Goal: Task Accomplishment & Management: Manage account settings

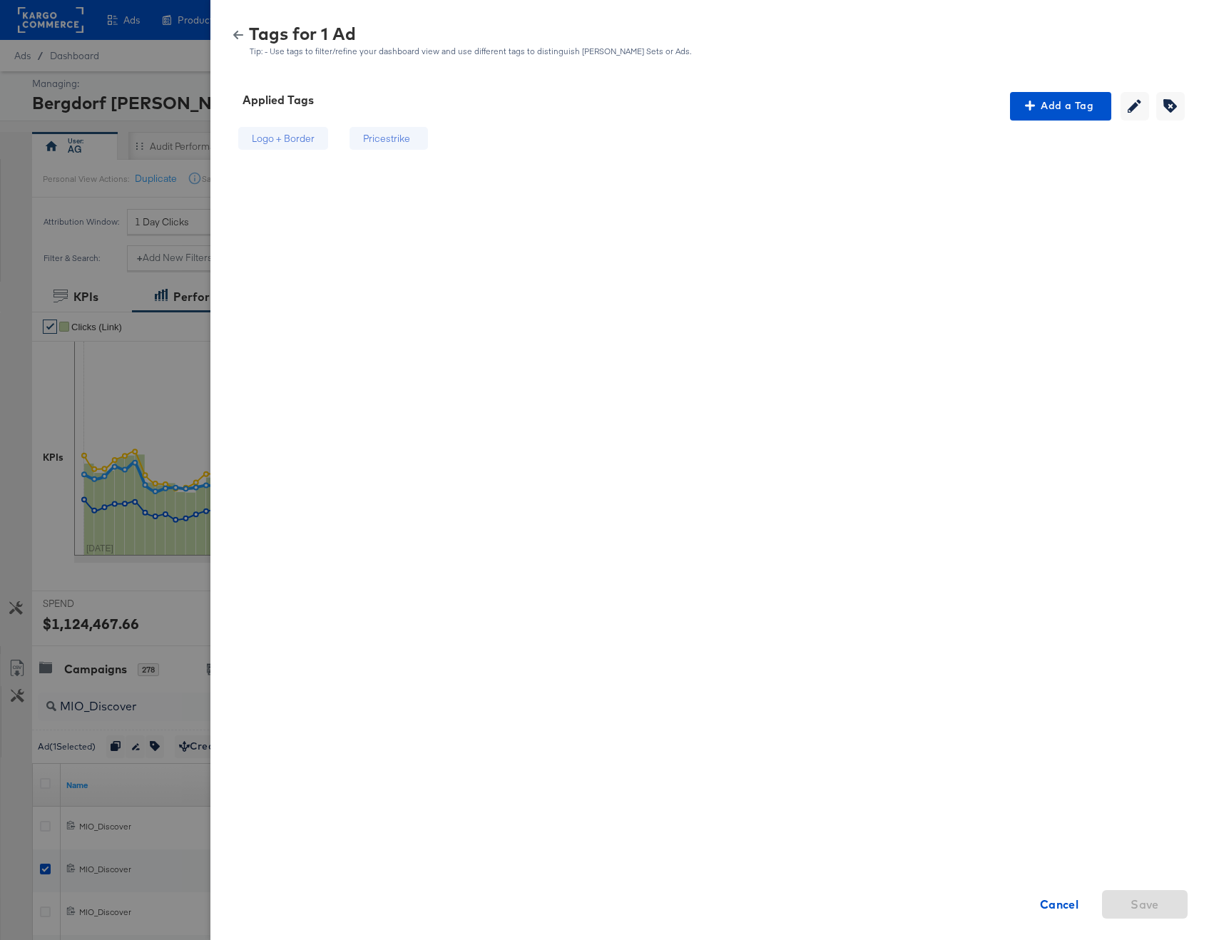
scroll to position [100, 0]
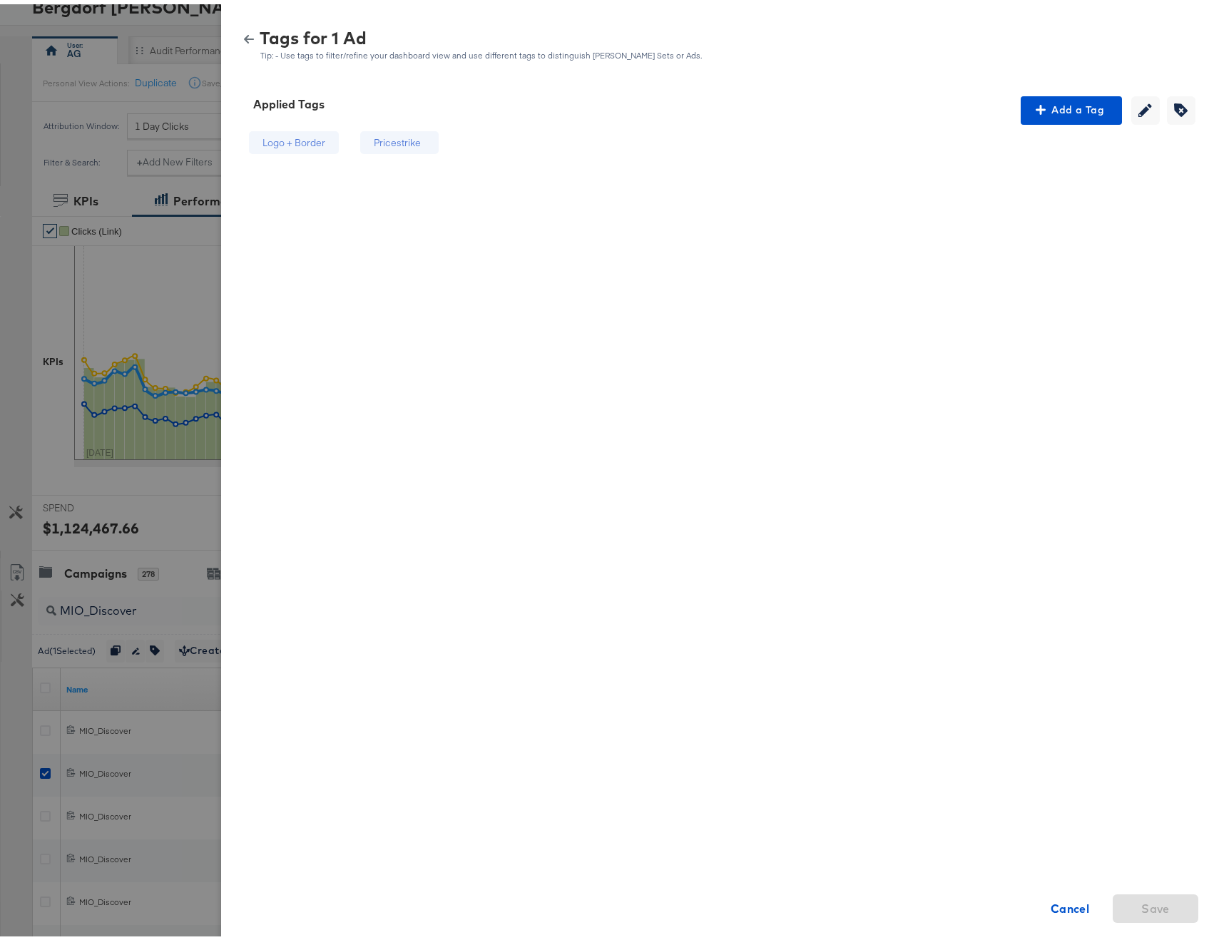
click at [238, 29] on div "Tags for 1 Ad Tip: - Use tags to filter/refine your dashboard view and use diff…" at bounding box center [720, 41] width 964 height 31
click at [238, 41] on div "Tags for 1 Ad Tip: - Use tags to filter/refine your dashboard view and use diff…" at bounding box center [720, 41] width 964 height 31
click at [244, 34] on icon "button" at bounding box center [249, 35] width 10 height 10
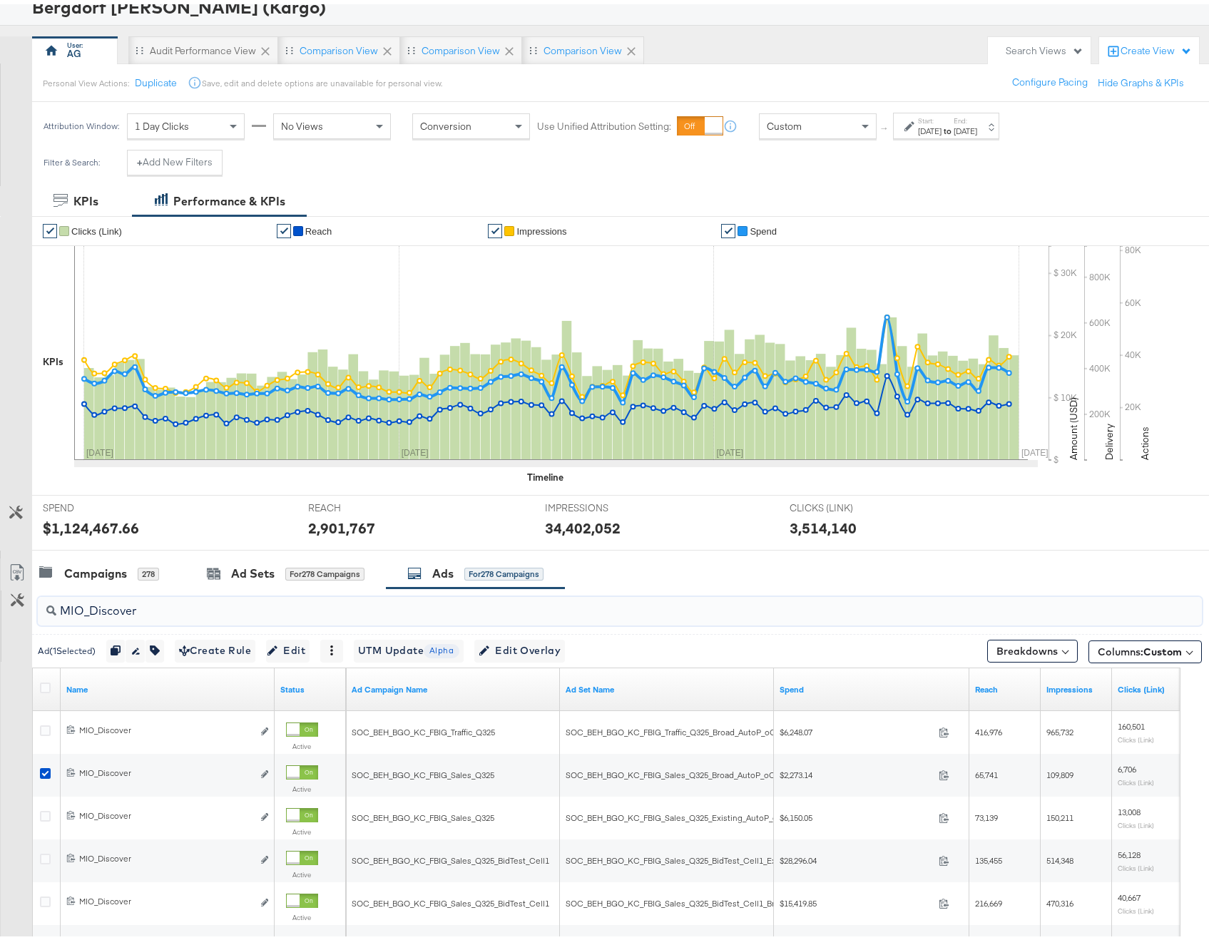
click at [170, 596] on input "MIO_Discover" at bounding box center [576, 601] width 1040 height 28
paste input "Trending"
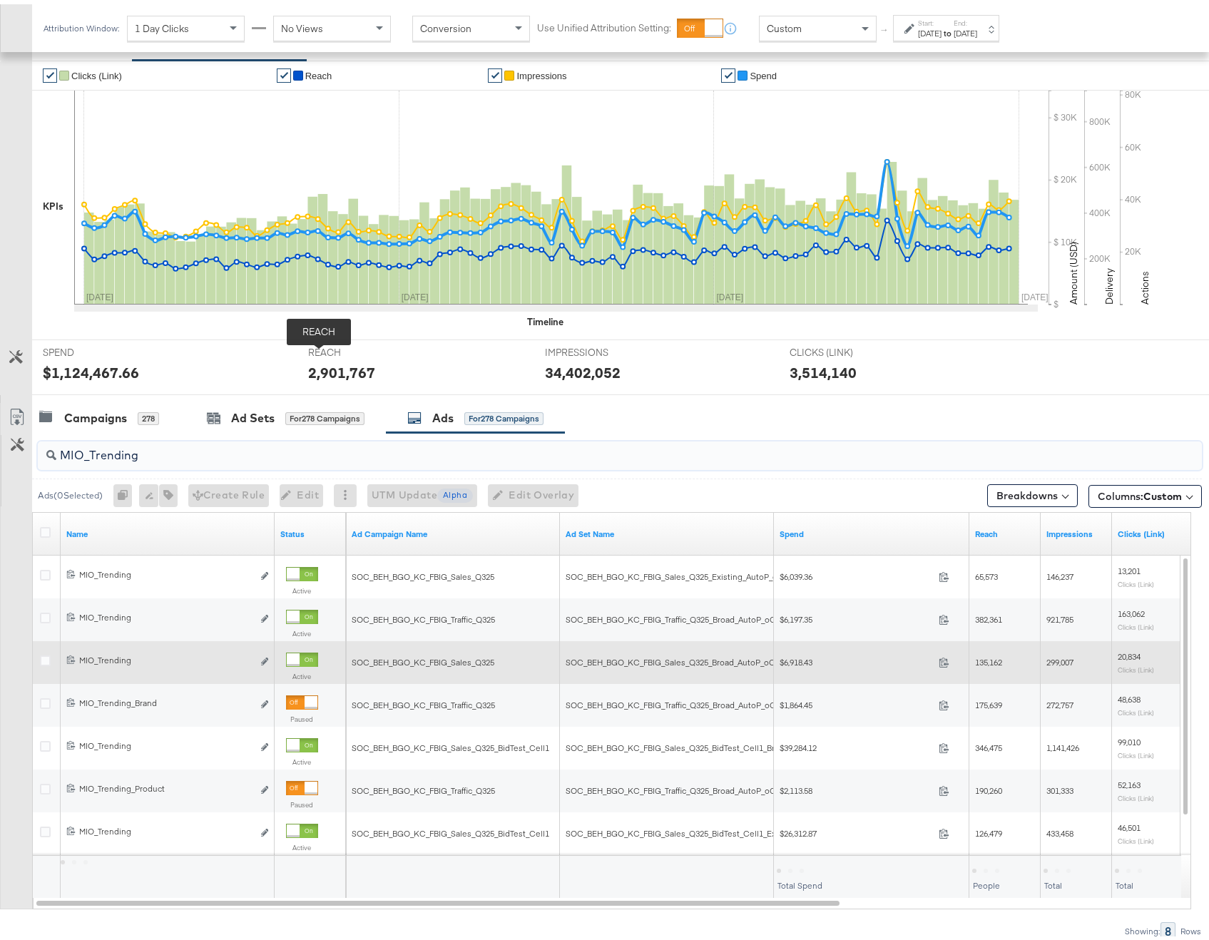
scroll to position [265, 0]
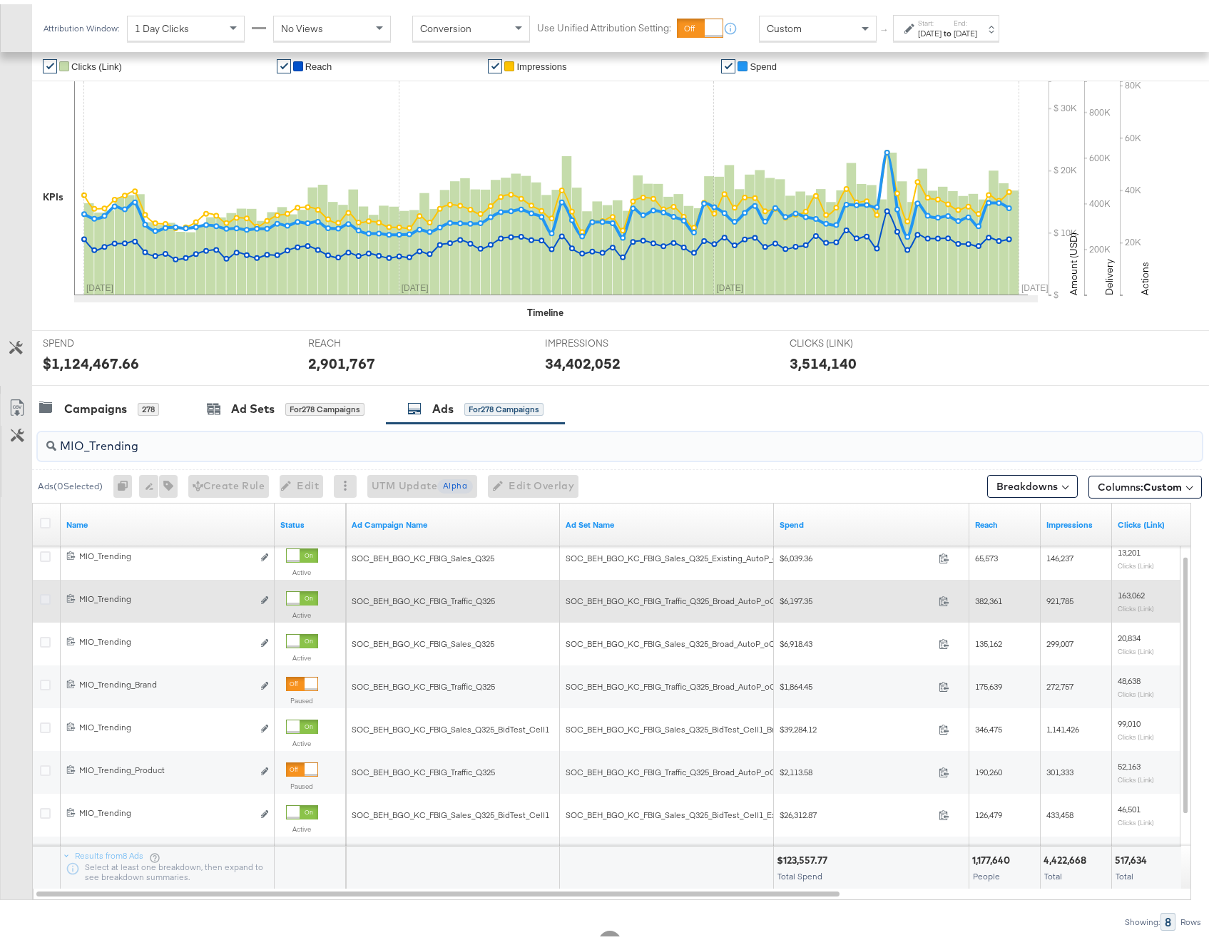
type input "MIO_Trending"
click at [46, 596] on icon at bounding box center [45, 595] width 11 height 11
click at [0, 0] on input "checkbox" at bounding box center [0, 0] width 0 height 0
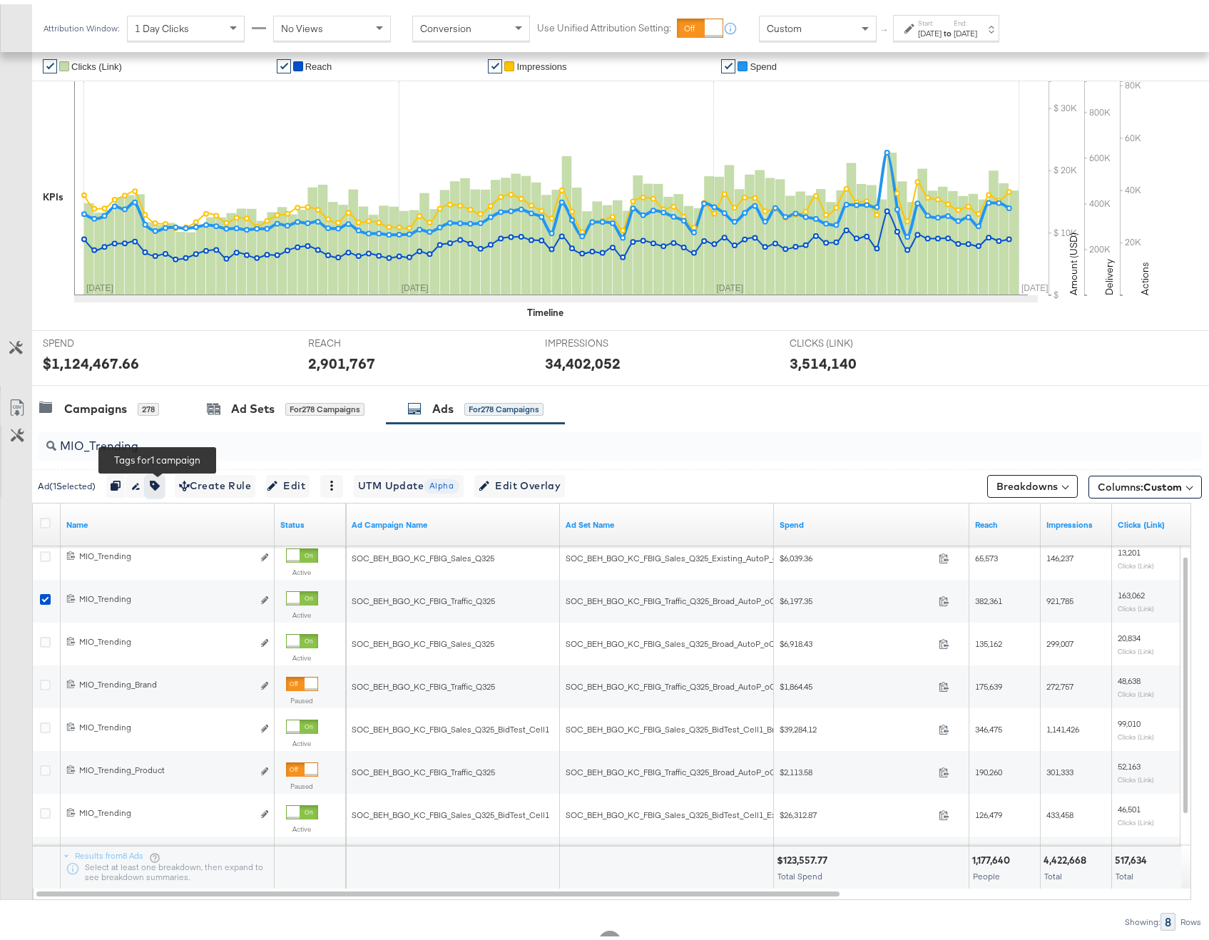
click at [162, 489] on button "button" at bounding box center [154, 482] width 19 height 23
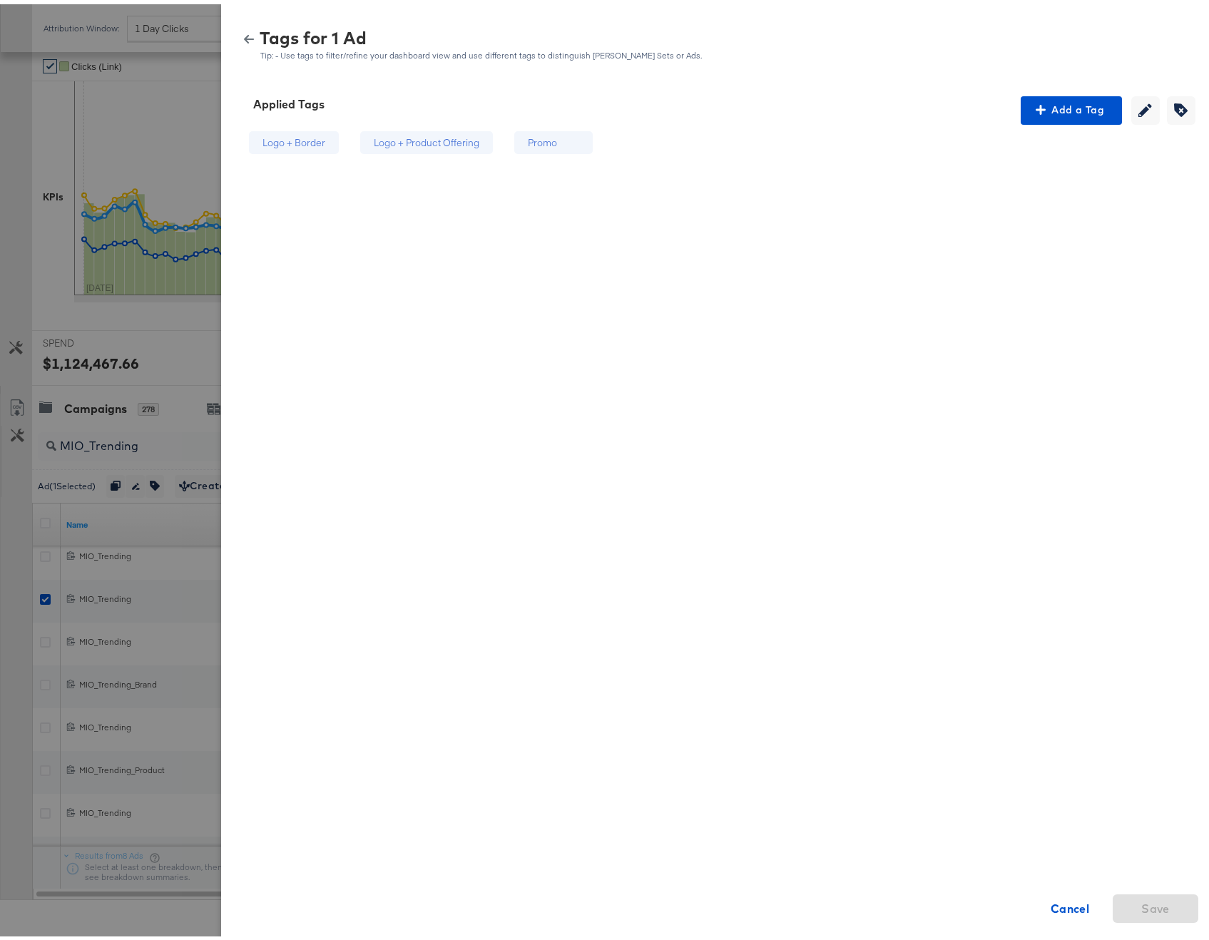
click at [128, 372] on div at bounding box center [610, 470] width 1220 height 940
click at [244, 37] on icon "button" at bounding box center [249, 35] width 10 height 10
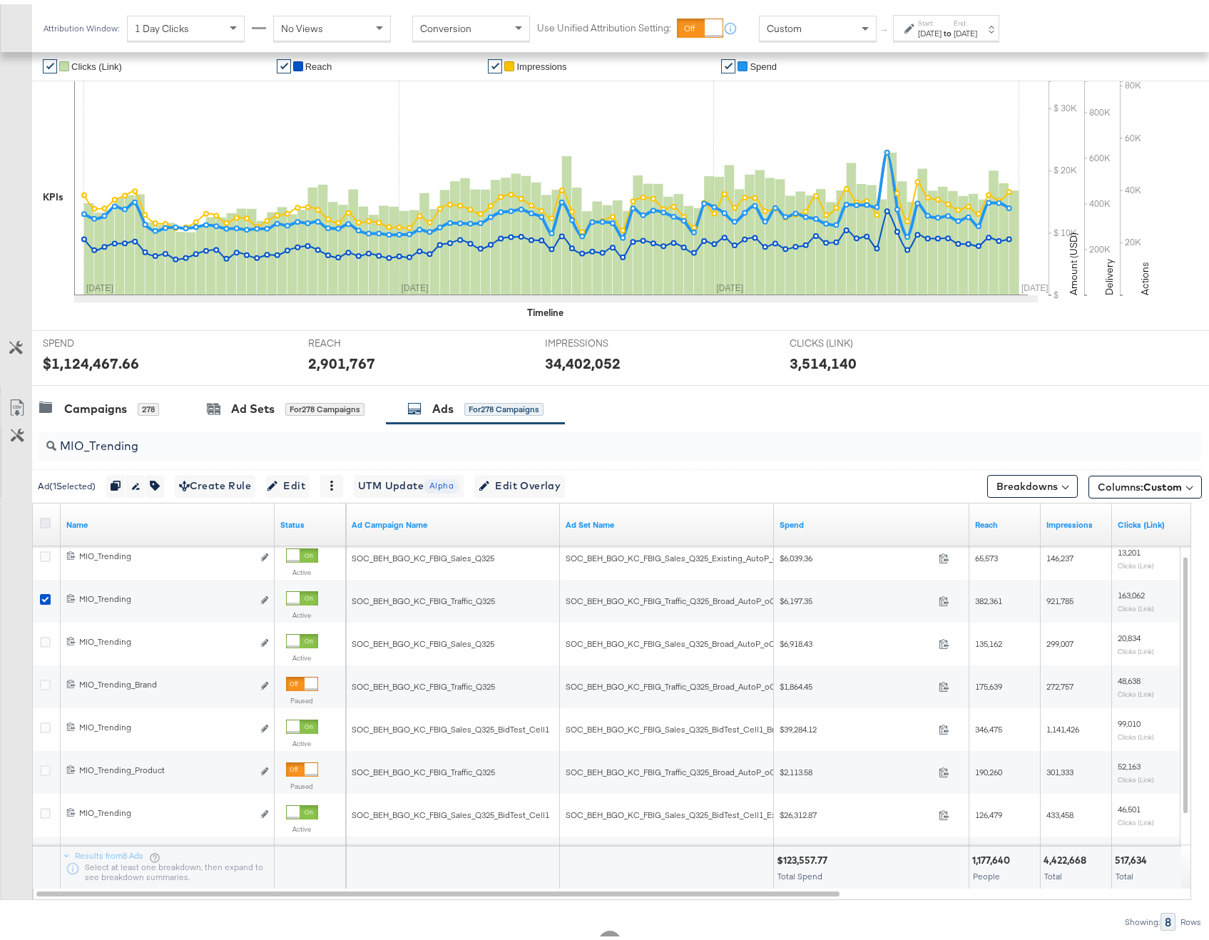
click at [47, 516] on icon at bounding box center [45, 518] width 11 height 11
click at [0, 0] on input "checkbox" at bounding box center [0, 0] width 0 height 0
click at [170, 483] on button "button" at bounding box center [161, 482] width 19 height 23
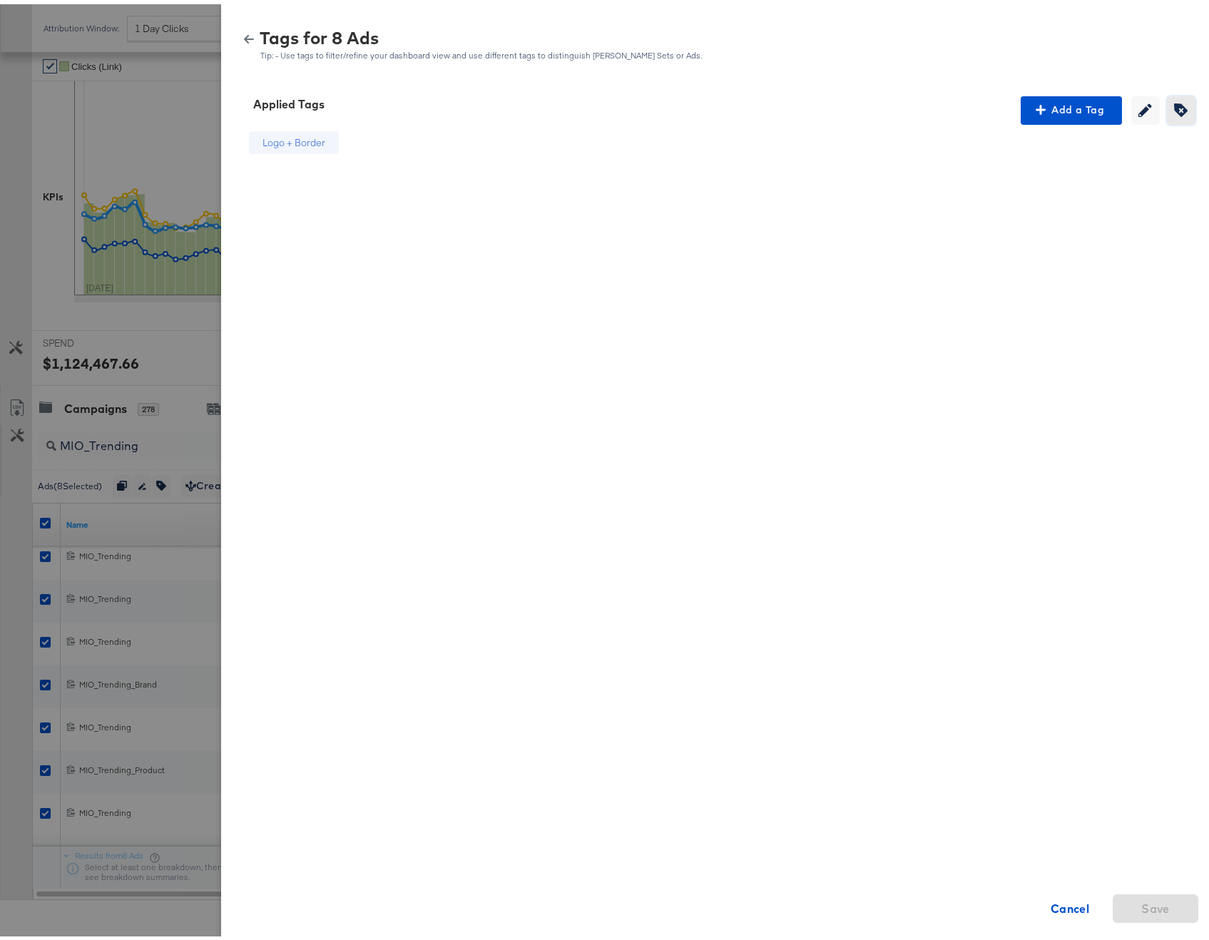
click at [1178, 108] on span "Creating or editing tags will be disabled while you are deleting tags" at bounding box center [1180, 106] width 21 height 14
click at [339, 141] on icon at bounding box center [346, 140] width 14 height 14
click at [1141, 904] on span "Save" at bounding box center [1155, 904] width 29 height 20
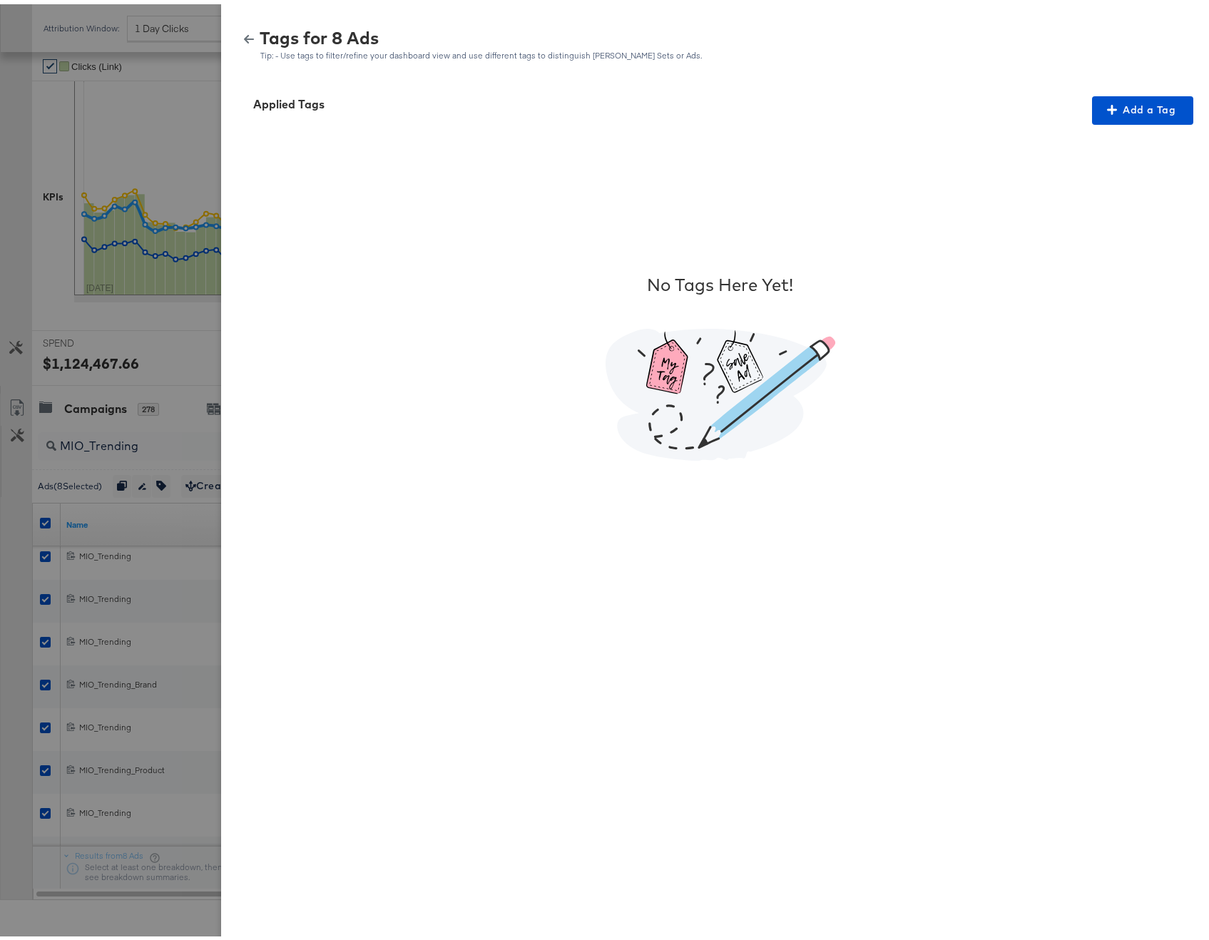
click at [243, 35] on button "button" at bounding box center [248, 35] width 21 height 10
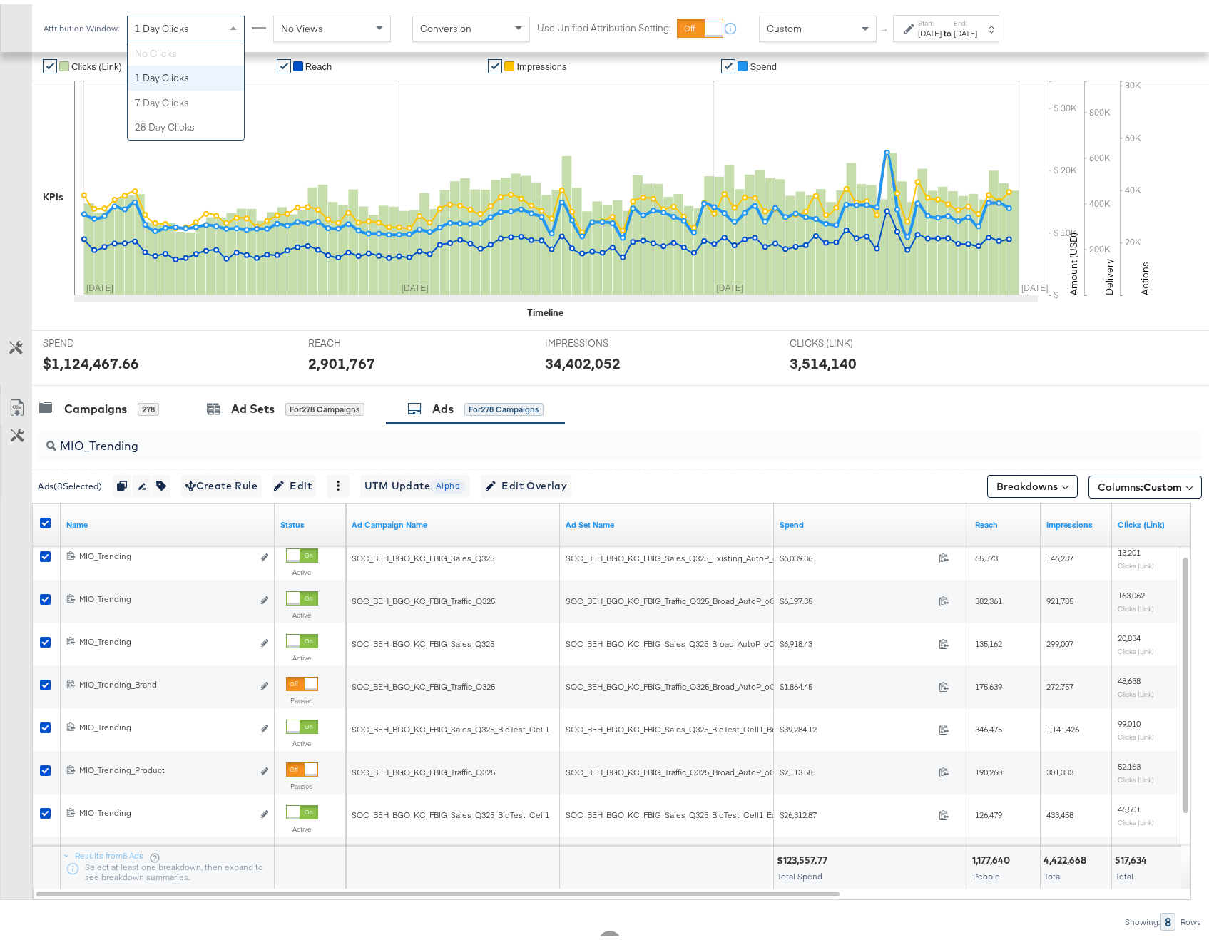
click at [243, 35] on div "1 Day Clicks" at bounding box center [186, 24] width 118 height 26
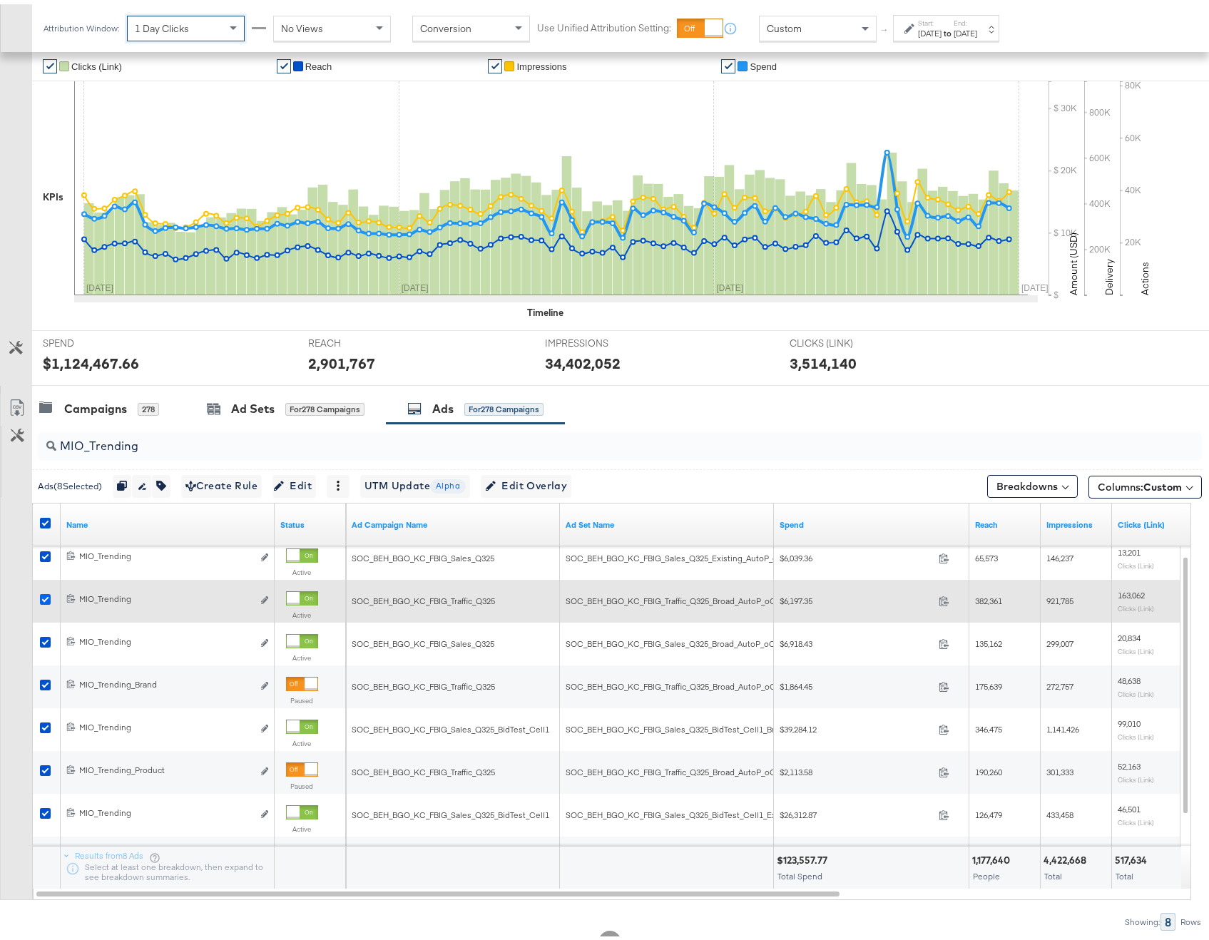
click at [41, 594] on icon at bounding box center [45, 595] width 11 height 11
click at [0, 0] on input "checkbox" at bounding box center [0, 0] width 0 height 0
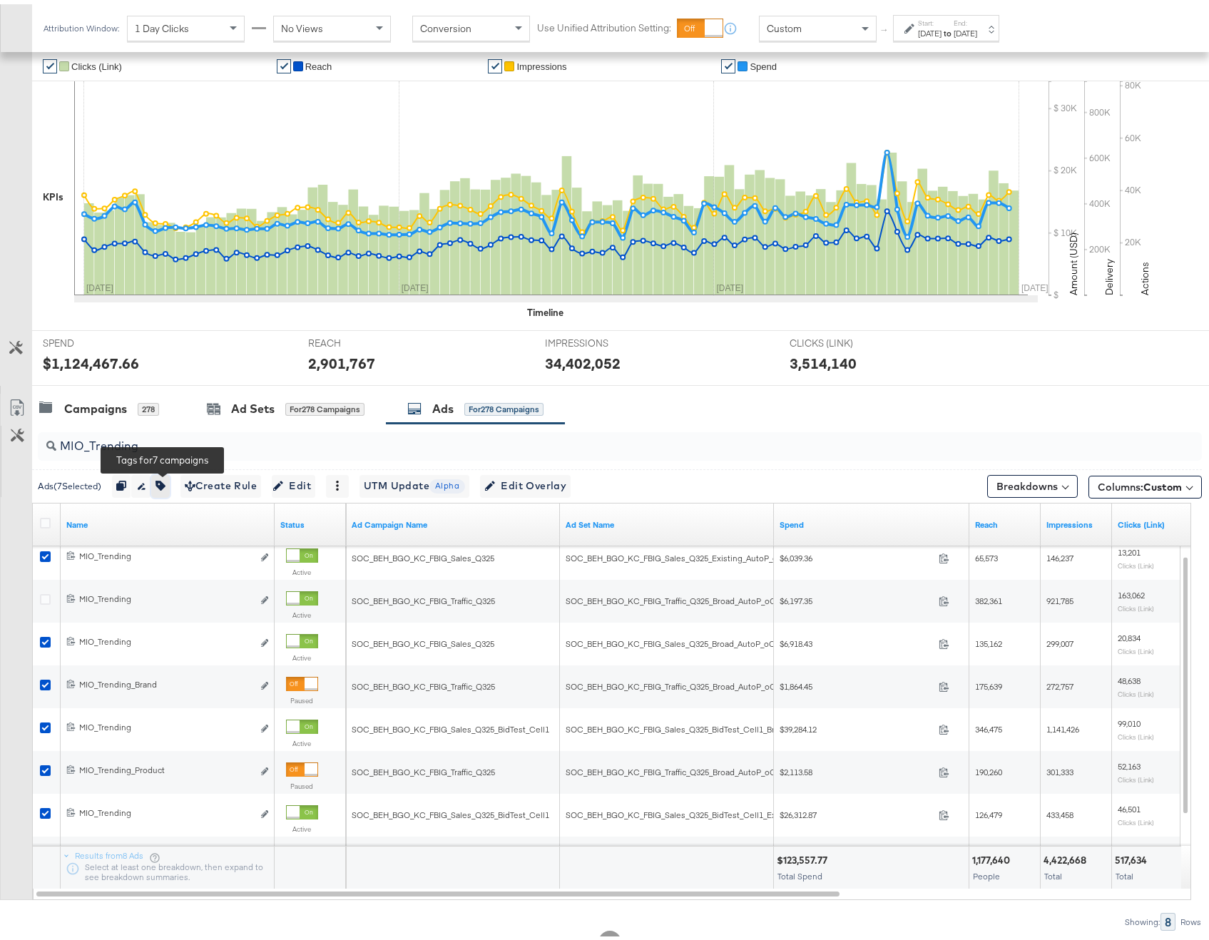
click at [165, 477] on icon "button" at bounding box center [160, 481] width 10 height 10
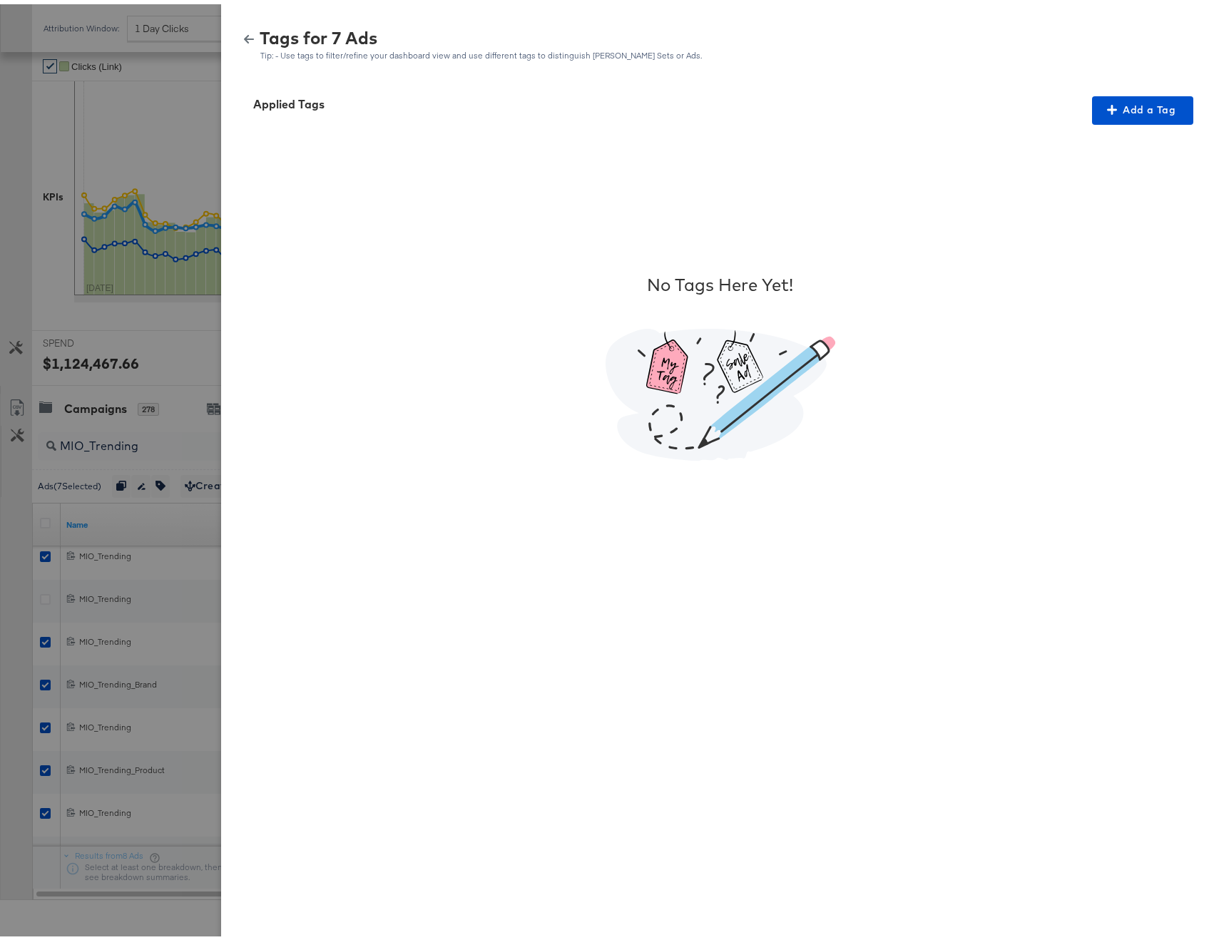
click at [238, 26] on div "Tags for 7 Ads Tip: - Use tags to filter/refine your dashboard view and use dif…" at bounding box center [720, 41] width 964 height 31
click at [244, 34] on icon "button" at bounding box center [249, 35] width 10 height 9
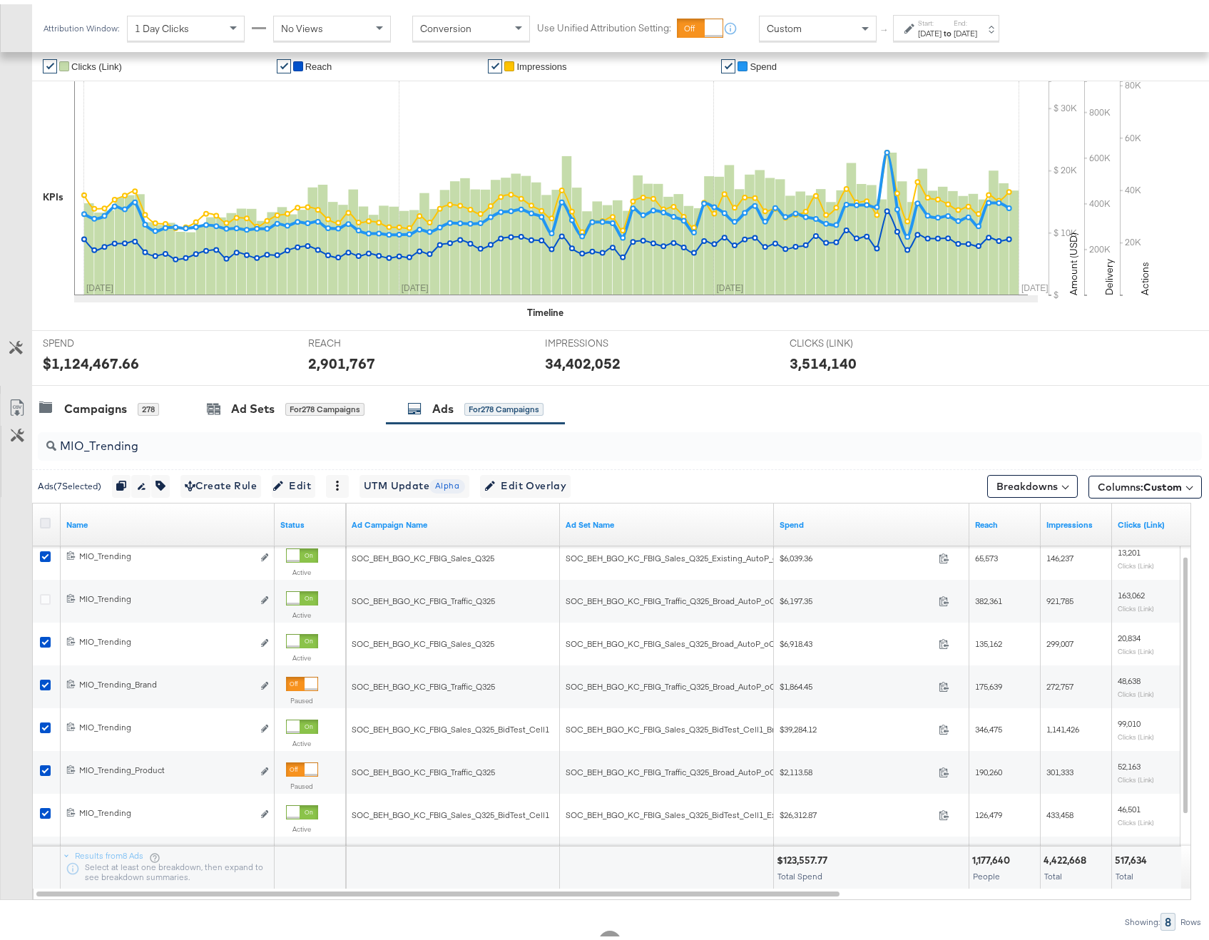
click at [48, 521] on icon at bounding box center [45, 518] width 11 height 11
click at [0, 0] on input "checkbox" at bounding box center [0, 0] width 0 height 0
click at [48, 521] on icon at bounding box center [45, 518] width 11 height 11
click at [0, 0] on input "checkbox" at bounding box center [0, 0] width 0 height 0
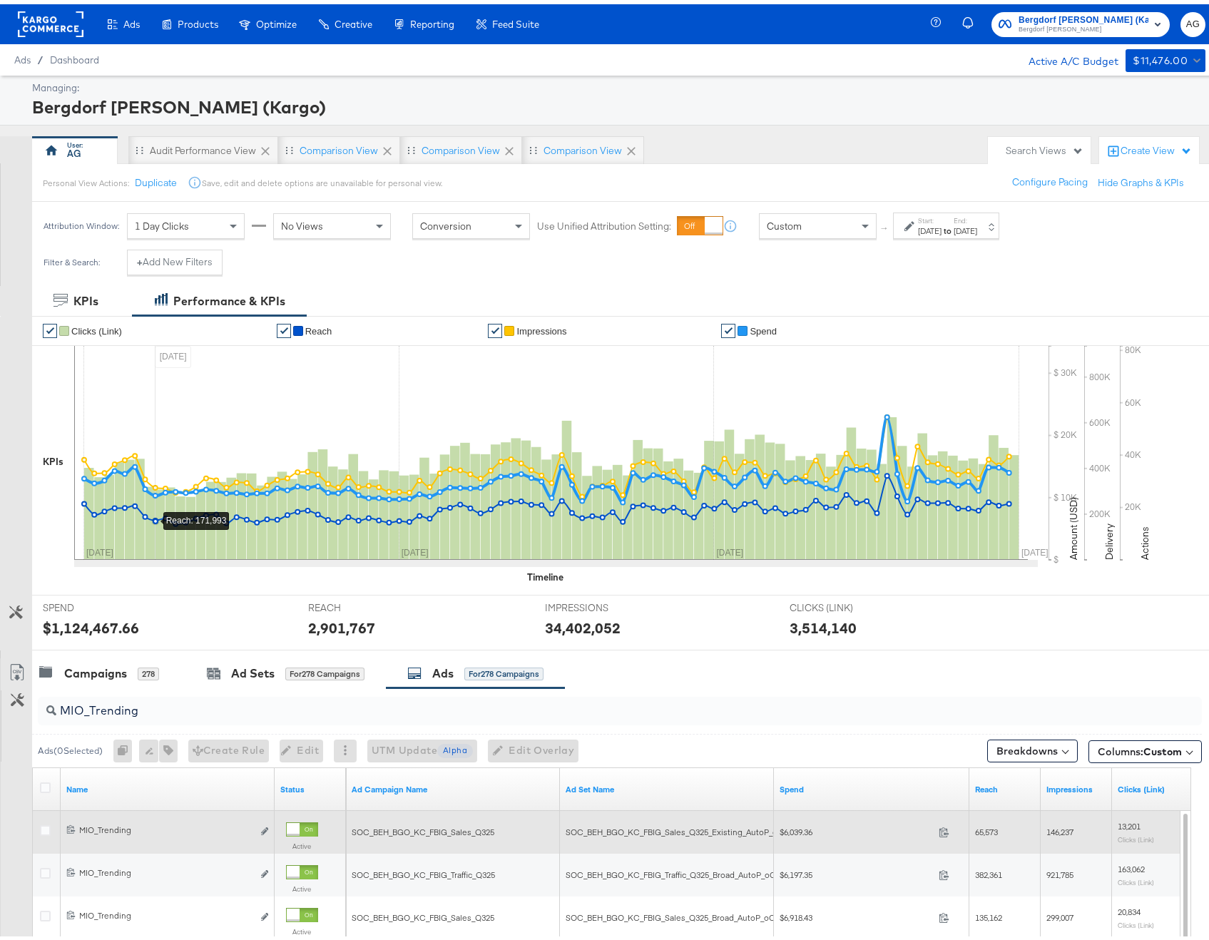
scroll to position [298, 0]
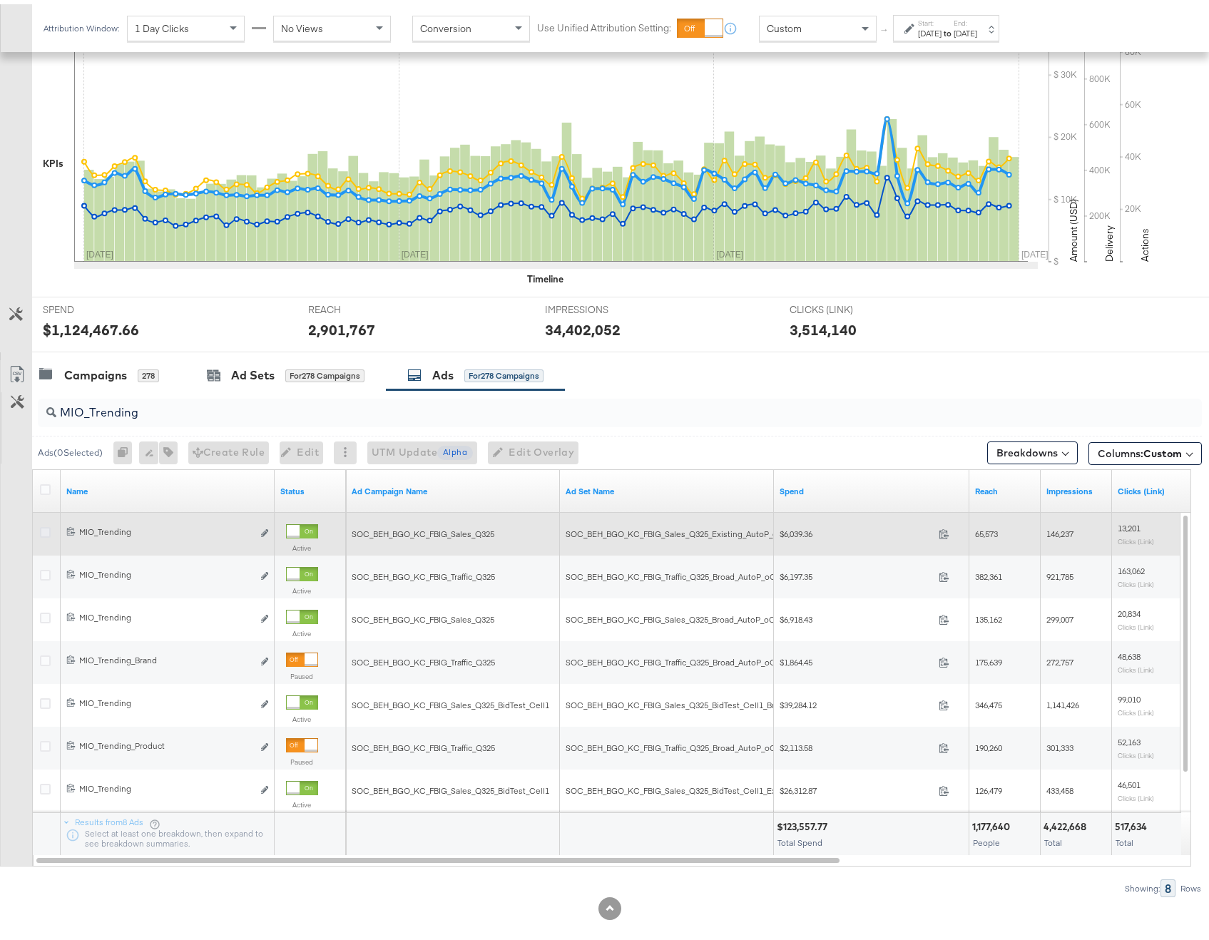
click at [45, 526] on icon at bounding box center [45, 528] width 11 height 11
click at [0, 0] on input "checkbox" at bounding box center [0, 0] width 0 height 0
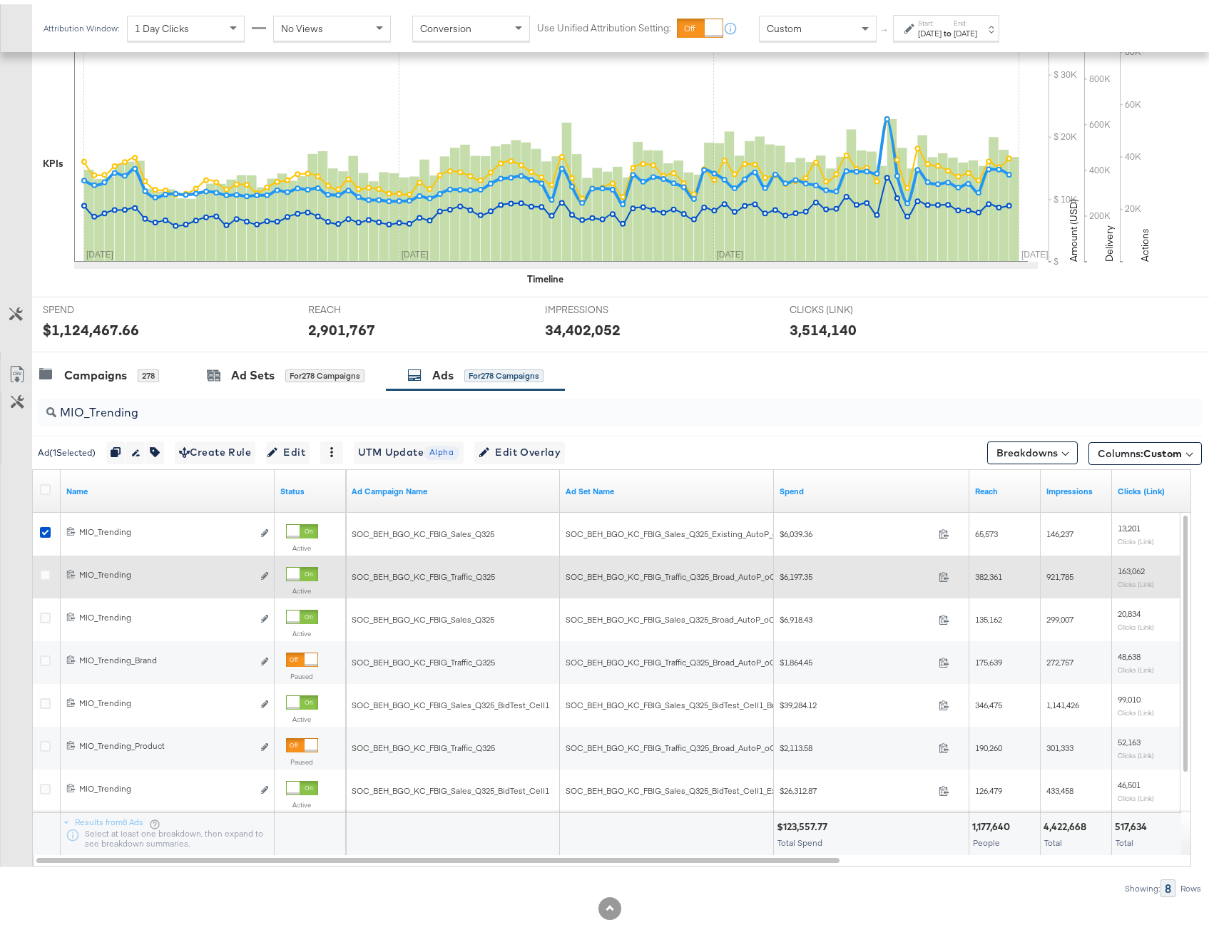
click at [53, 573] on div at bounding box center [47, 573] width 15 height 14
click at [46, 571] on icon at bounding box center [45, 571] width 11 height 11
click at [0, 0] on input "checkbox" at bounding box center [0, 0] width 0 height 0
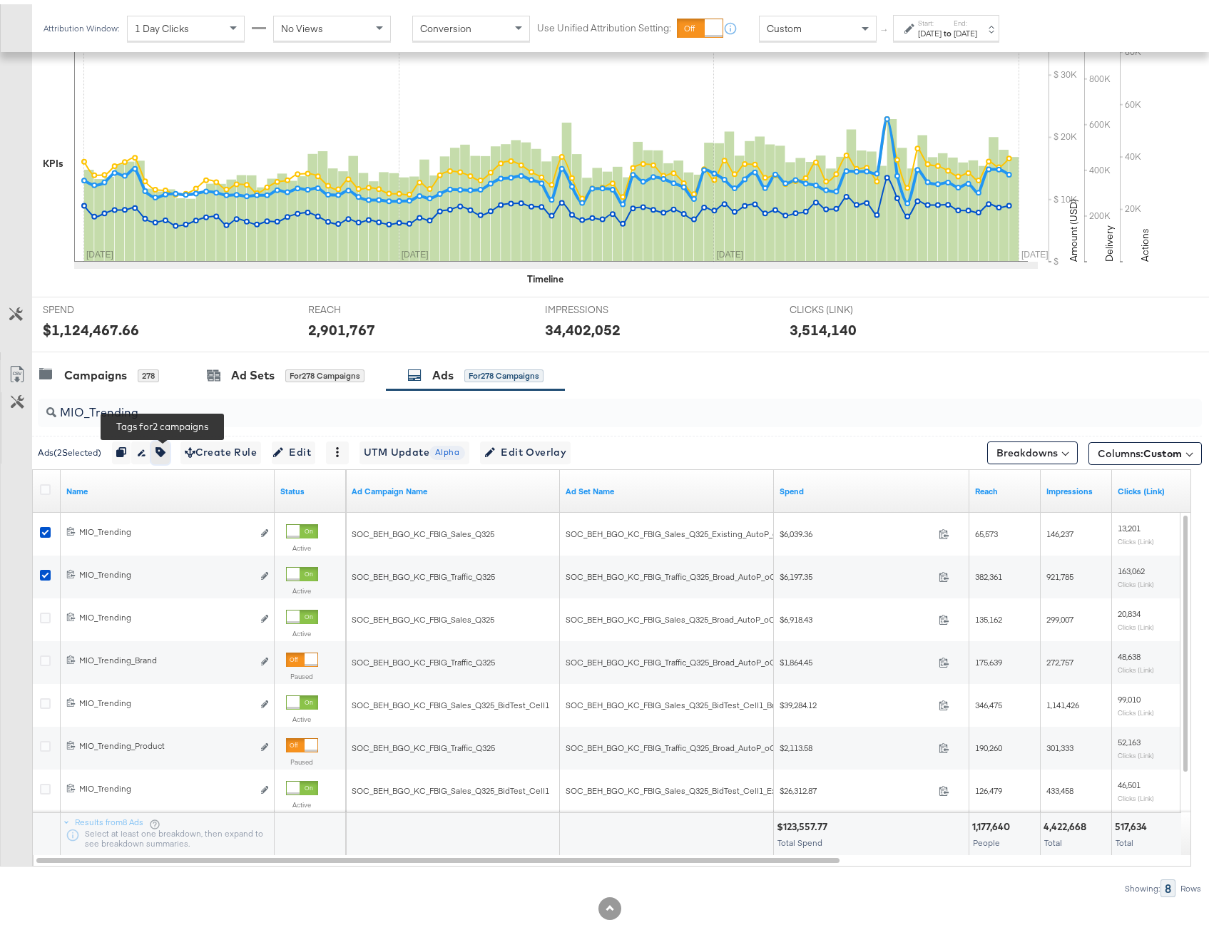
click at [165, 446] on icon "button" at bounding box center [160, 448] width 10 height 10
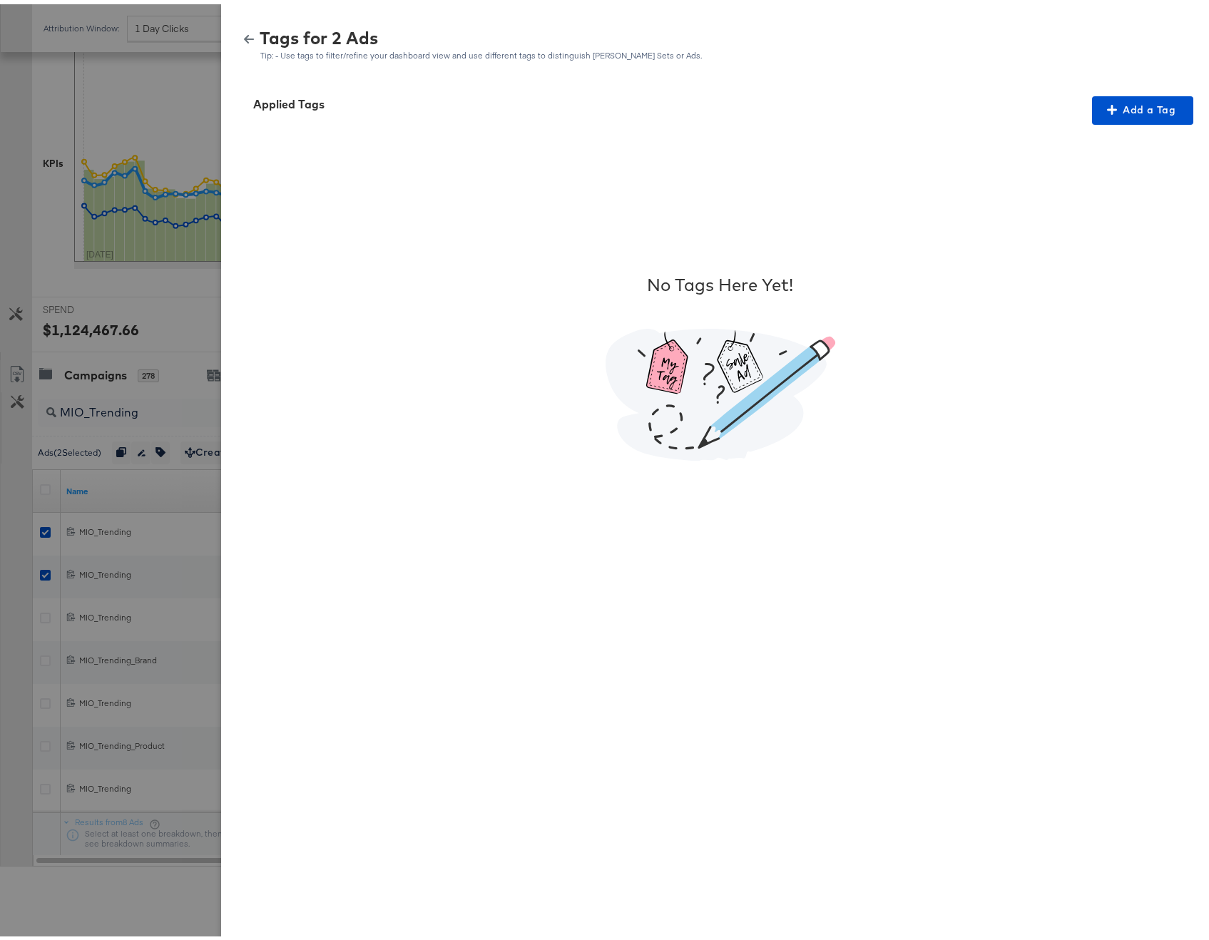
click at [166, 446] on div at bounding box center [610, 470] width 1220 height 940
click at [85, 523] on div at bounding box center [610, 470] width 1220 height 940
click at [240, 29] on div "Tags for 2 Ads Tip: - Use tags to filter/refine your dashboard view and use dif…" at bounding box center [720, 41] width 964 height 31
click at [244, 36] on icon "button" at bounding box center [249, 35] width 10 height 10
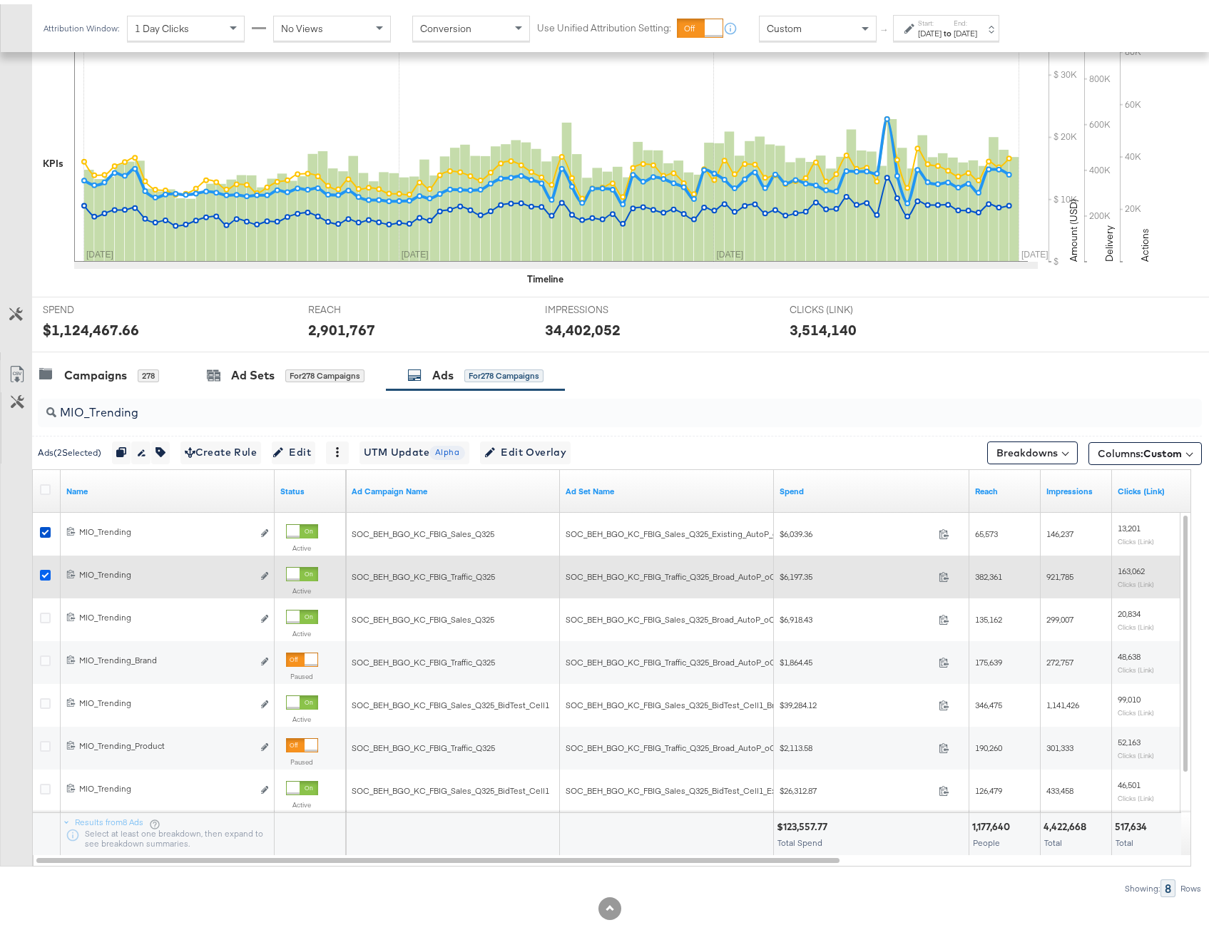
click at [46, 566] on icon at bounding box center [45, 571] width 11 height 11
click at [0, 0] on input "checkbox" at bounding box center [0, 0] width 0 height 0
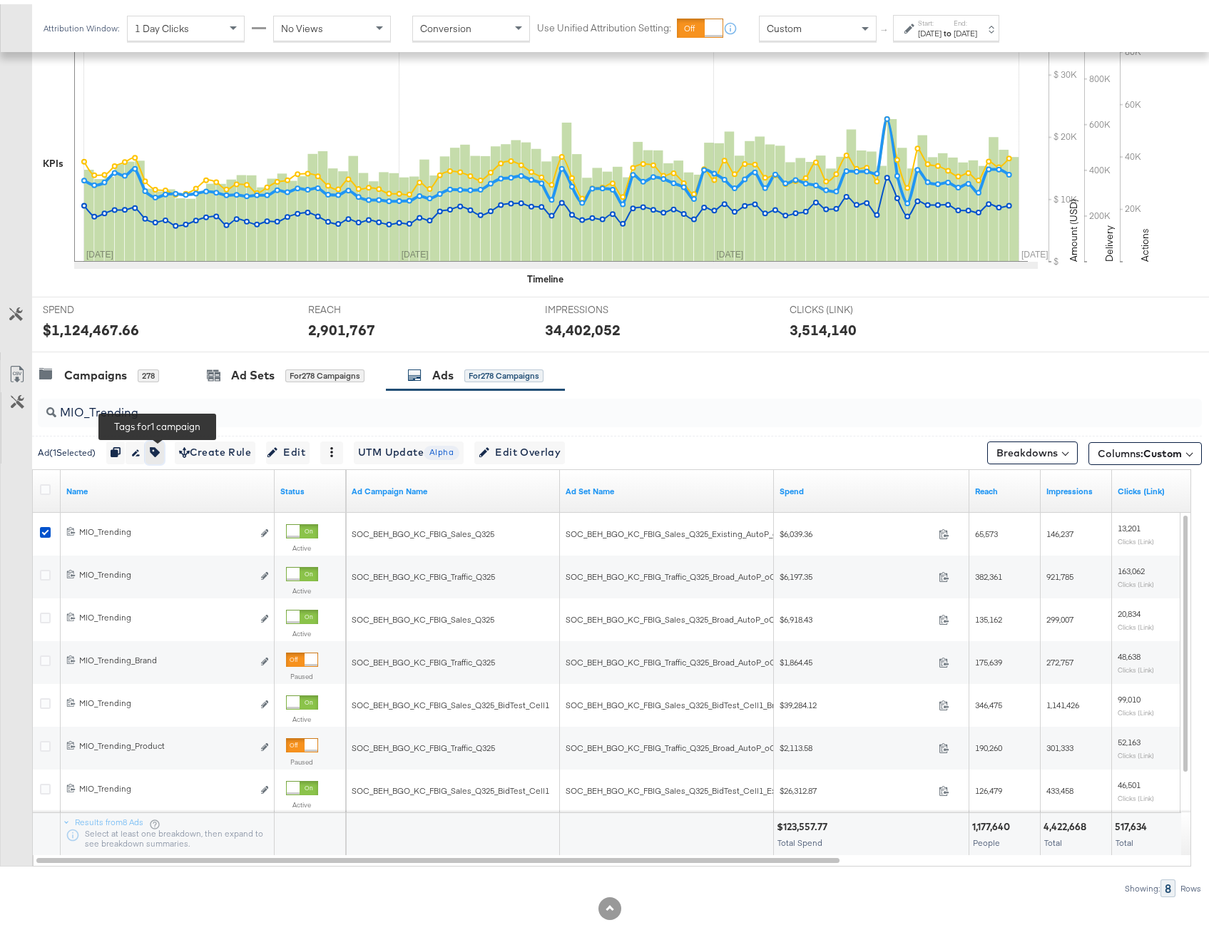
click at [153, 447] on button "button" at bounding box center [154, 448] width 19 height 23
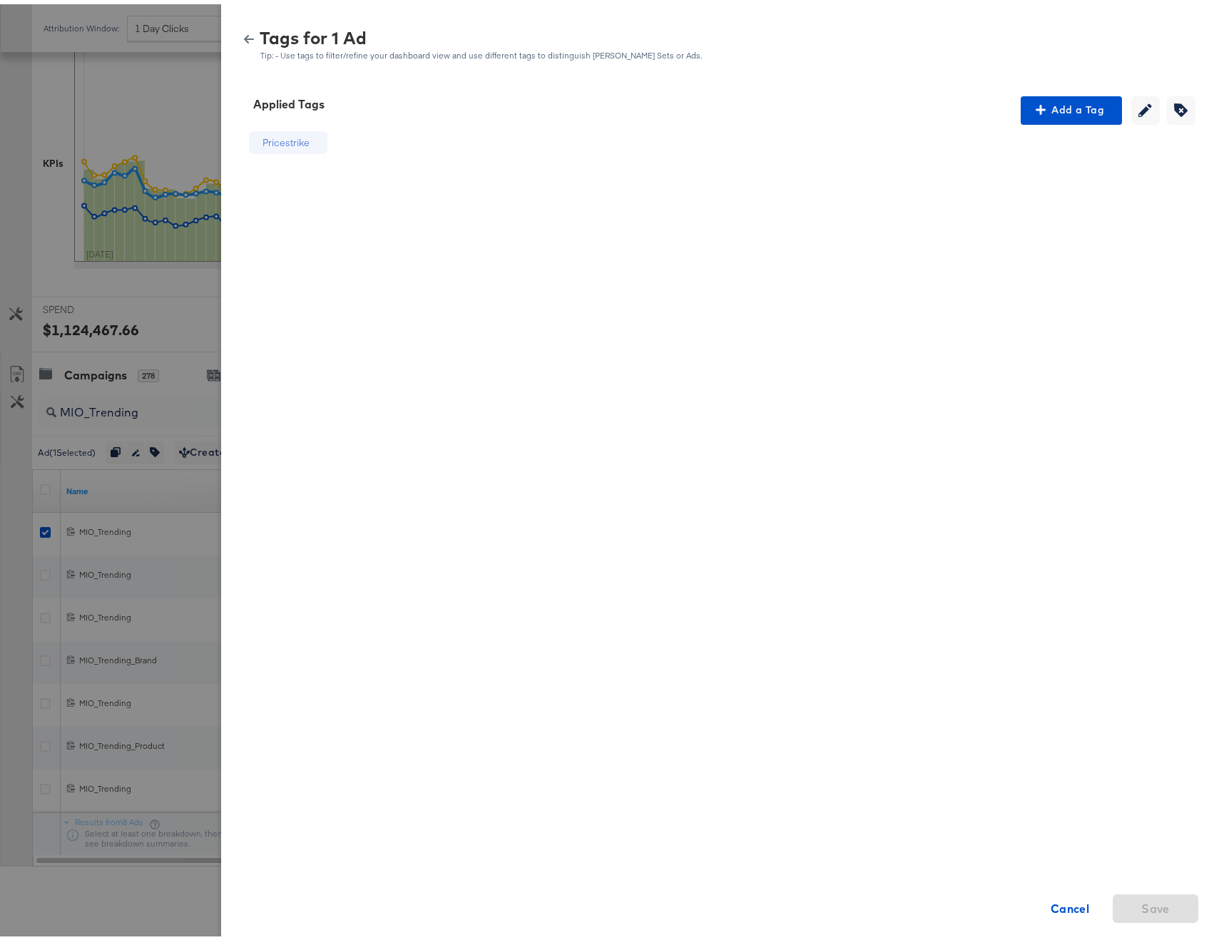
click at [244, 31] on icon "button" at bounding box center [249, 35] width 10 height 9
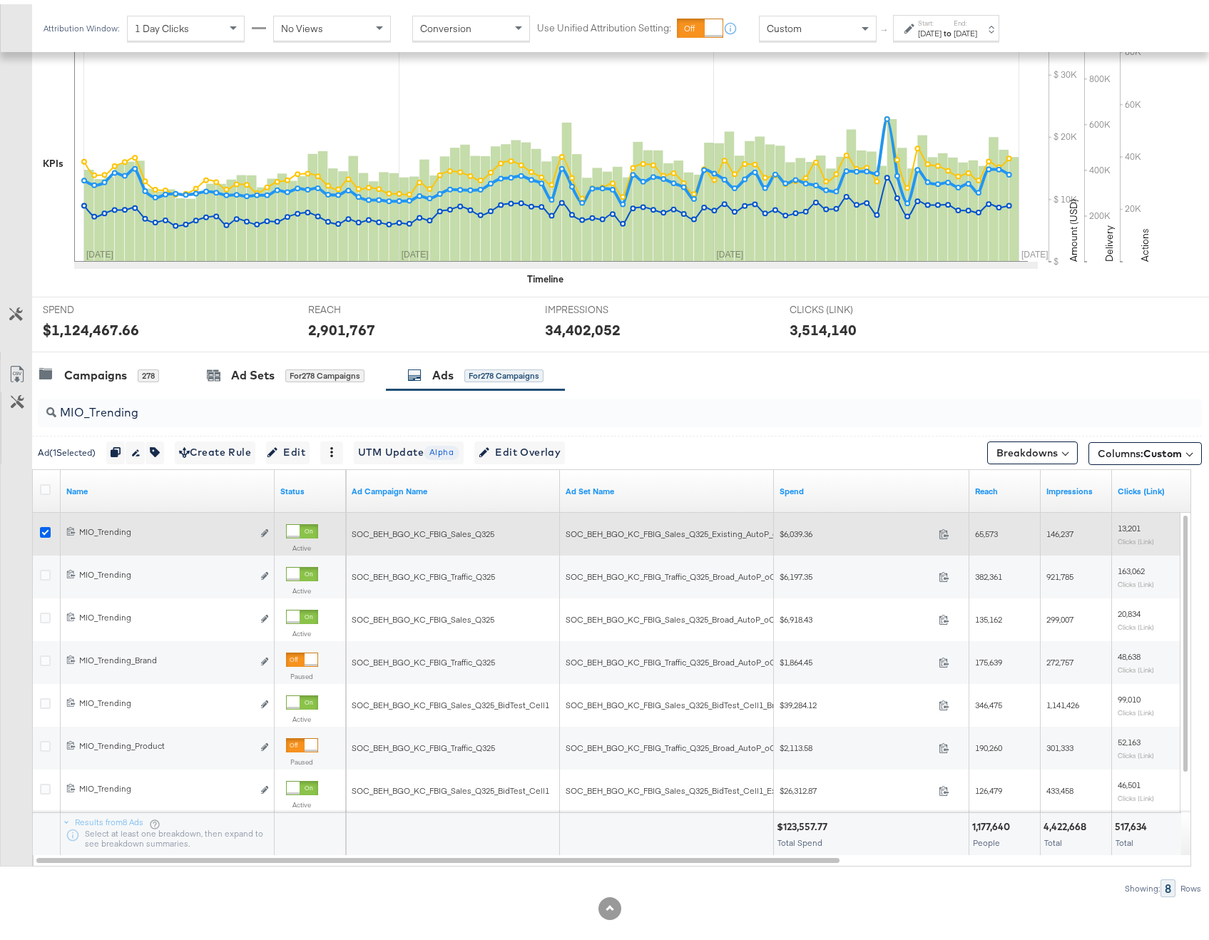
click at [50, 528] on icon at bounding box center [45, 528] width 11 height 11
click at [0, 0] on input "checkbox" at bounding box center [0, 0] width 0 height 0
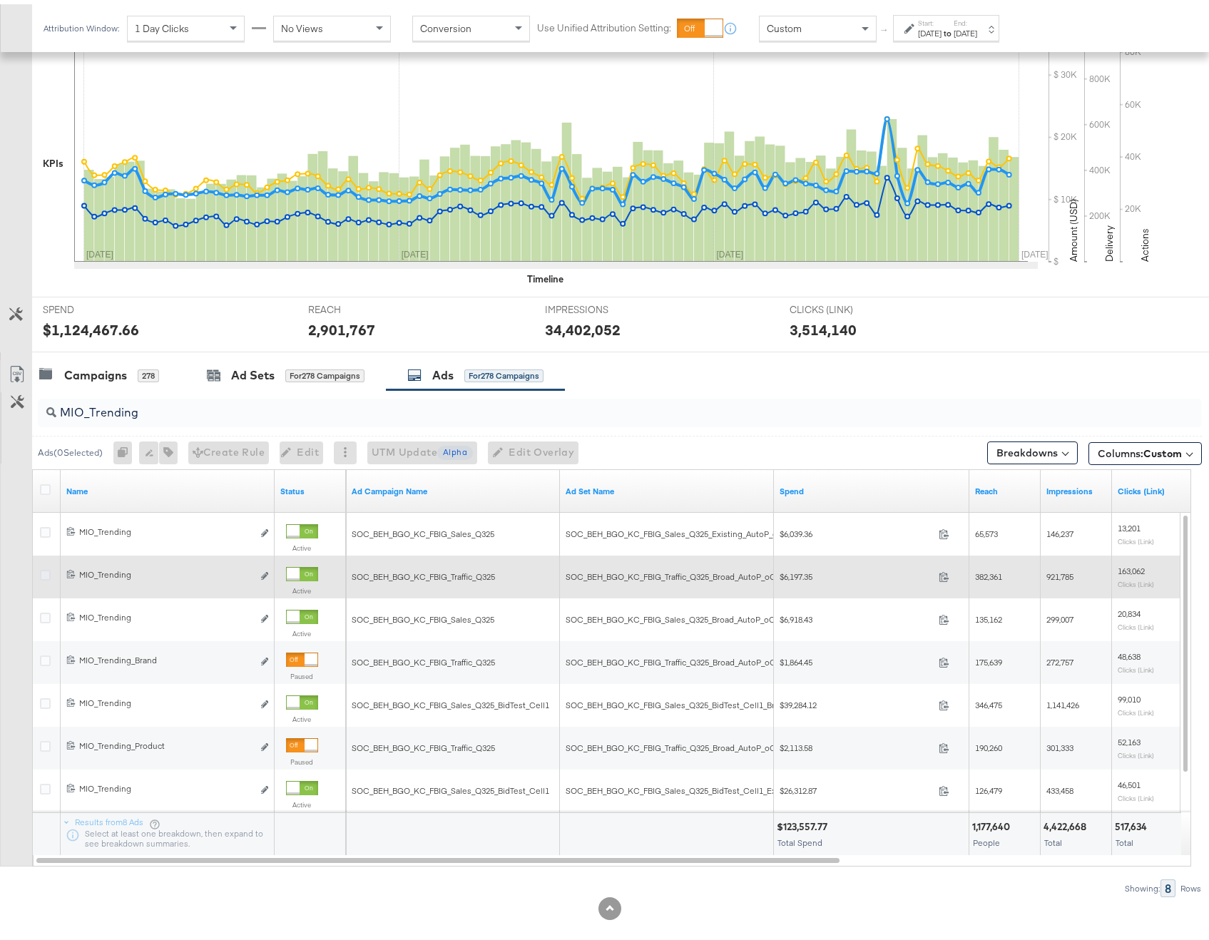
click at [46, 565] on div at bounding box center [47, 573] width 26 height 26
click at [46, 568] on icon at bounding box center [45, 571] width 11 height 11
click at [0, 0] on input "checkbox" at bounding box center [0, 0] width 0 height 0
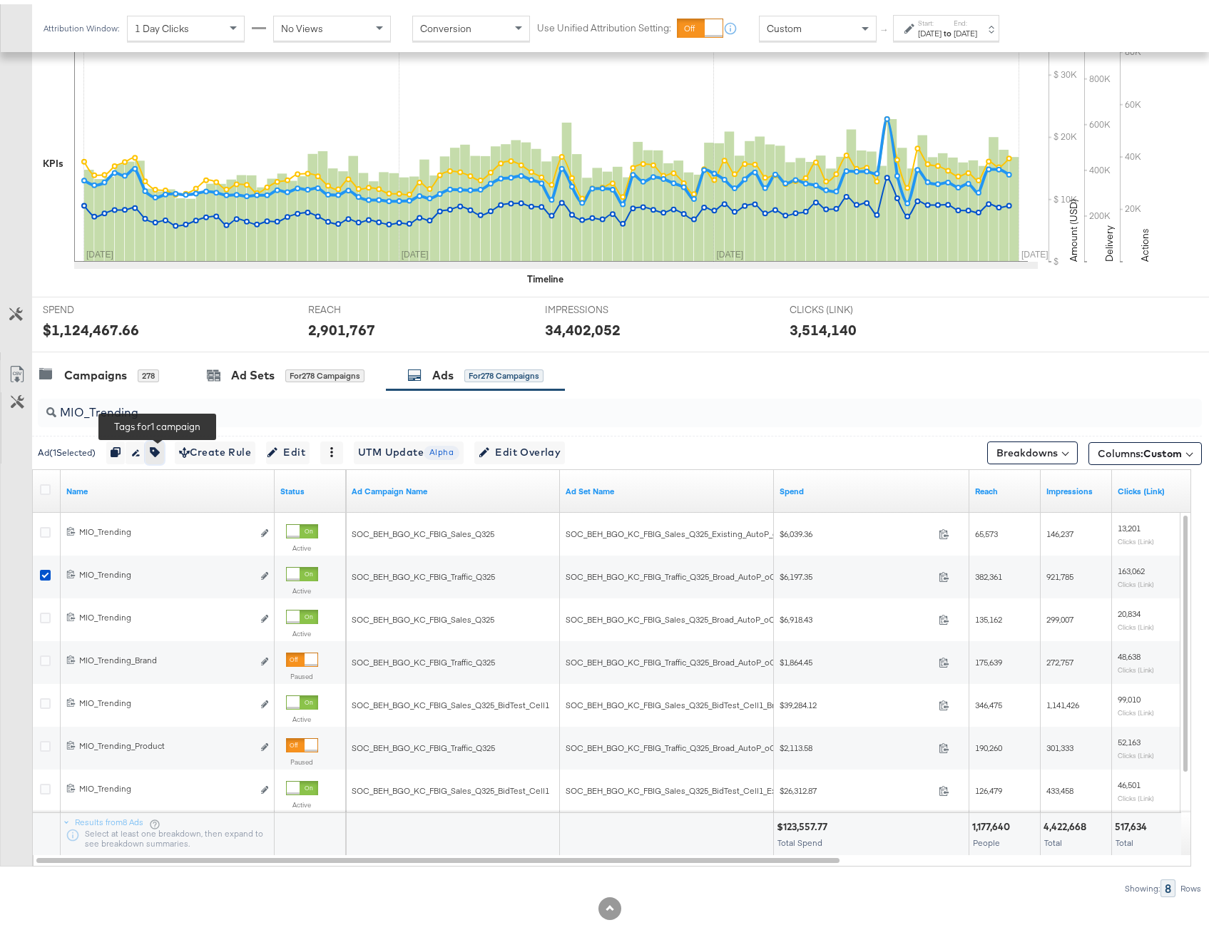
click at [160, 446] on icon "button" at bounding box center [155, 448] width 10 height 10
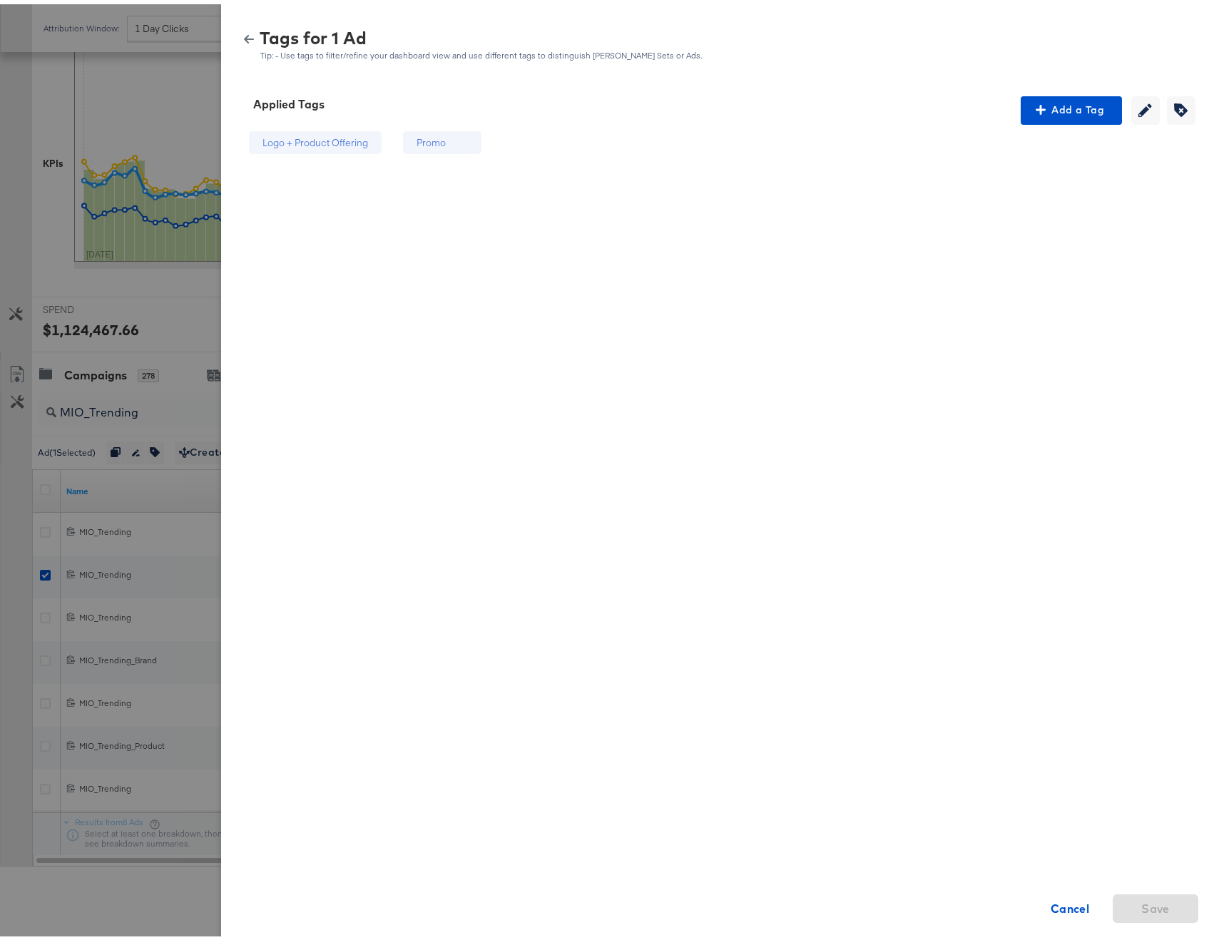
click at [244, 32] on icon "button" at bounding box center [249, 35] width 10 height 9
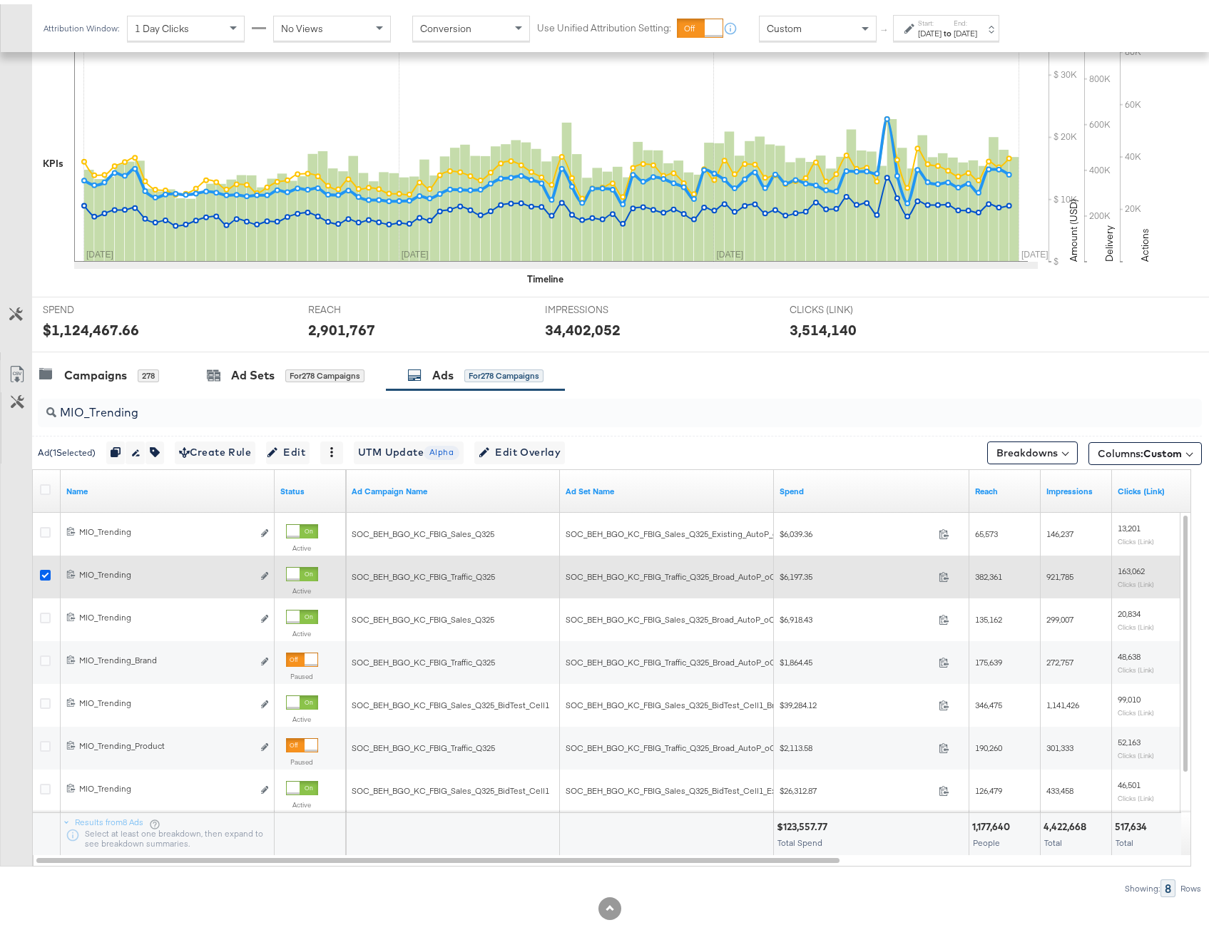
click at [46, 571] on icon at bounding box center [45, 571] width 11 height 11
click at [0, 0] on input "checkbox" at bounding box center [0, 0] width 0 height 0
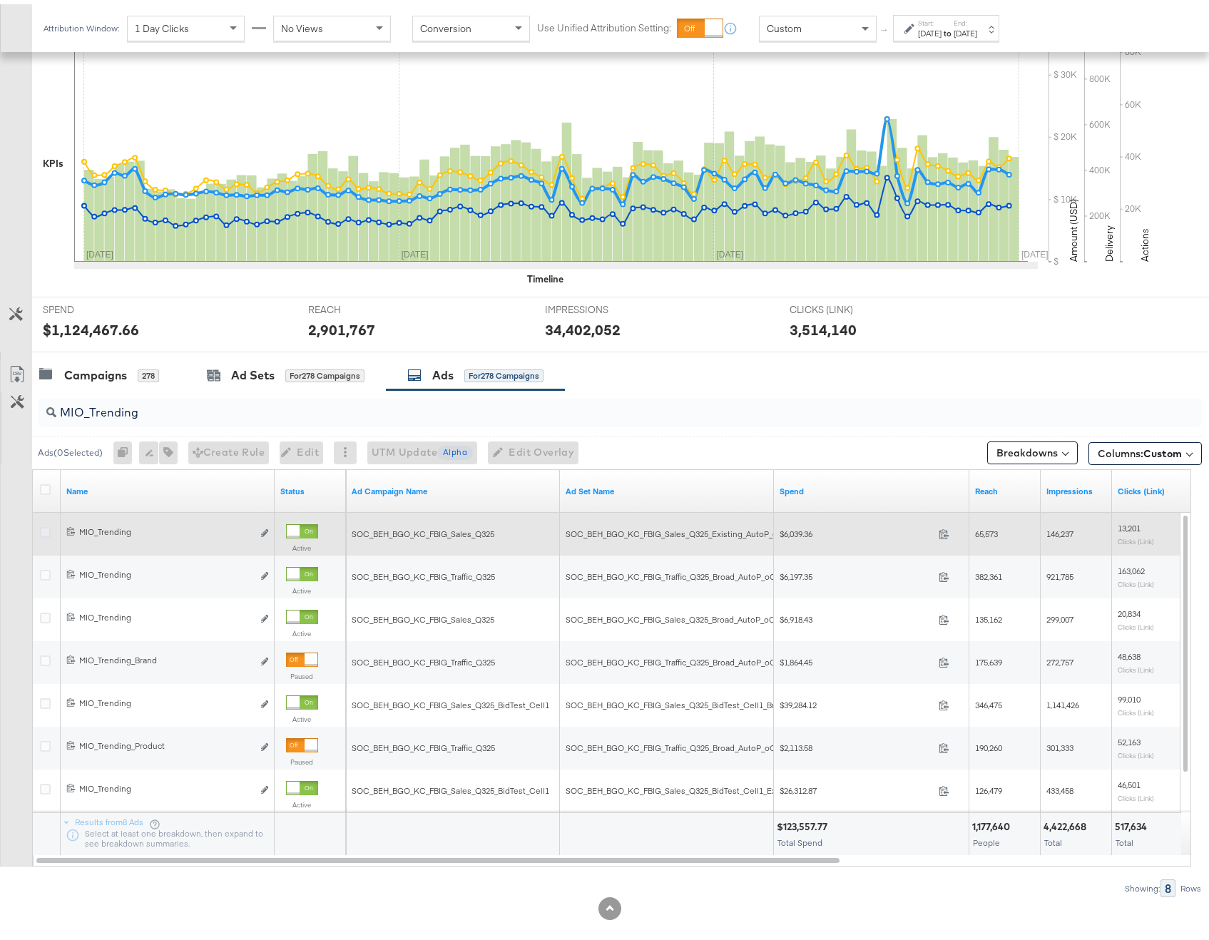
click at [44, 523] on icon at bounding box center [45, 528] width 11 height 11
click at [0, 0] on input "checkbox" at bounding box center [0, 0] width 0 height 0
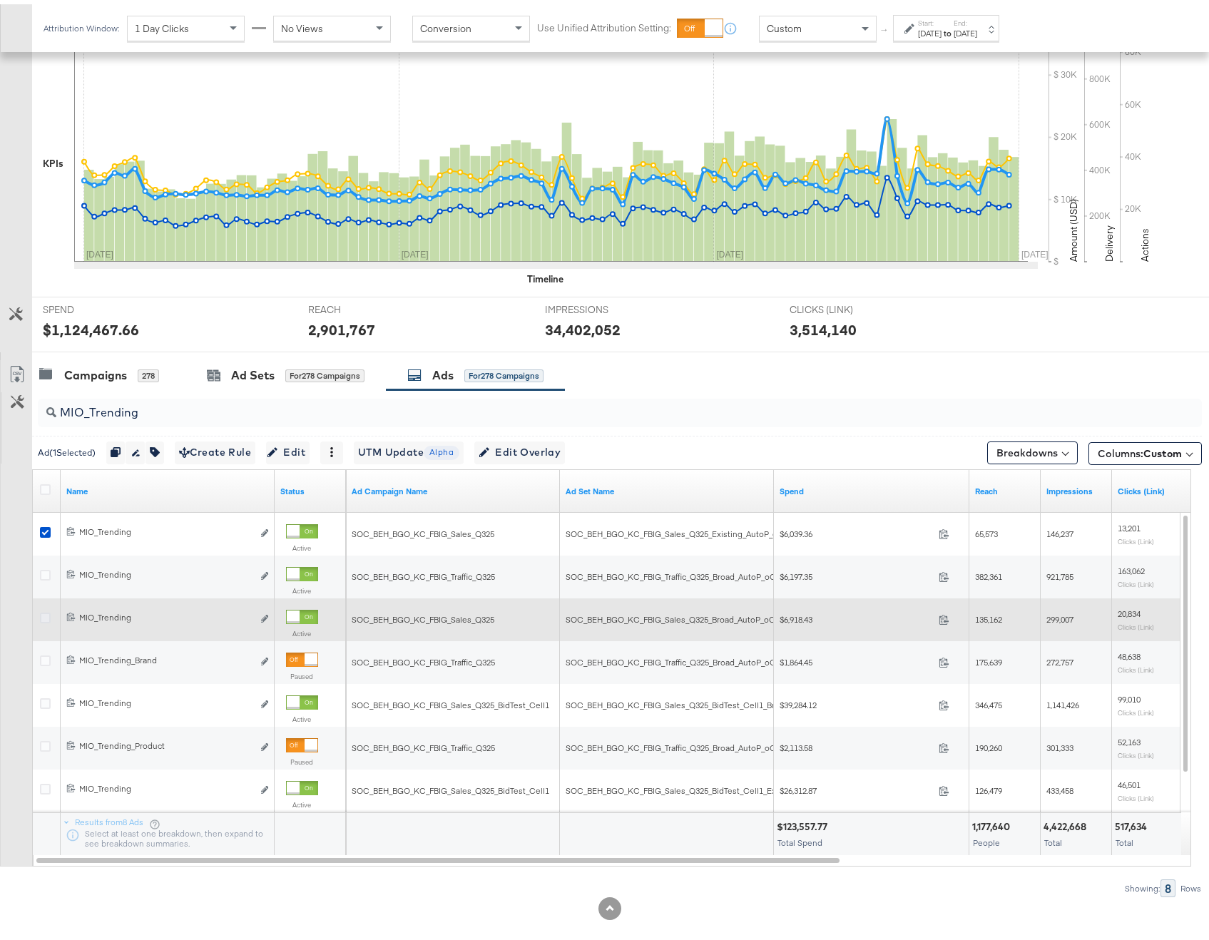
click at [42, 614] on icon at bounding box center [45, 613] width 11 height 11
click at [0, 0] on input "checkbox" at bounding box center [0, 0] width 0 height 0
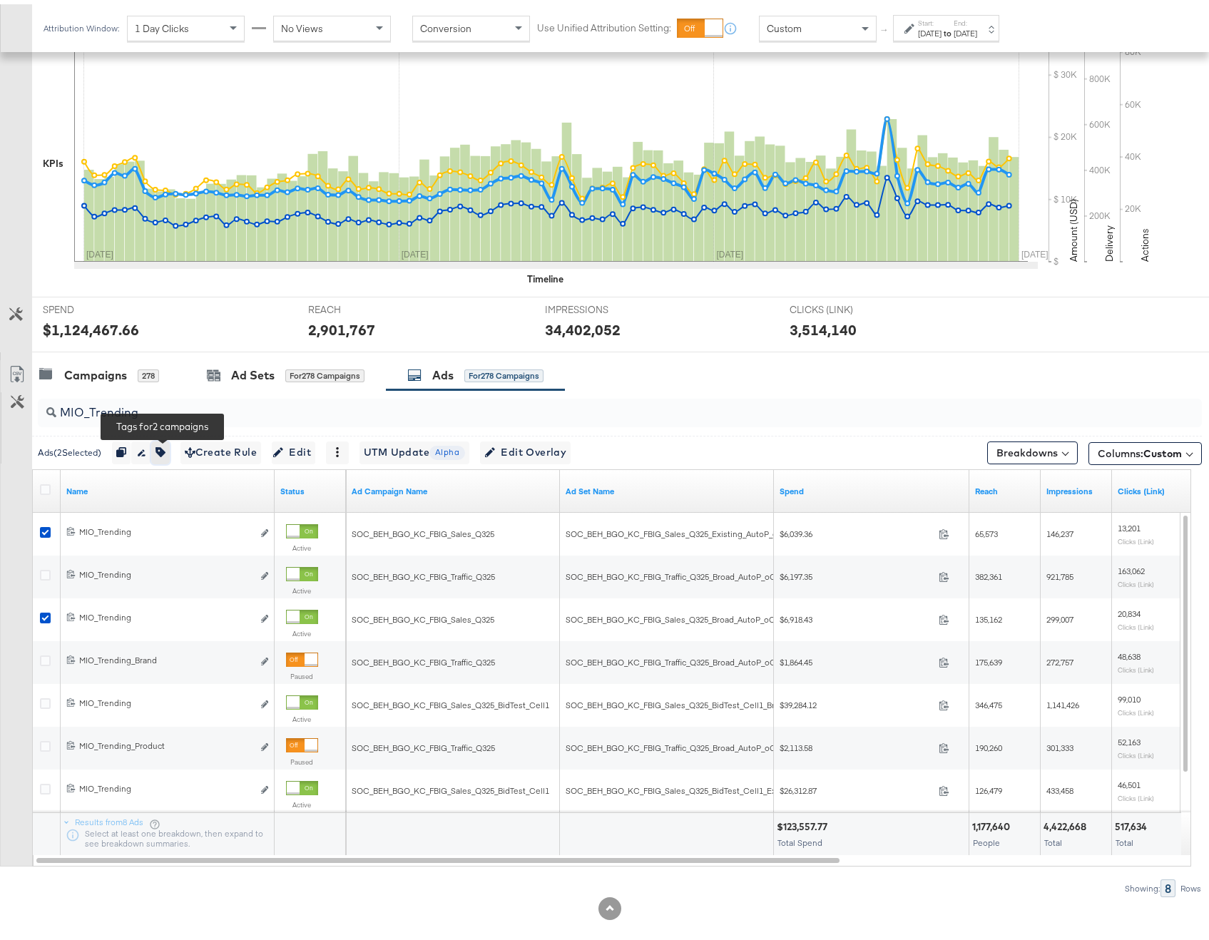
click at [165, 448] on icon "button" at bounding box center [160, 448] width 10 height 10
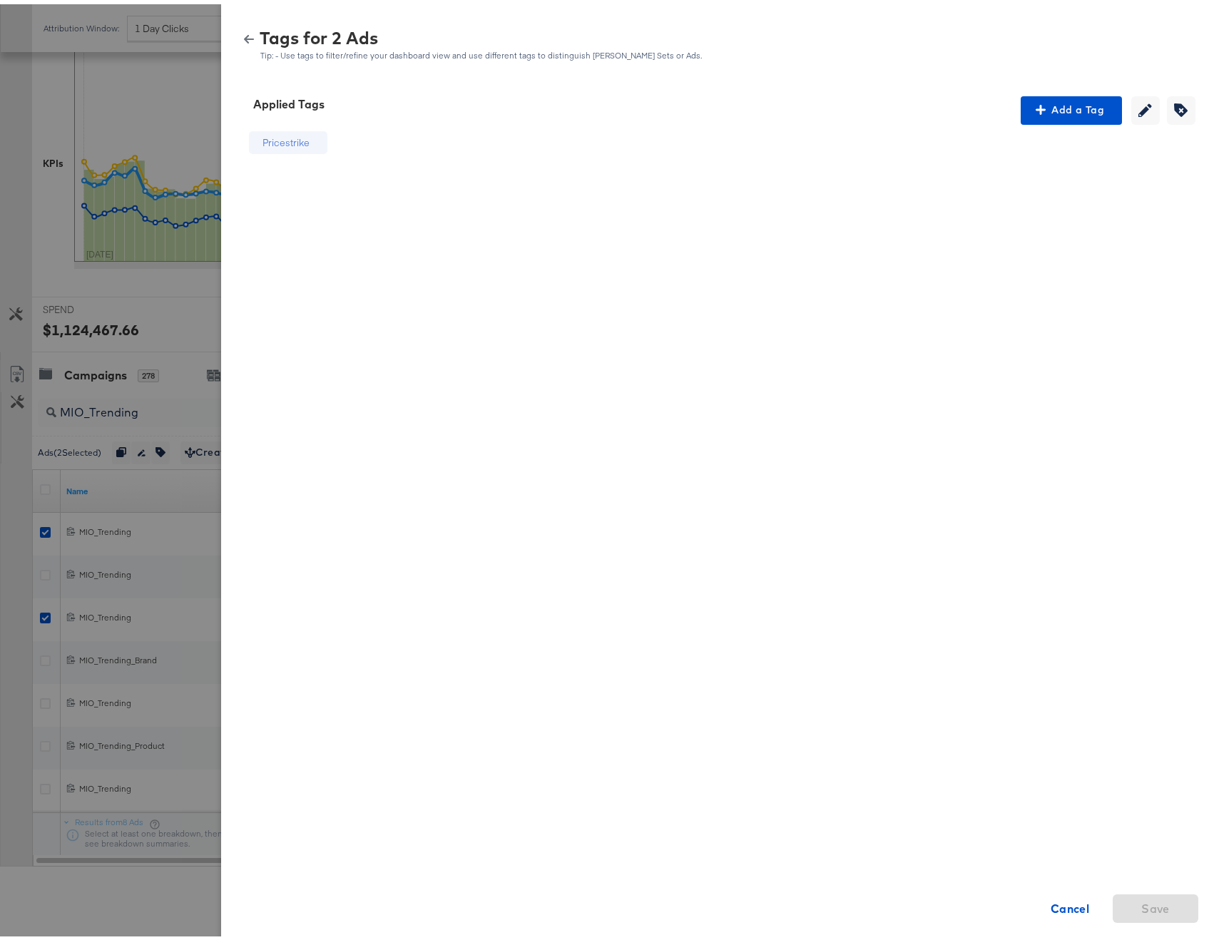
click at [244, 33] on icon "button" at bounding box center [249, 35] width 10 height 10
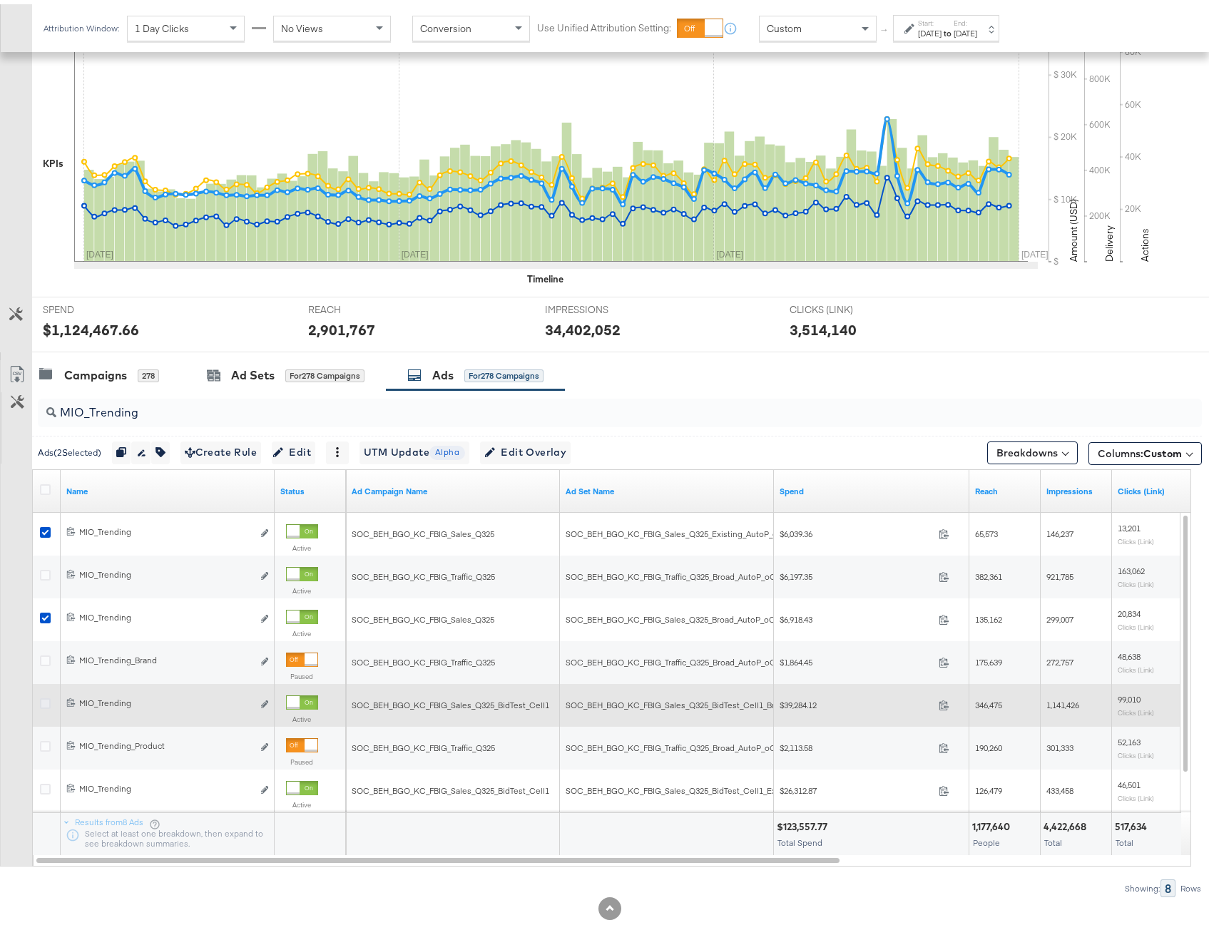
click at [47, 698] on icon at bounding box center [45, 699] width 11 height 11
click at [0, 0] on input "checkbox" at bounding box center [0, 0] width 0 height 0
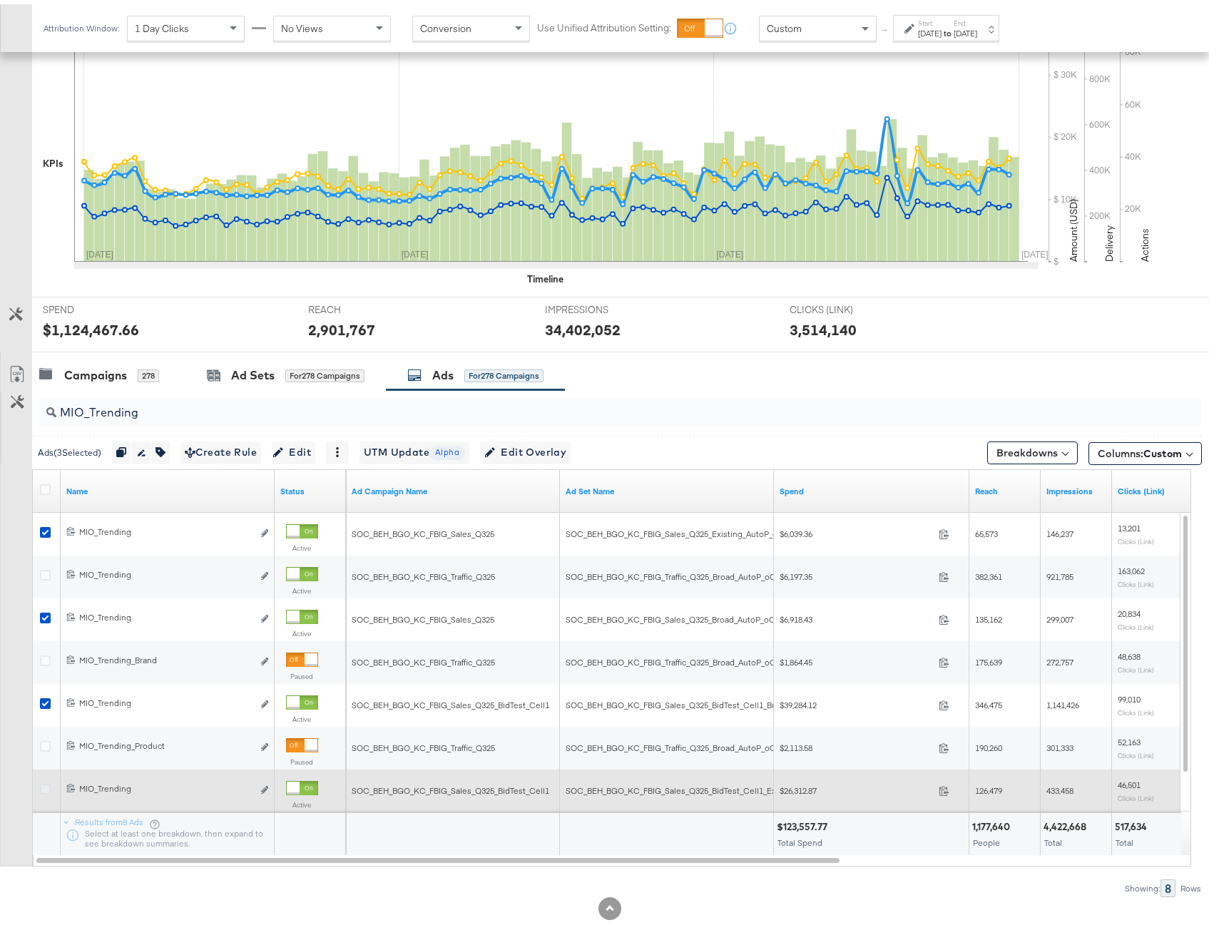
click at [42, 782] on icon at bounding box center [45, 785] width 11 height 11
click at [0, 0] on input "checkbox" at bounding box center [0, 0] width 0 height 0
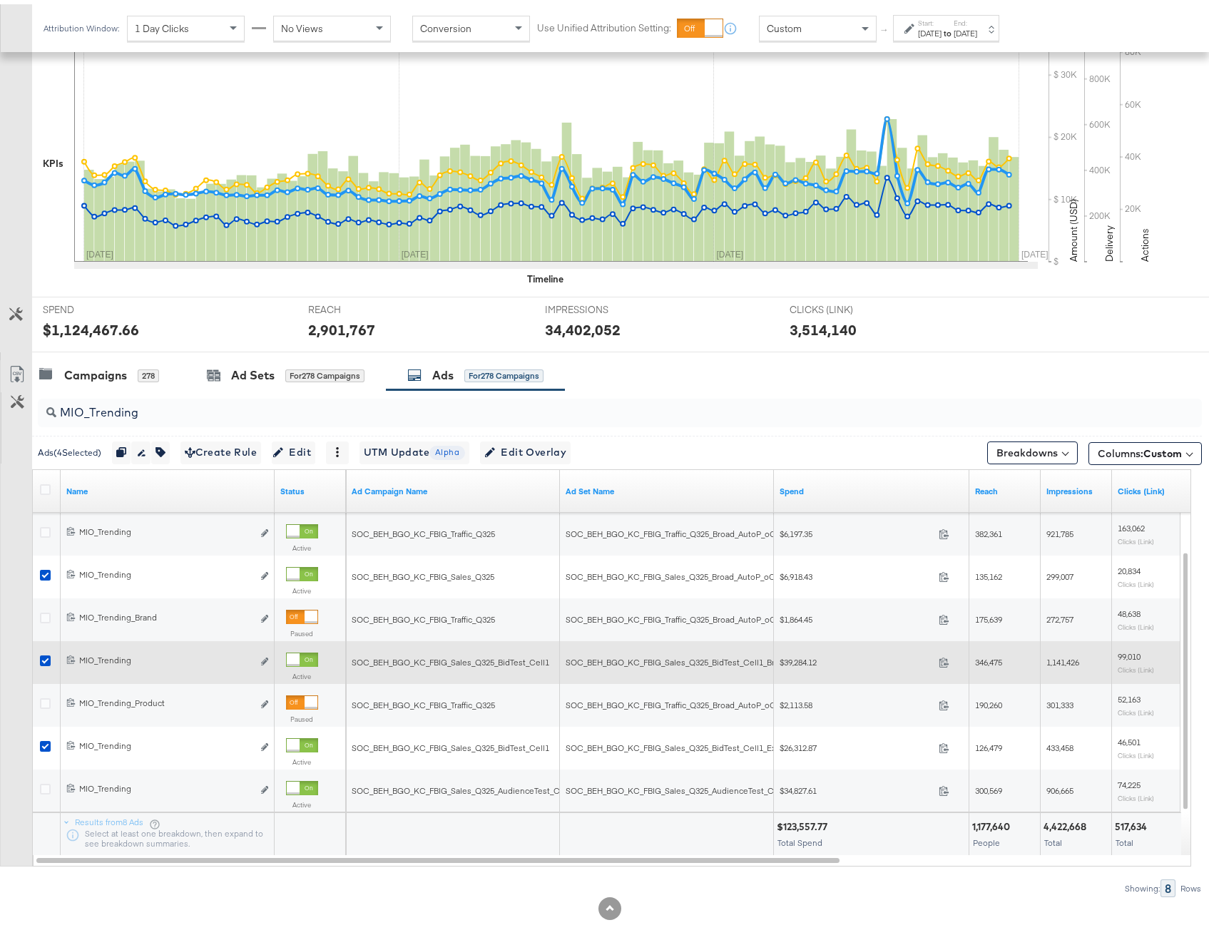
scroll to position [314, 0]
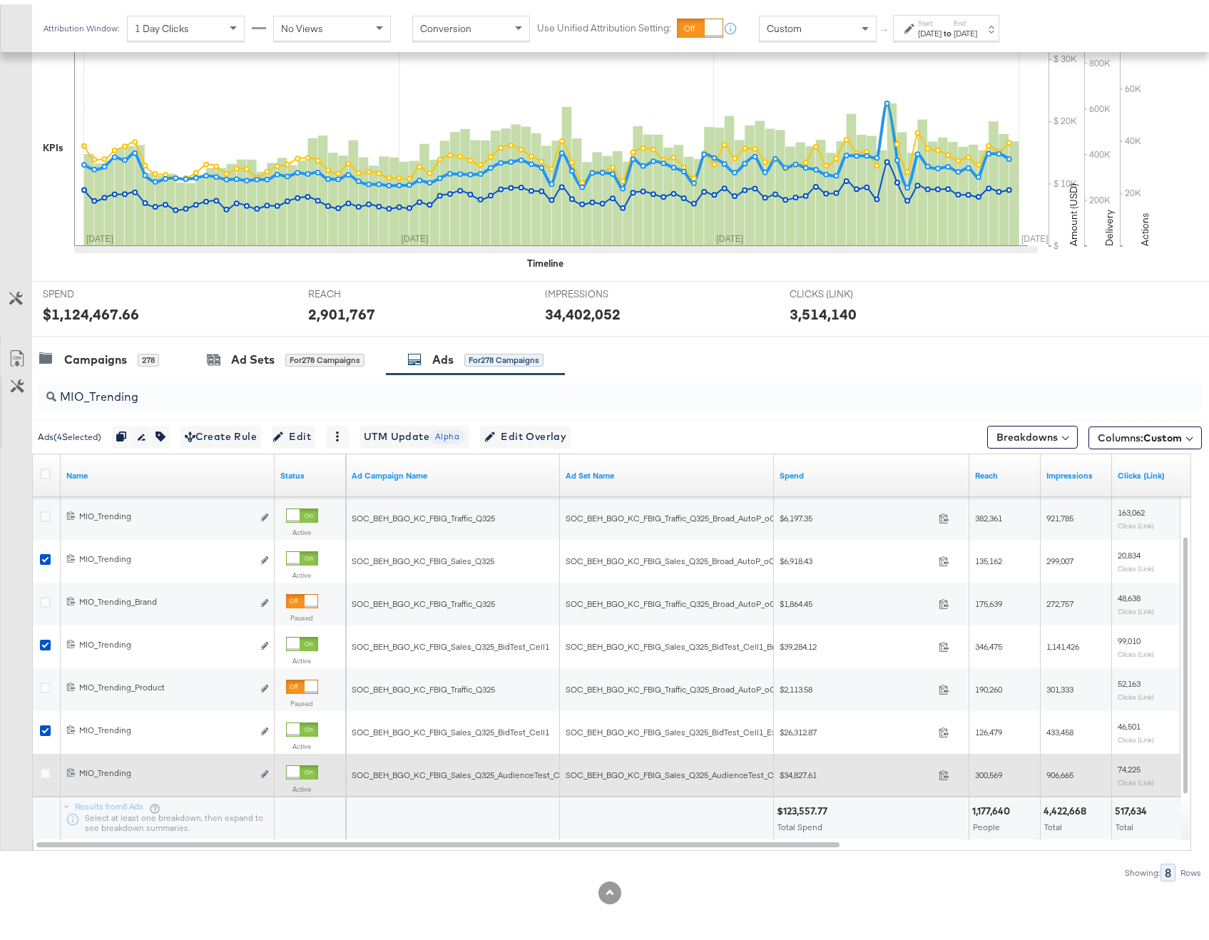
click at [42, 775] on div at bounding box center [47, 771] width 15 height 14
click at [52, 767] on div at bounding box center [47, 771] width 15 height 14
click at [51, 769] on div at bounding box center [47, 771] width 15 height 14
click at [48, 770] on icon at bounding box center [45, 769] width 11 height 11
click at [0, 0] on input "checkbox" at bounding box center [0, 0] width 0 height 0
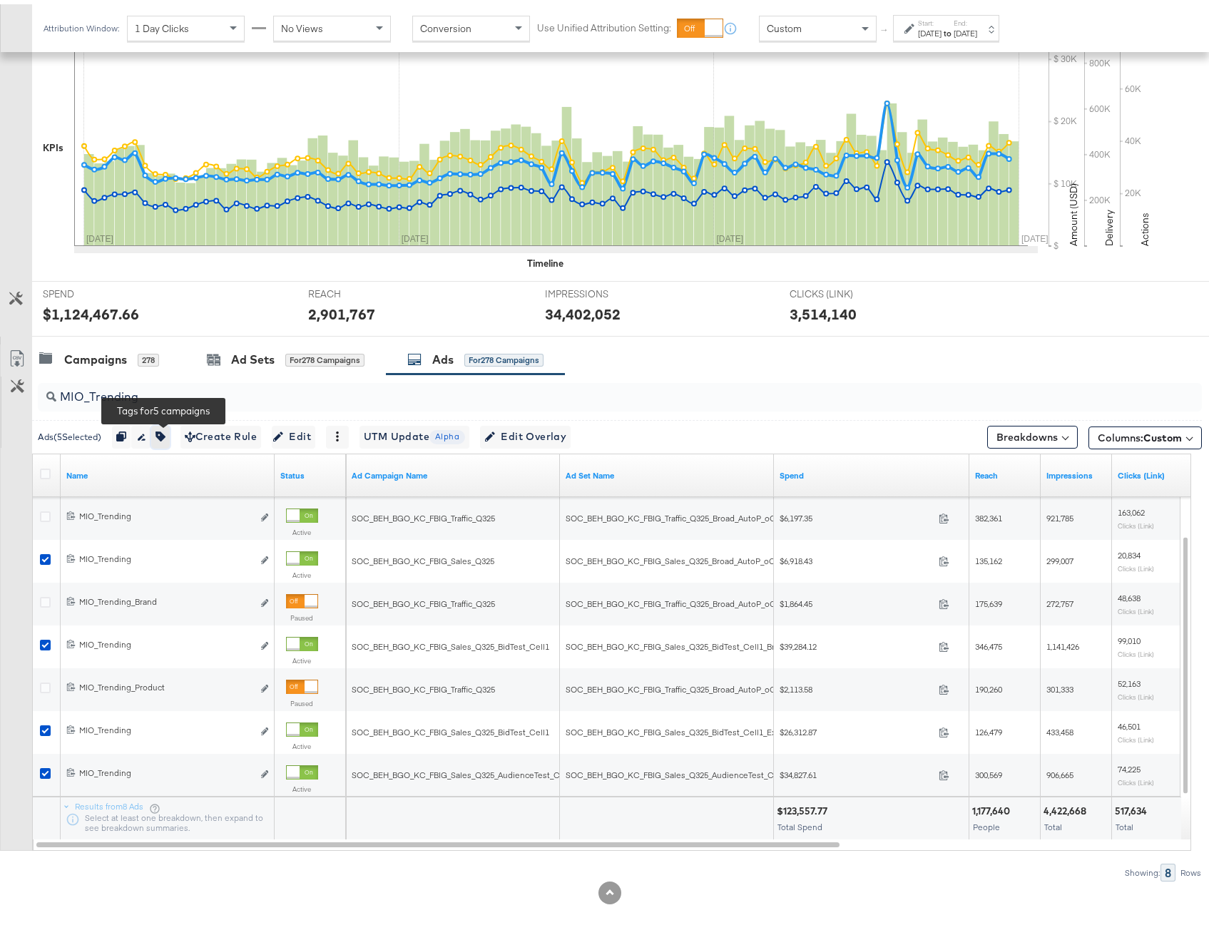
click at [165, 434] on icon "button" at bounding box center [160, 432] width 10 height 10
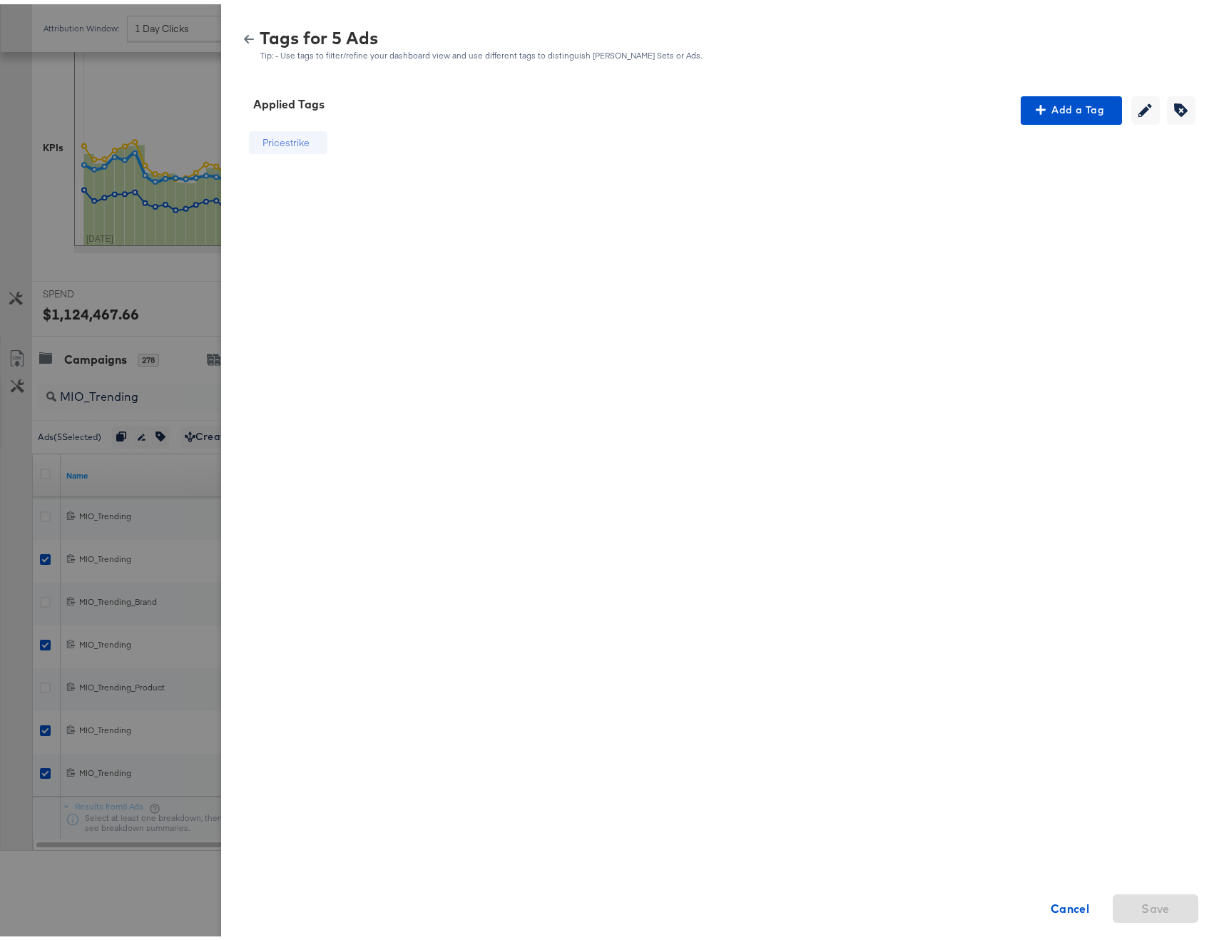
click at [193, 206] on div at bounding box center [610, 470] width 1220 height 940
click at [244, 36] on icon "button" at bounding box center [249, 35] width 10 height 10
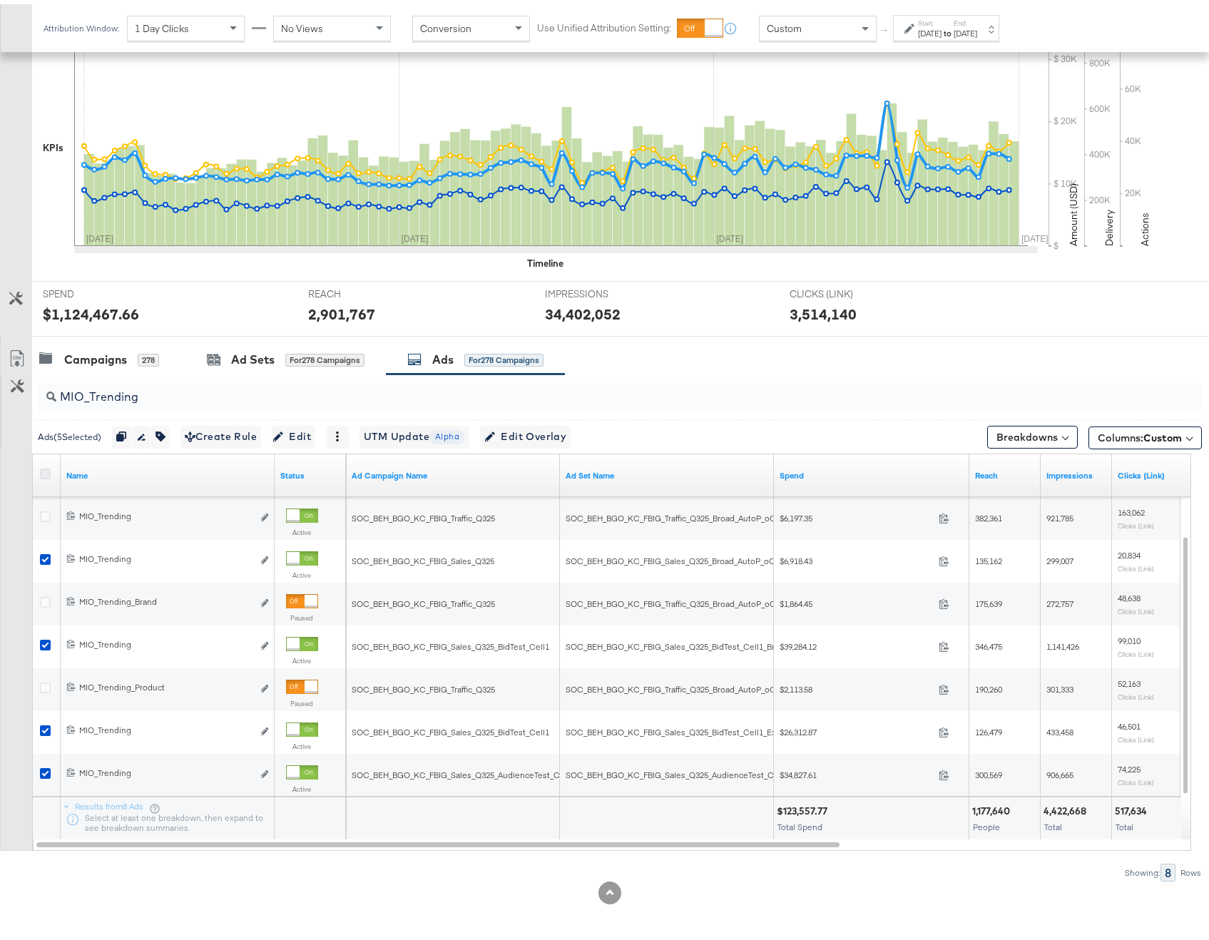
click at [47, 469] on icon at bounding box center [45, 469] width 11 height 11
click at [0, 0] on input "checkbox" at bounding box center [0, 0] width 0 height 0
click at [161, 427] on icon "button" at bounding box center [161, 432] width 10 height 10
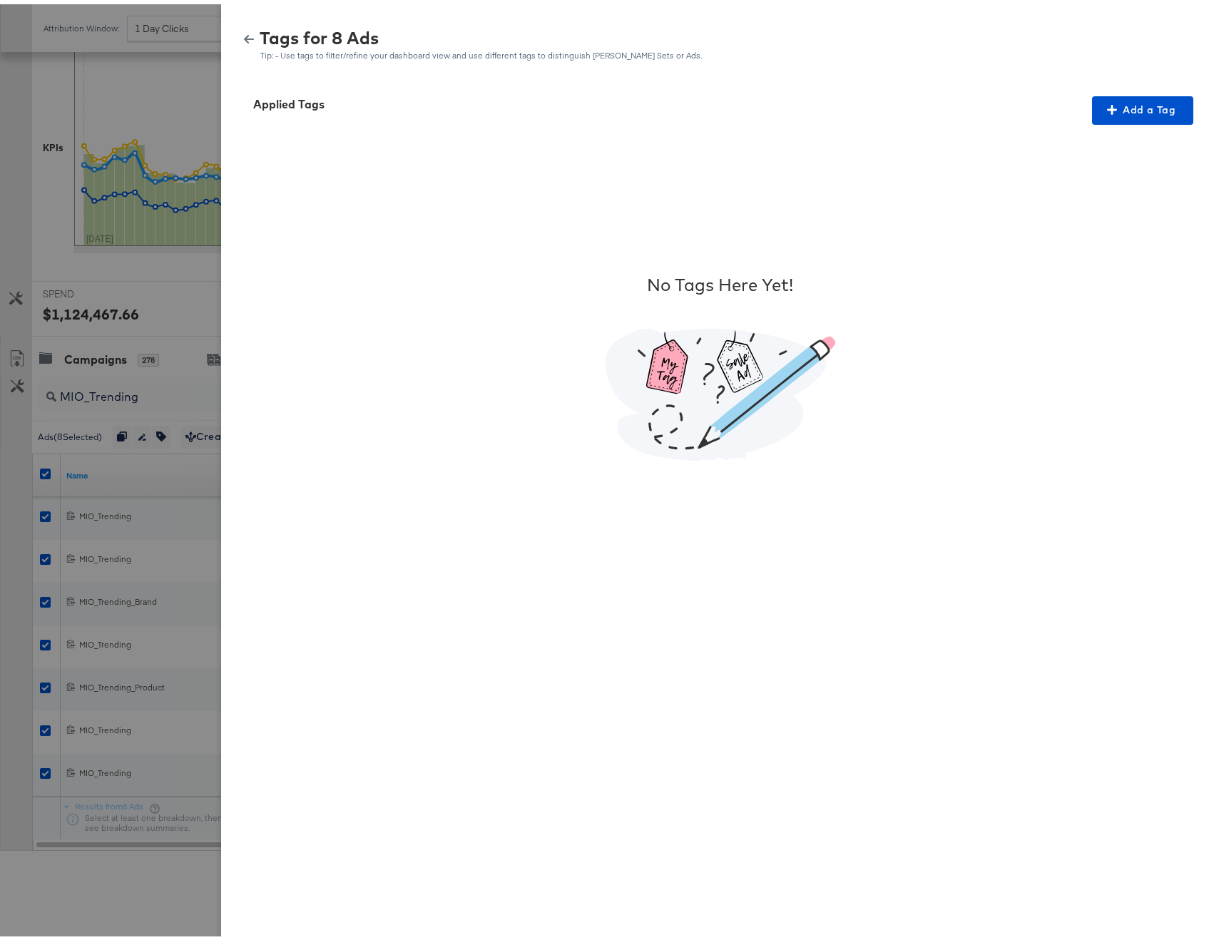
click at [238, 36] on button "button" at bounding box center [248, 35] width 21 height 10
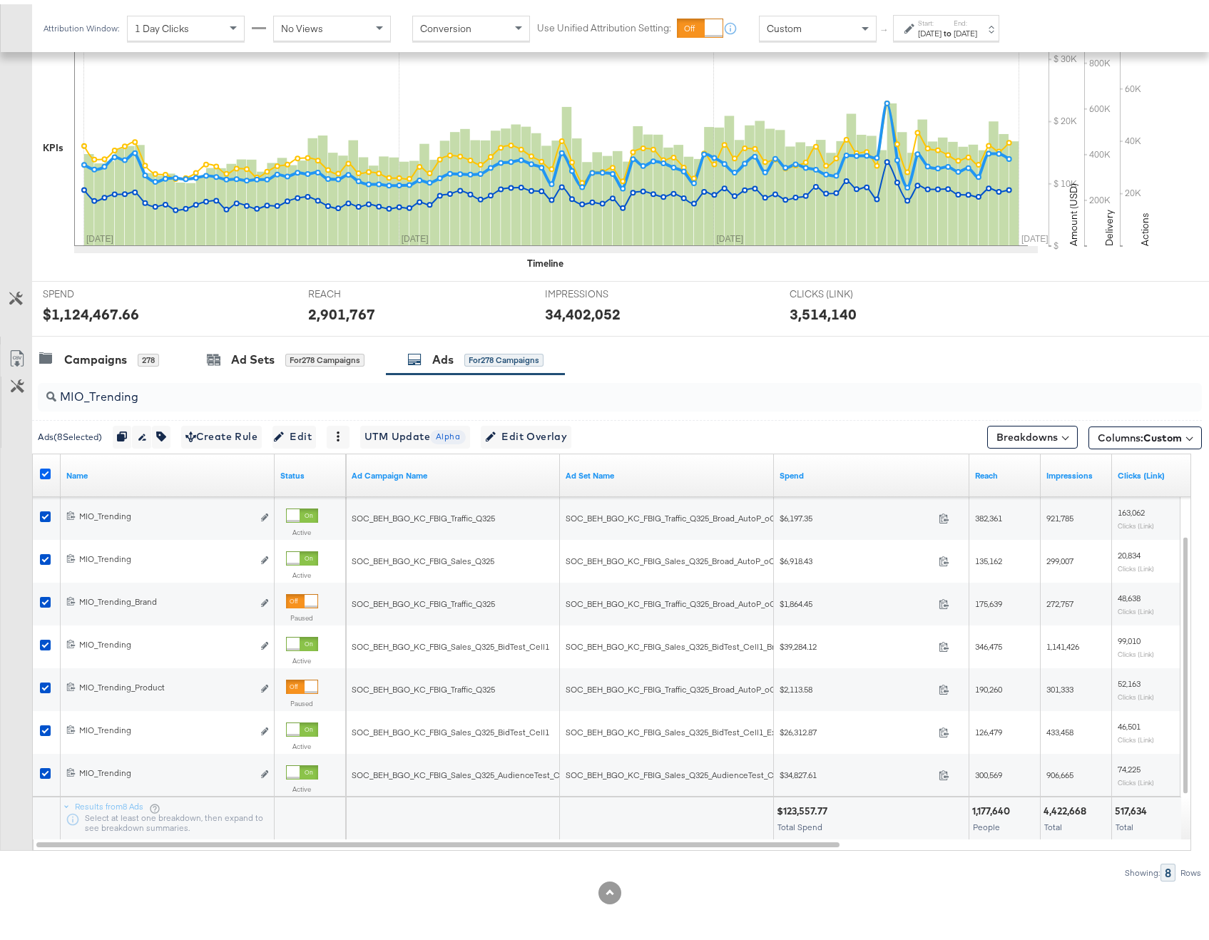
click at [44, 464] on icon at bounding box center [45, 469] width 11 height 11
click at [0, 0] on input "checkbox" at bounding box center [0, 0] width 0 height 0
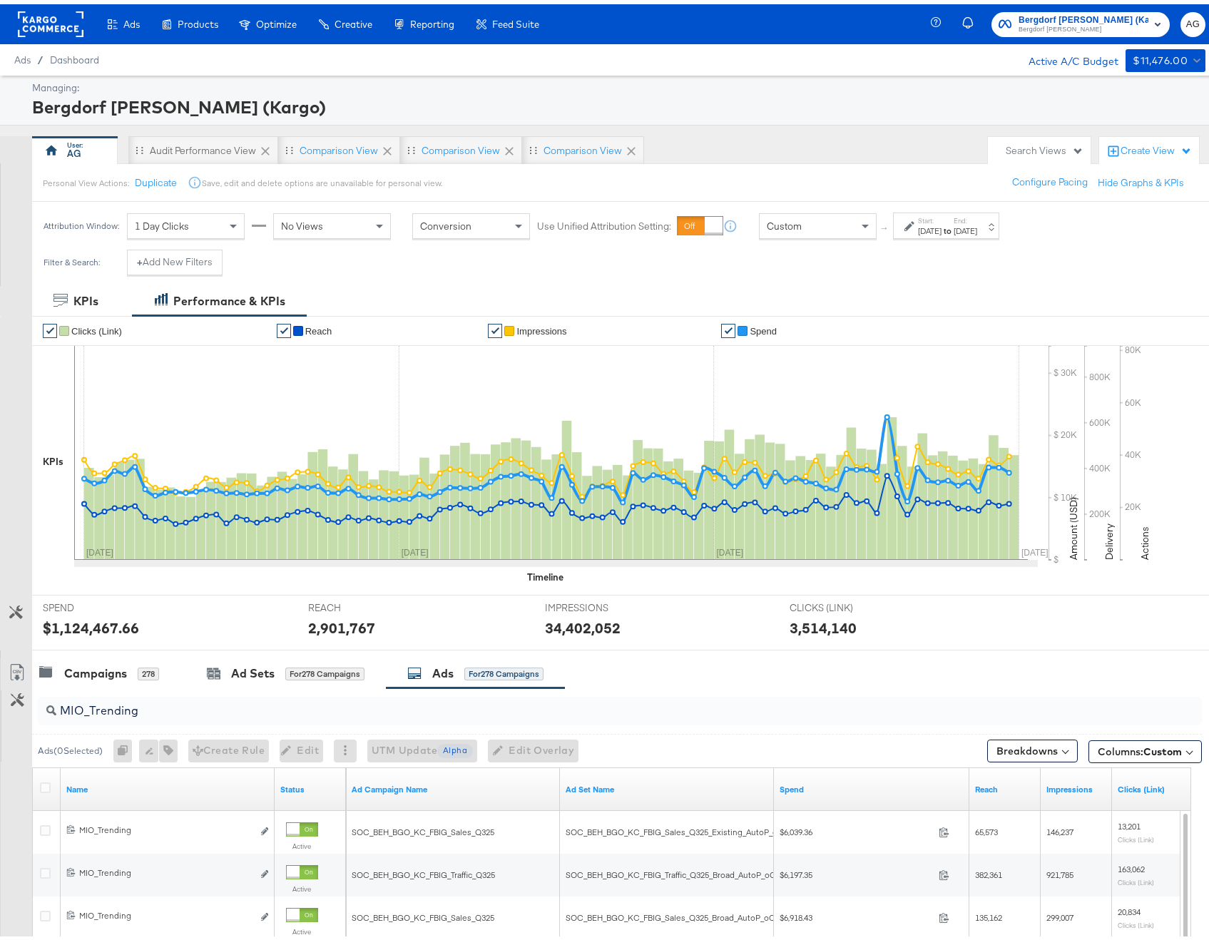
scroll to position [150, 0]
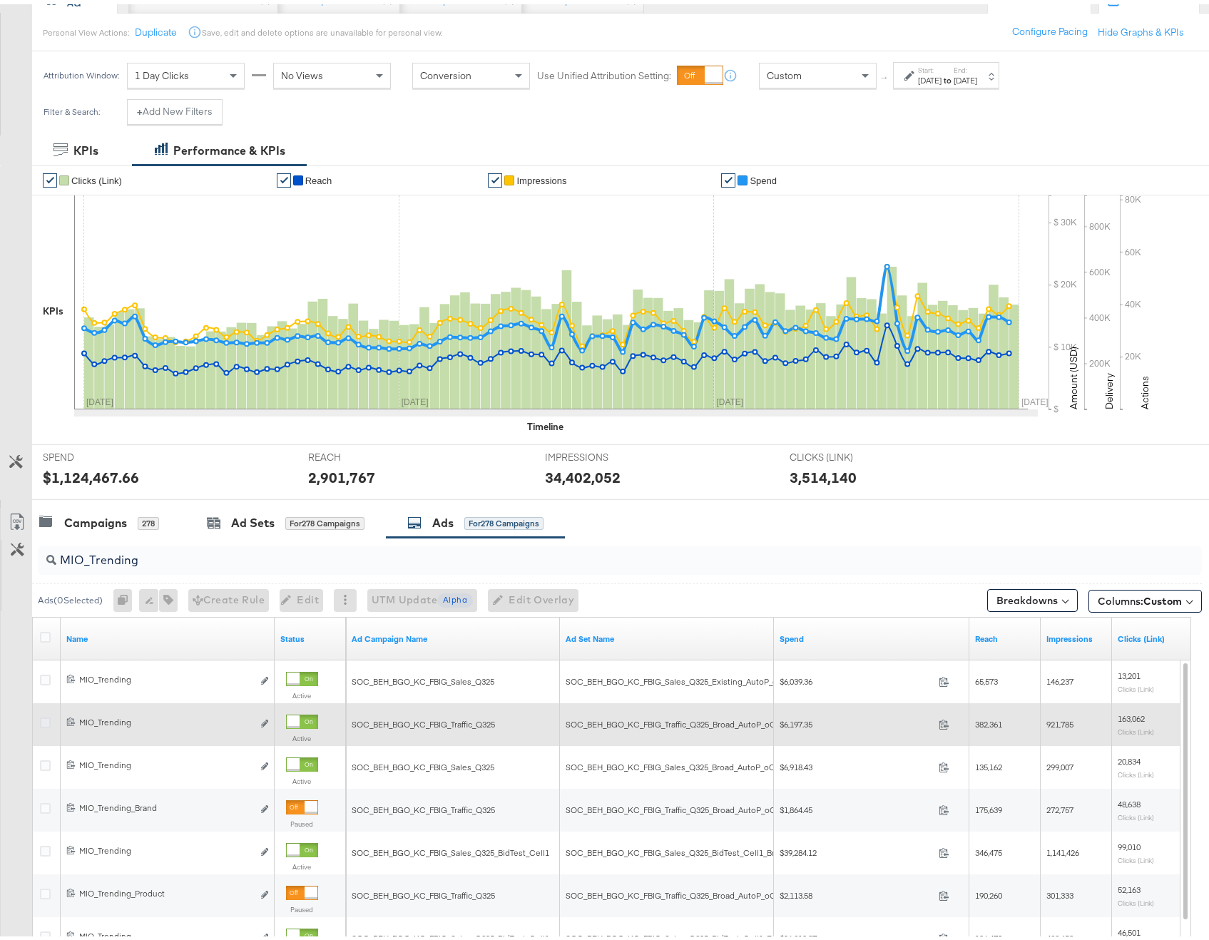
click at [44, 720] on icon at bounding box center [45, 718] width 11 height 11
click at [0, 0] on input "checkbox" at bounding box center [0, 0] width 0 height 0
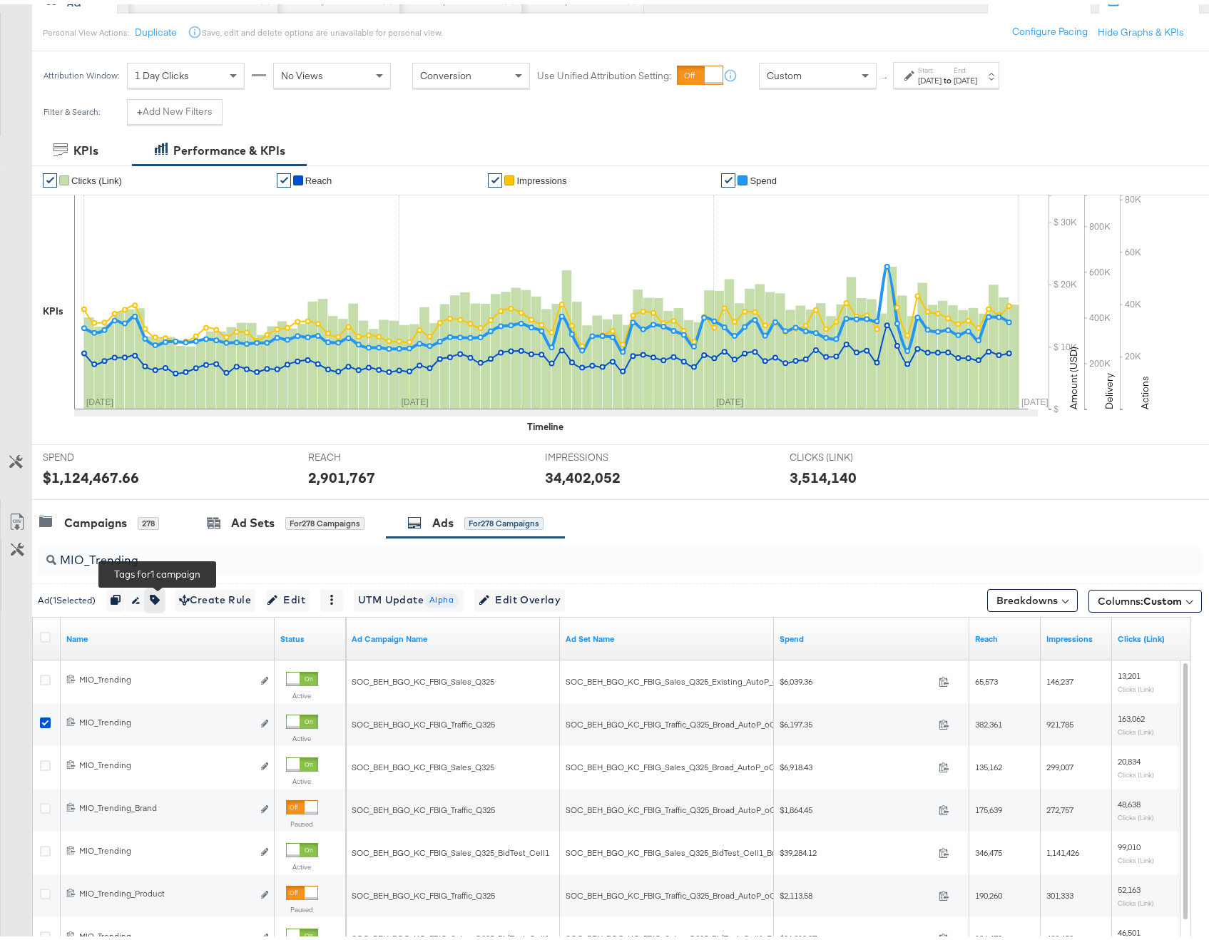
click at [164, 596] on button "button" at bounding box center [154, 596] width 19 height 23
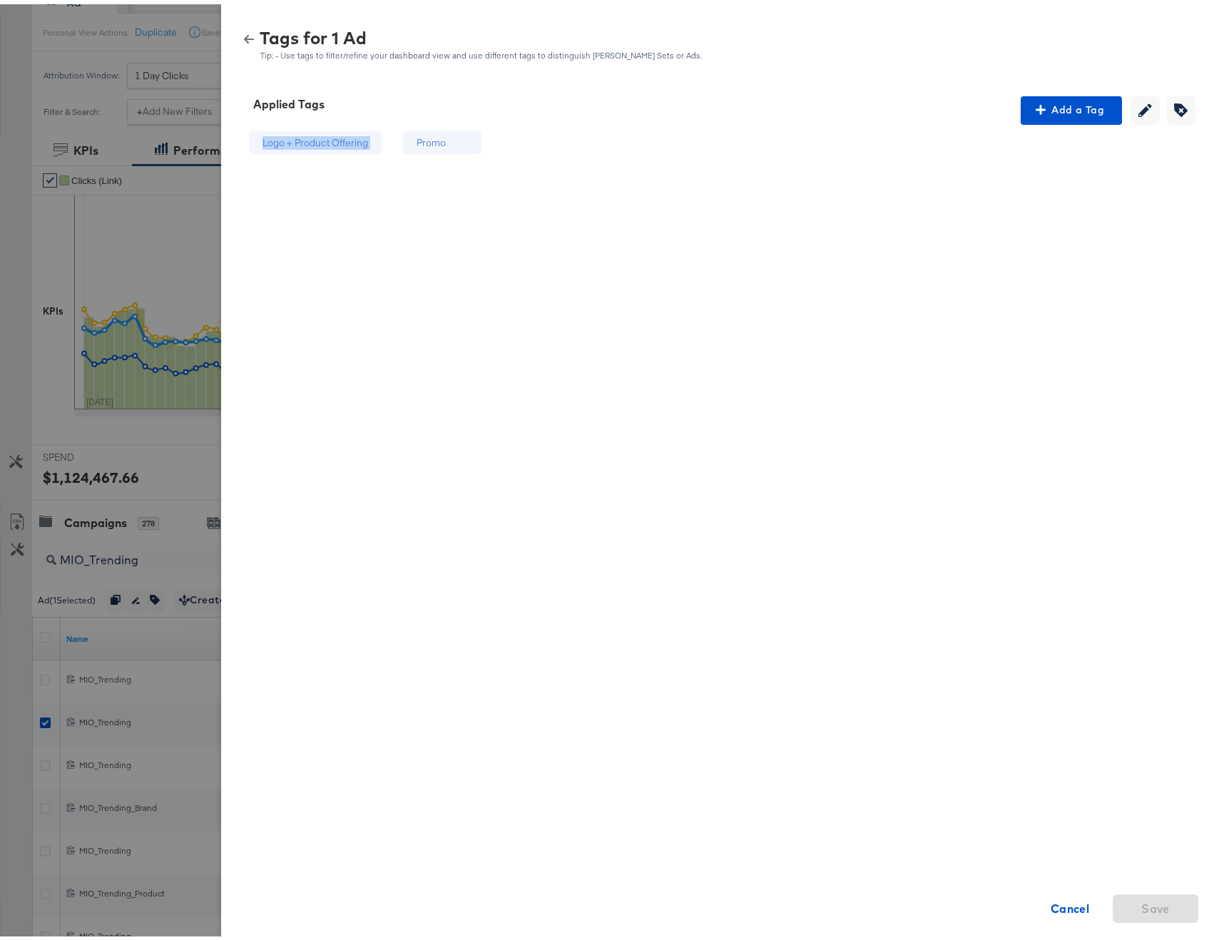
drag, startPoint x: 249, startPoint y: 140, endPoint x: 386, endPoint y: 136, distance: 137.0
click at [386, 136] on div "Logo + Product Offering Promo" at bounding box center [365, 139] width 254 height 36
click at [412, 310] on div "Logo + Product Offering Promo Cancel Save" at bounding box center [365, 363] width 254 height 485
click at [81, 320] on div at bounding box center [610, 470] width 1220 height 940
click at [244, 34] on icon "button" at bounding box center [249, 35] width 10 height 9
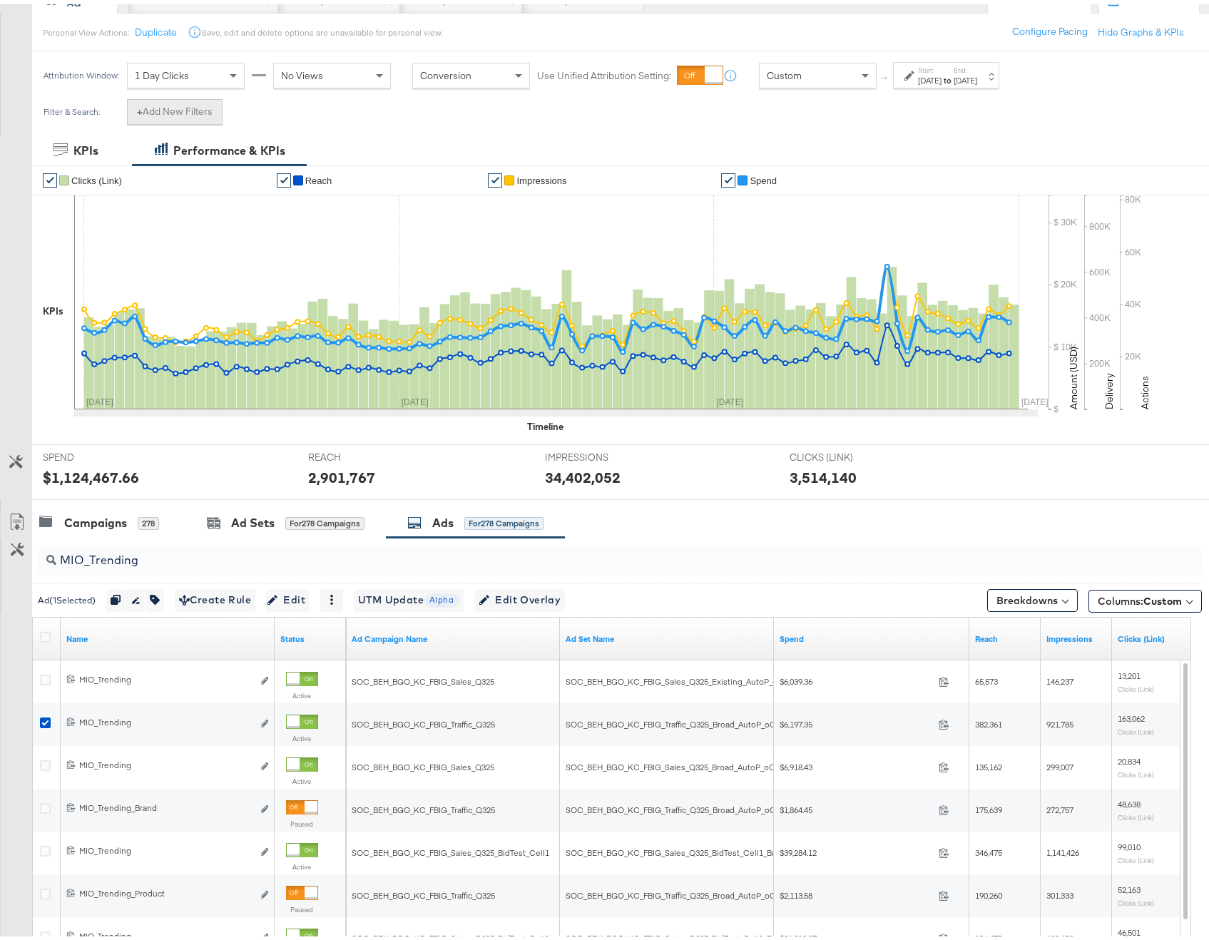
click at [200, 114] on button "+ Add New Filters" at bounding box center [175, 108] width 96 height 26
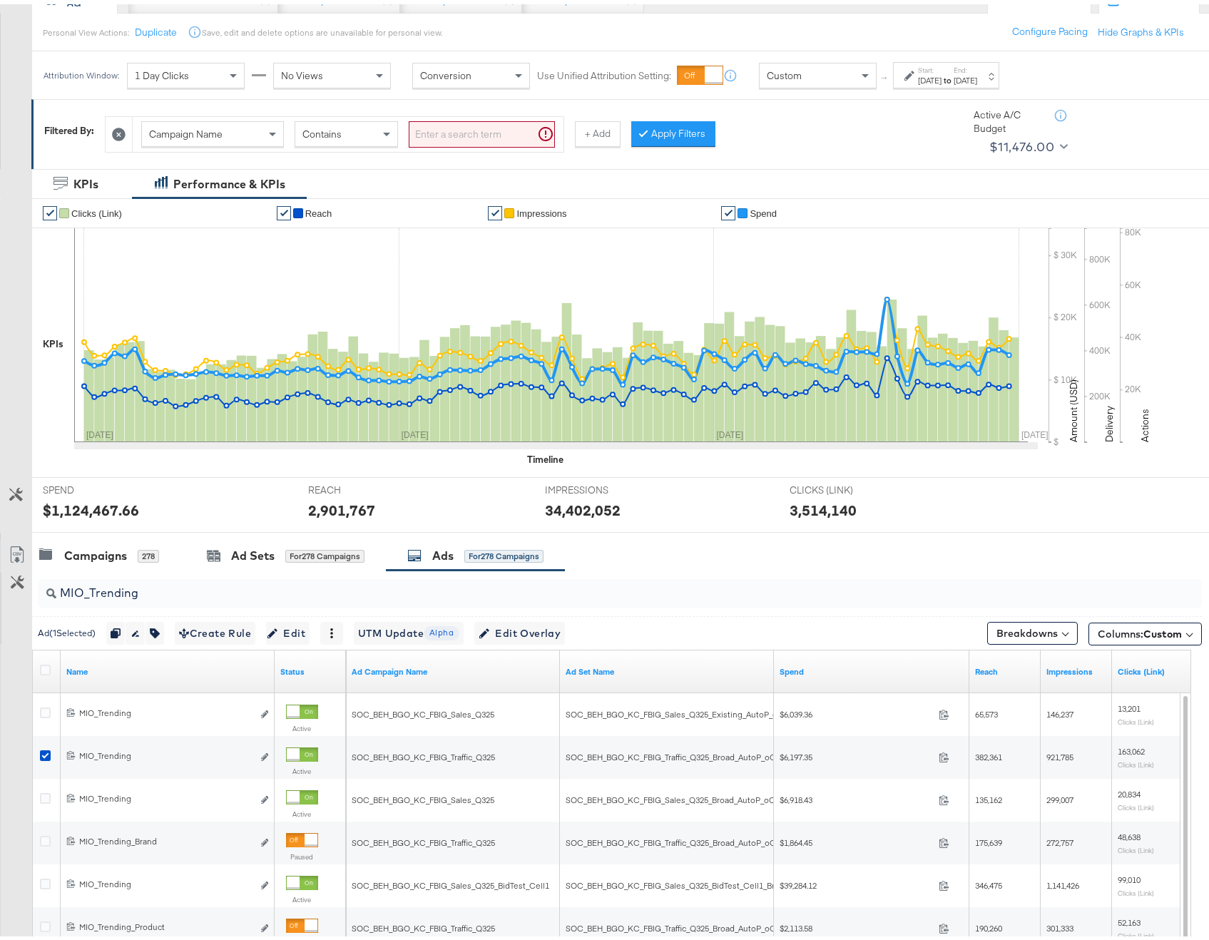
click at [235, 135] on div "Campaign Name" at bounding box center [212, 130] width 141 height 24
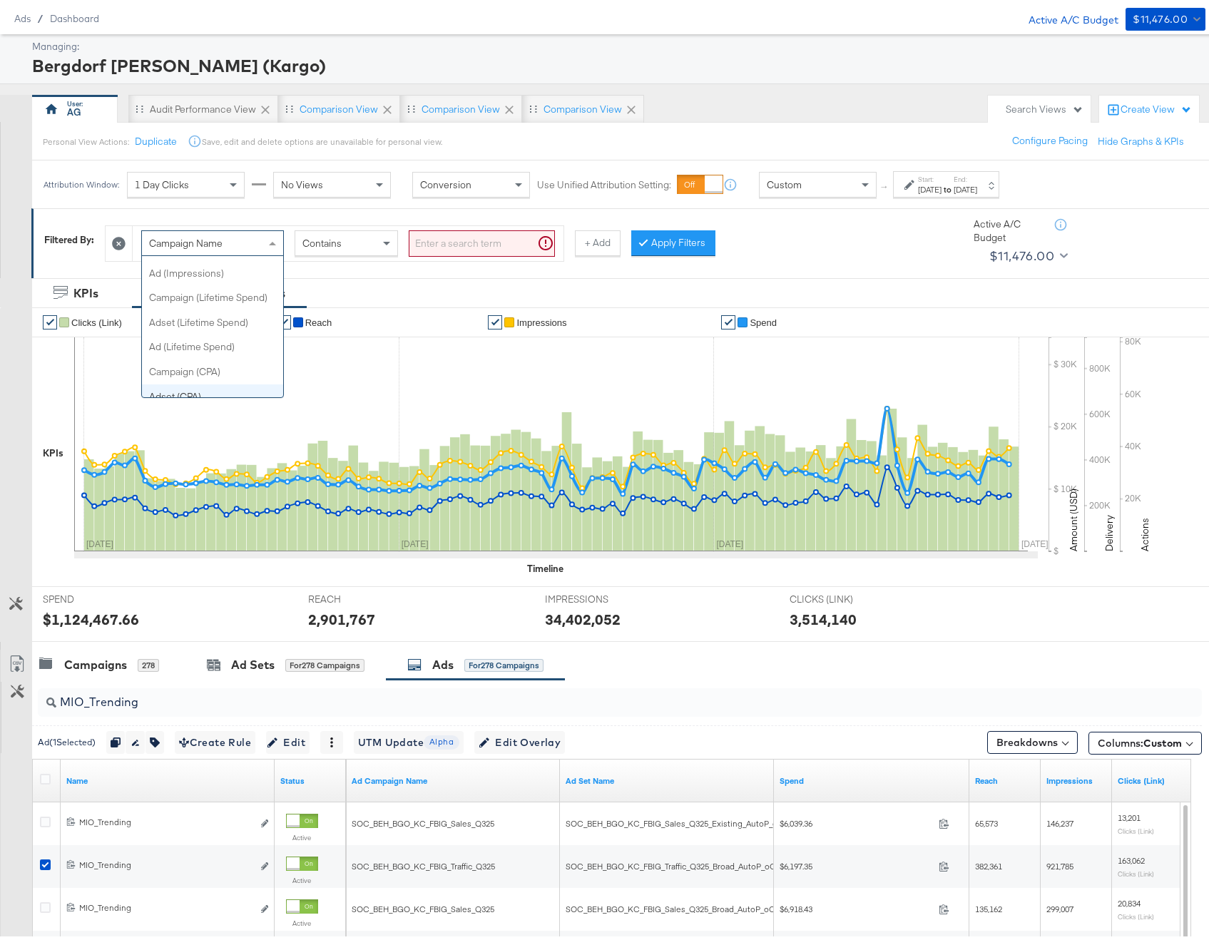
scroll to position [692, 0]
click at [125, 240] on icon at bounding box center [119, 239] width 14 height 14
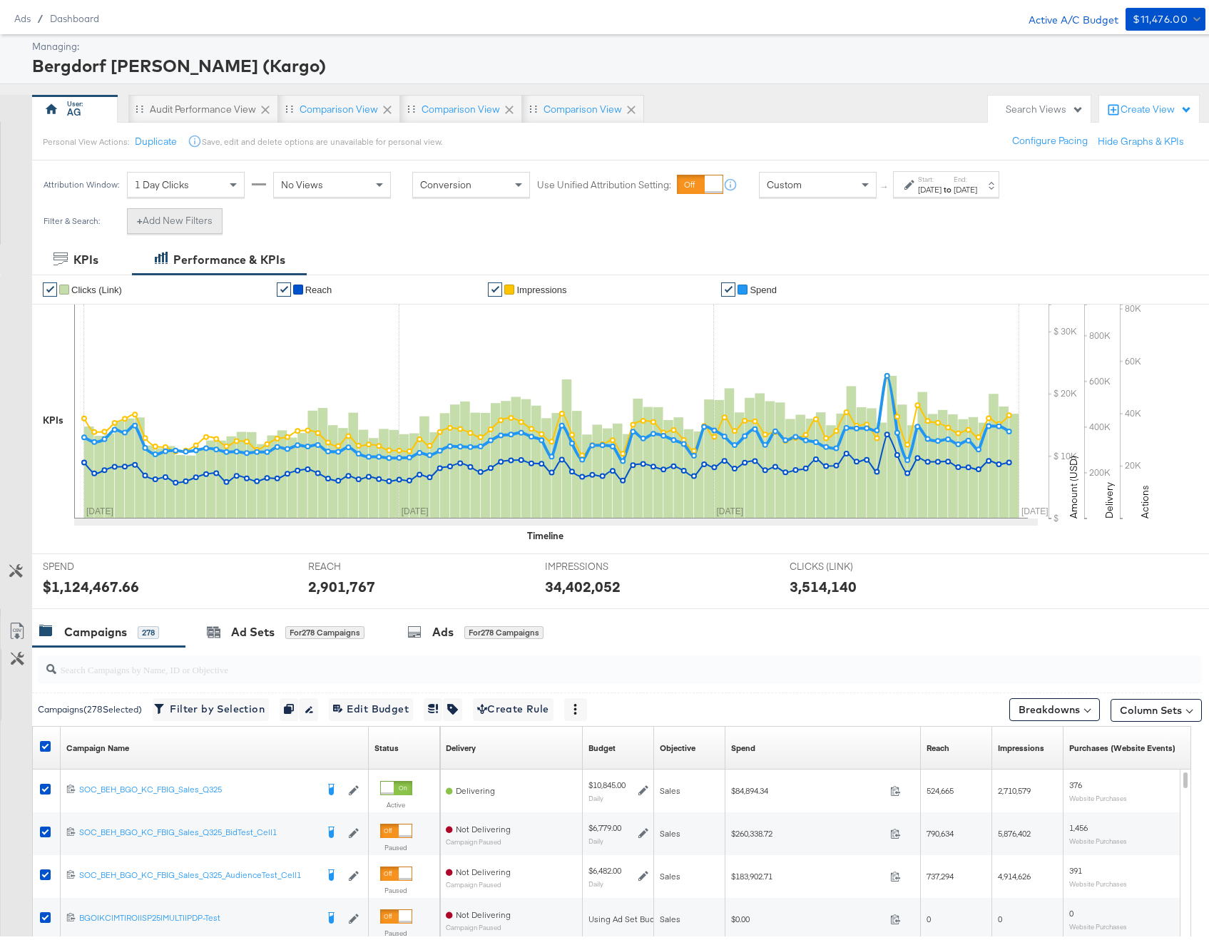
click at [159, 226] on button "+ Add New Filters" at bounding box center [175, 217] width 96 height 26
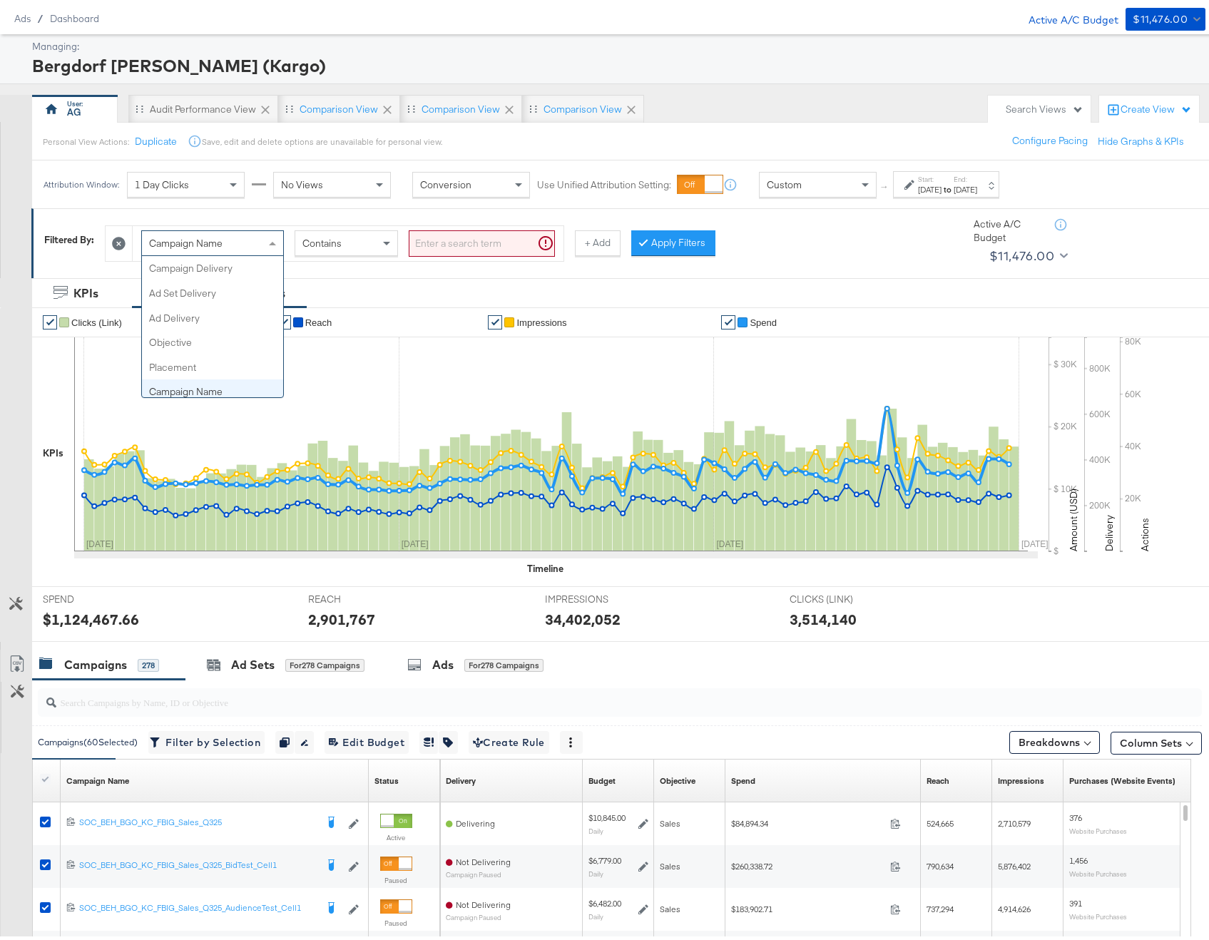
click at [276, 237] on span at bounding box center [272, 239] width 7 height 4
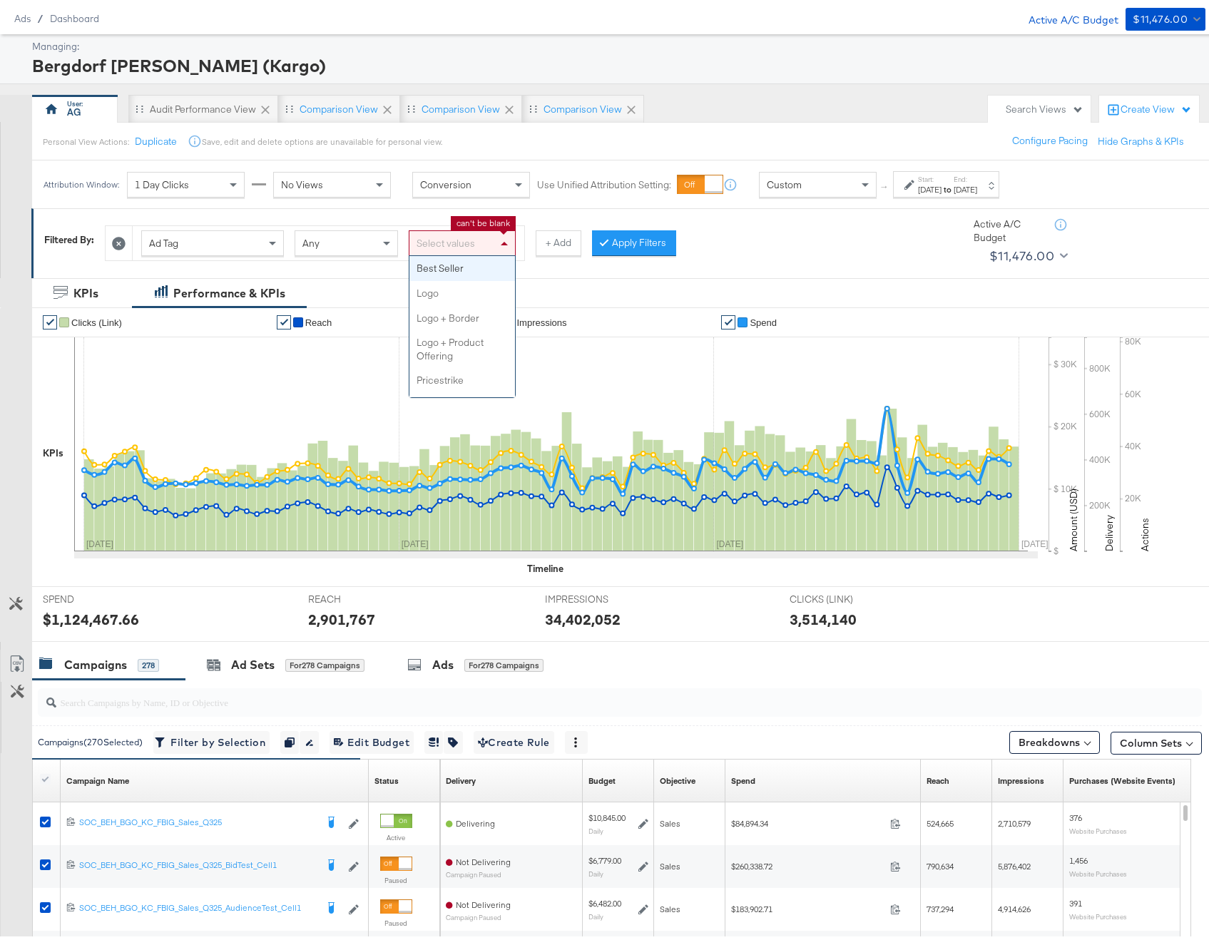
click at [476, 228] on div "Select values" at bounding box center [462, 239] width 106 height 24
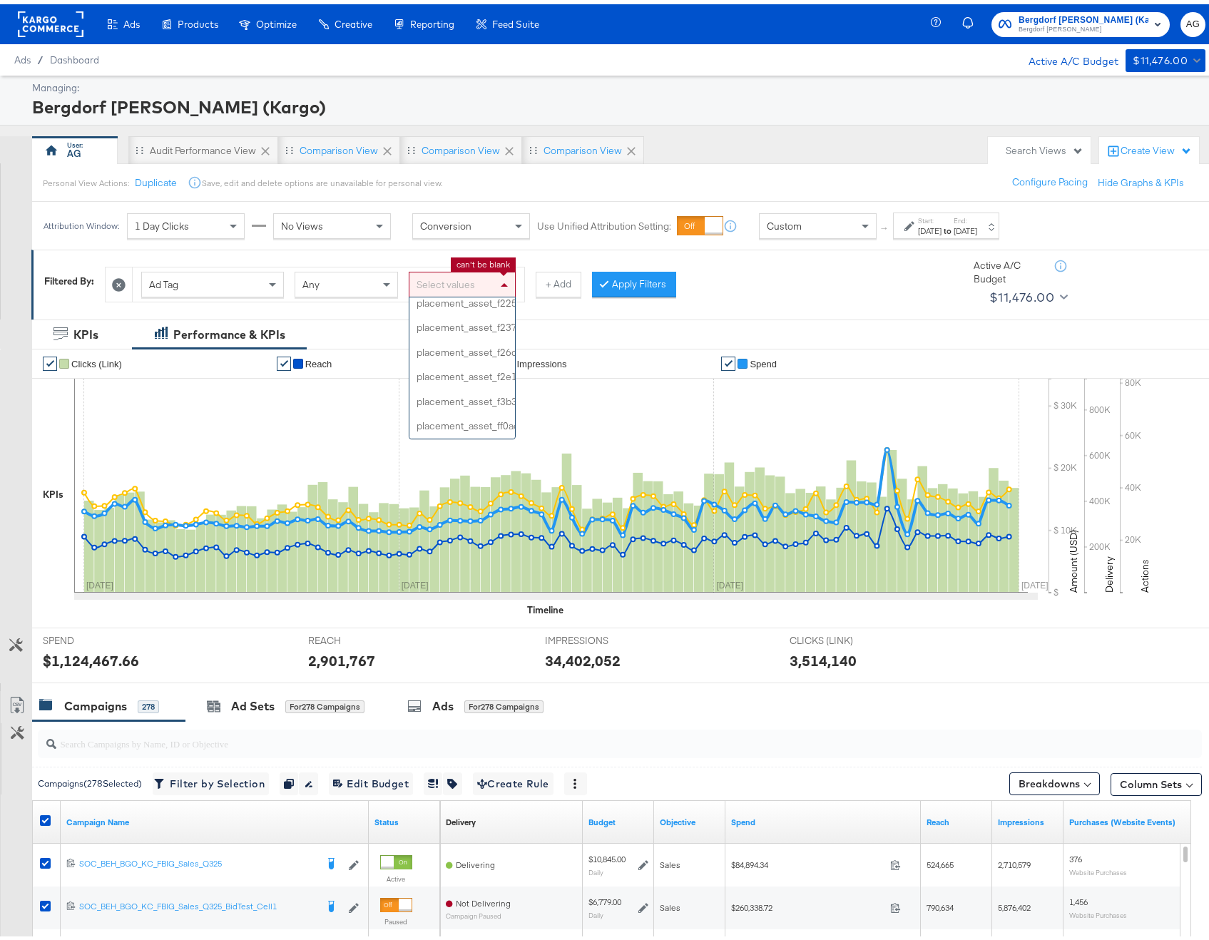
scroll to position [0, 0]
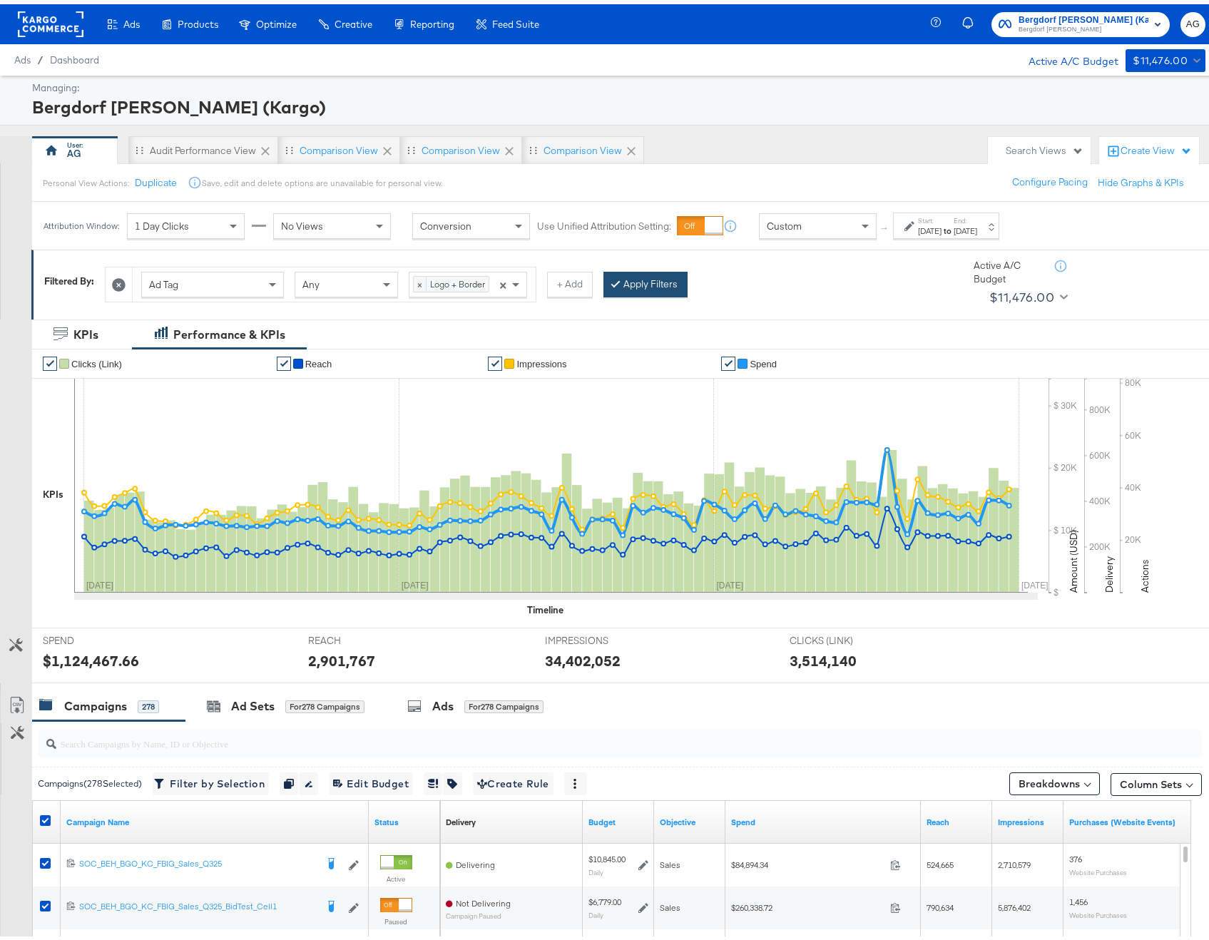
click at [665, 277] on button "Apply Filters" at bounding box center [645, 280] width 84 height 26
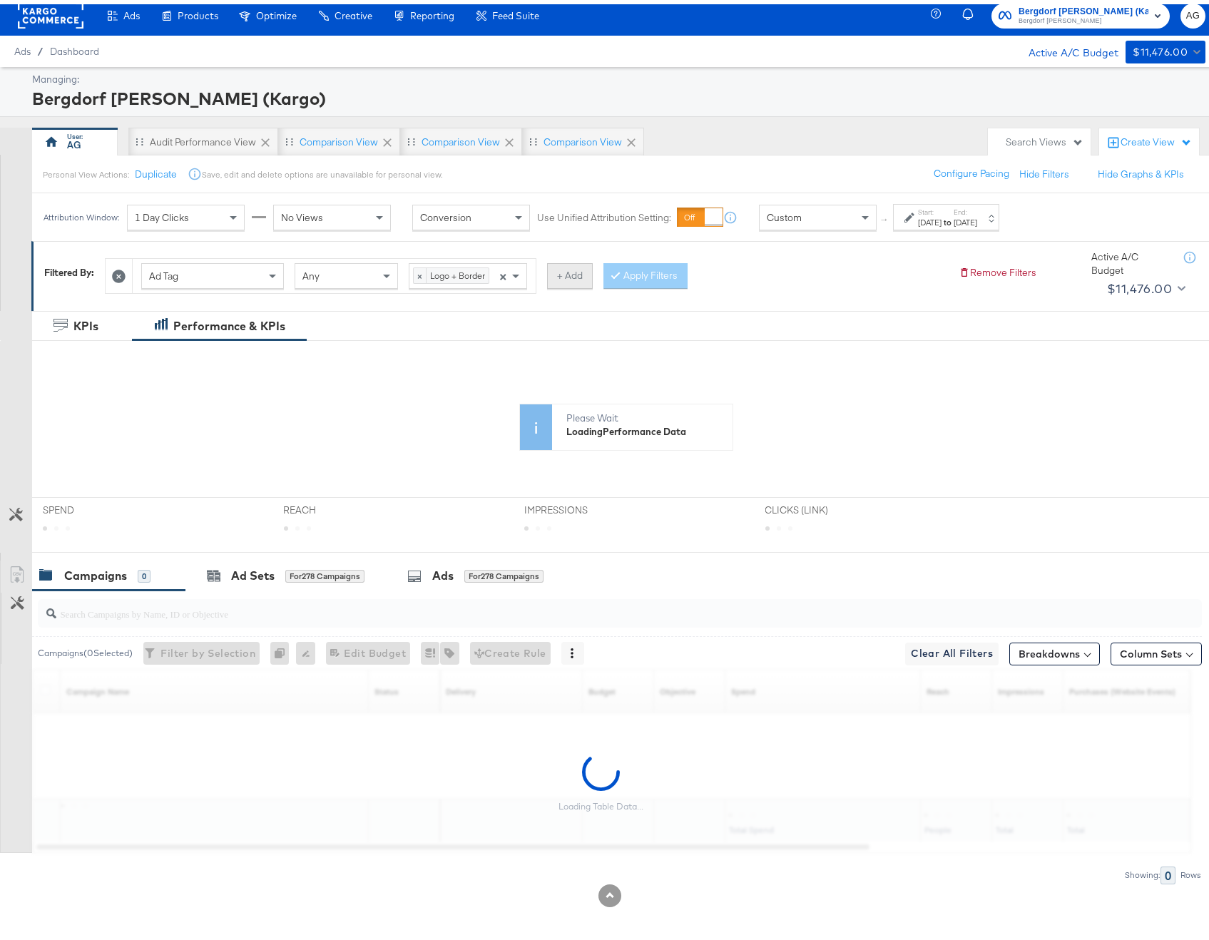
scroll to position [11, 0]
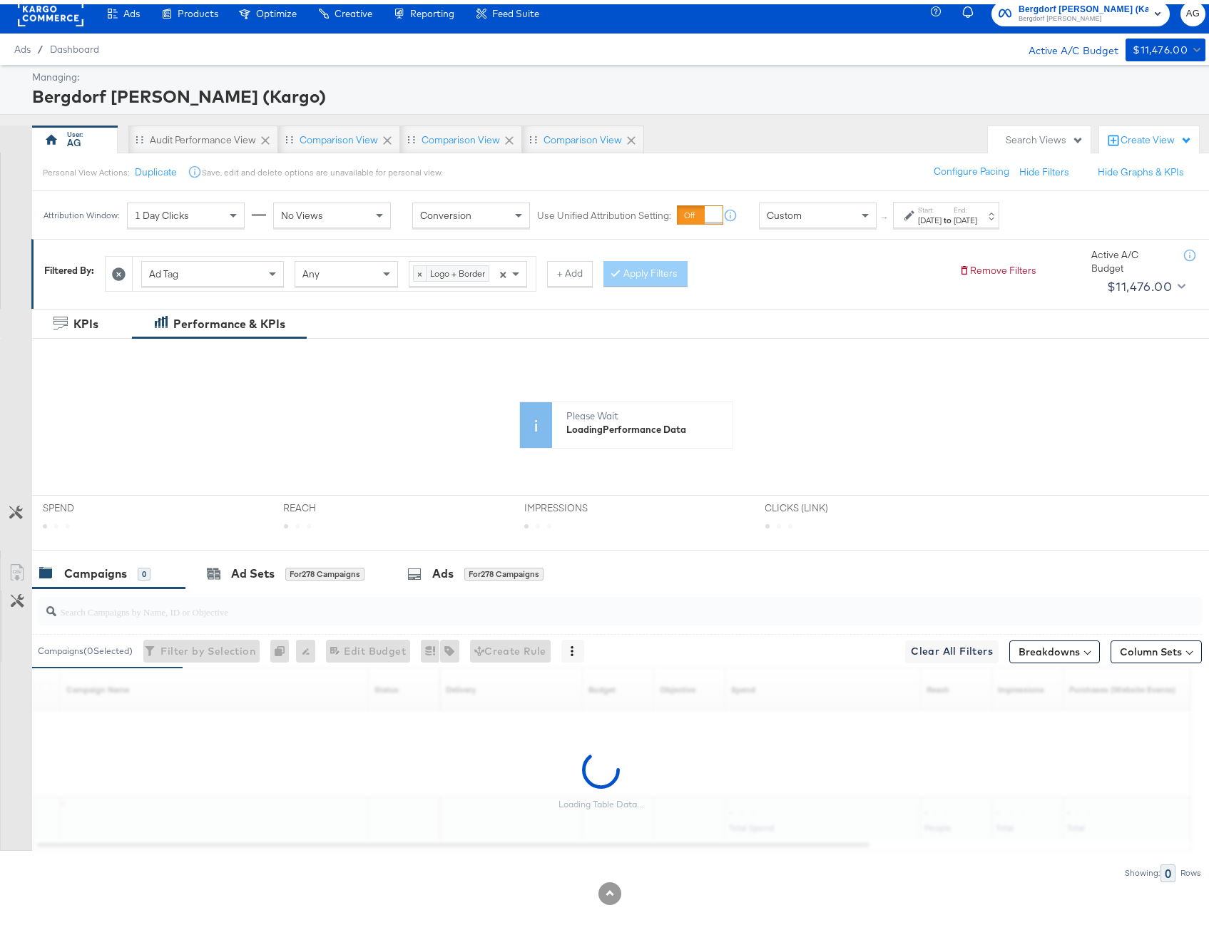
click at [126, 269] on icon at bounding box center [119, 270] width 14 height 14
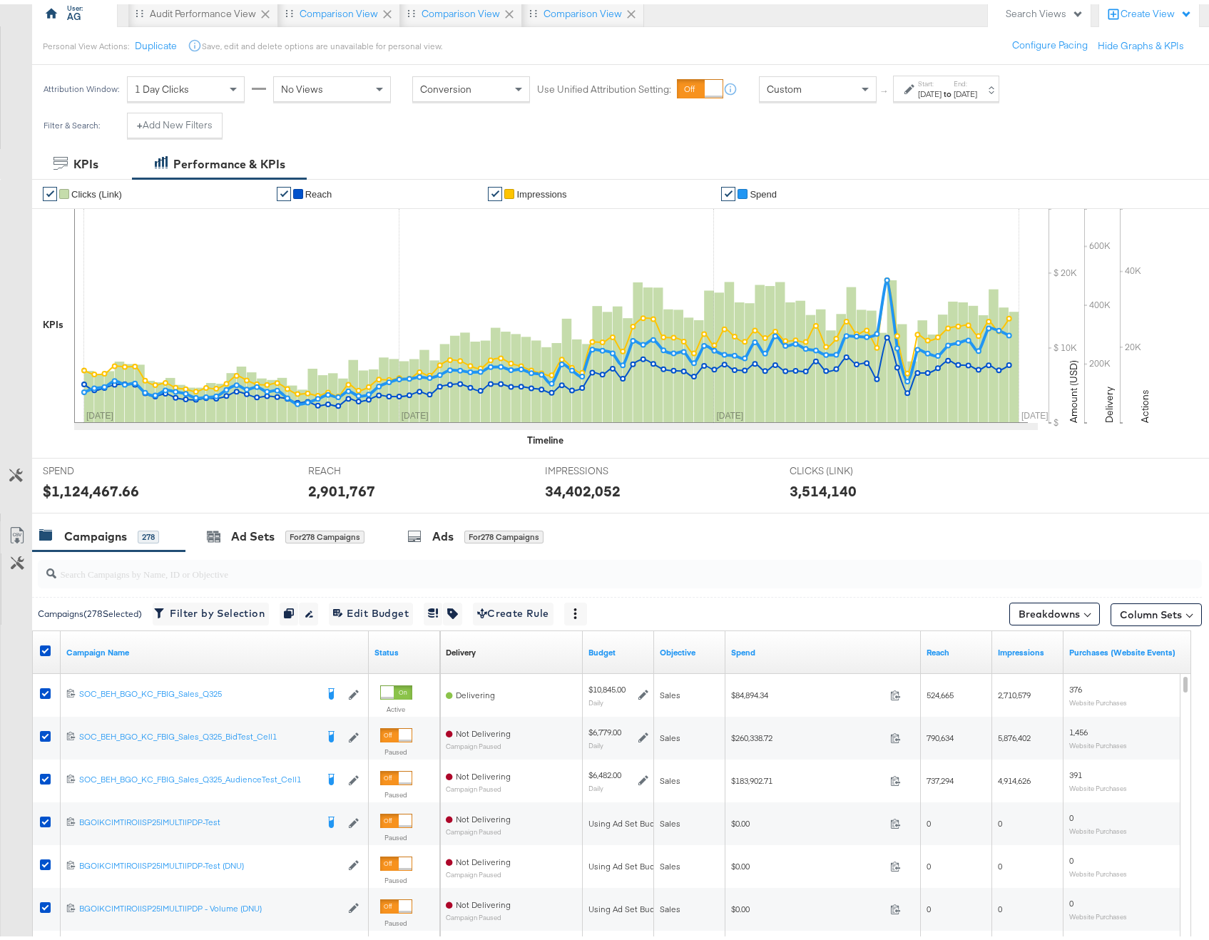
scroll to position [311, 0]
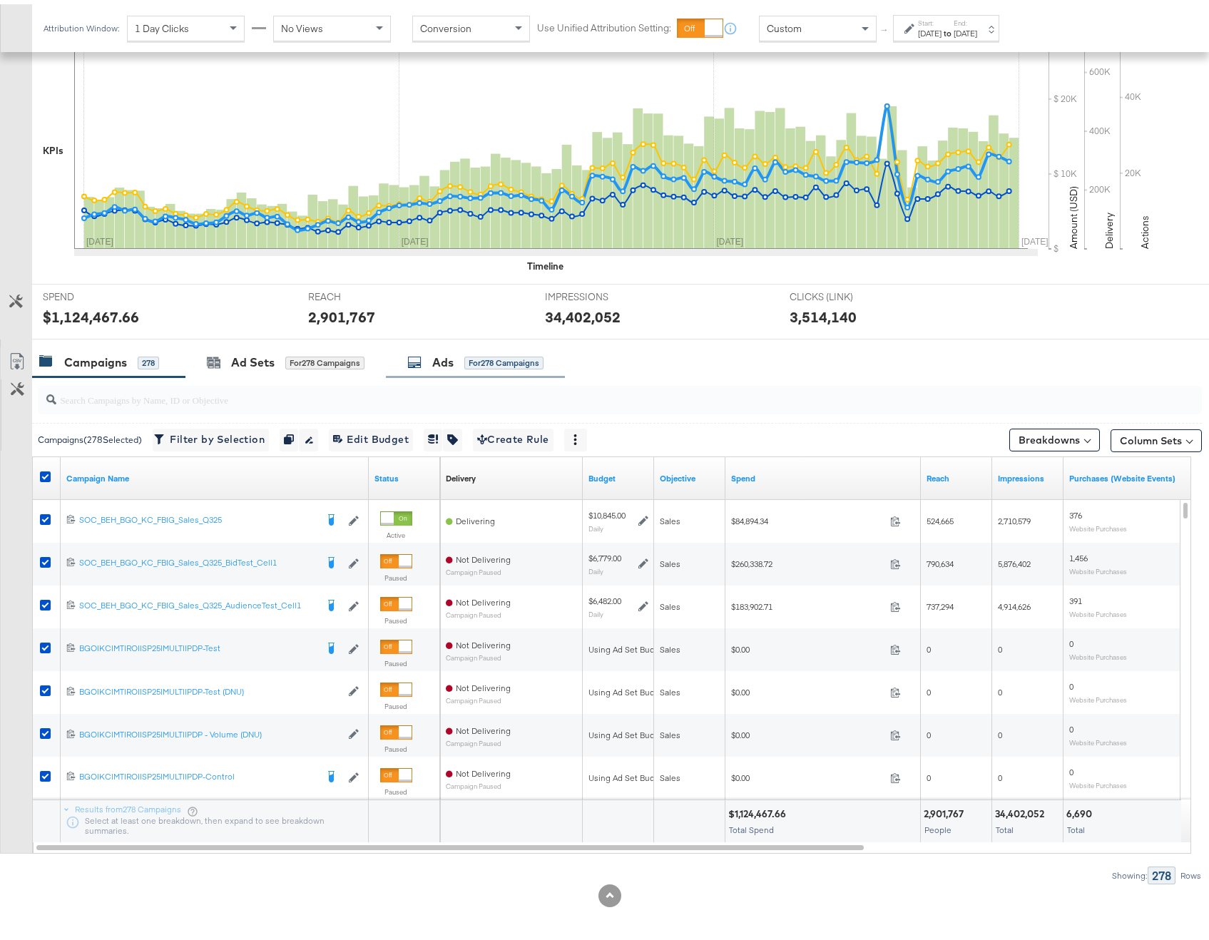
click at [481, 358] on div "for 278 Campaigns" at bounding box center [503, 358] width 79 height 13
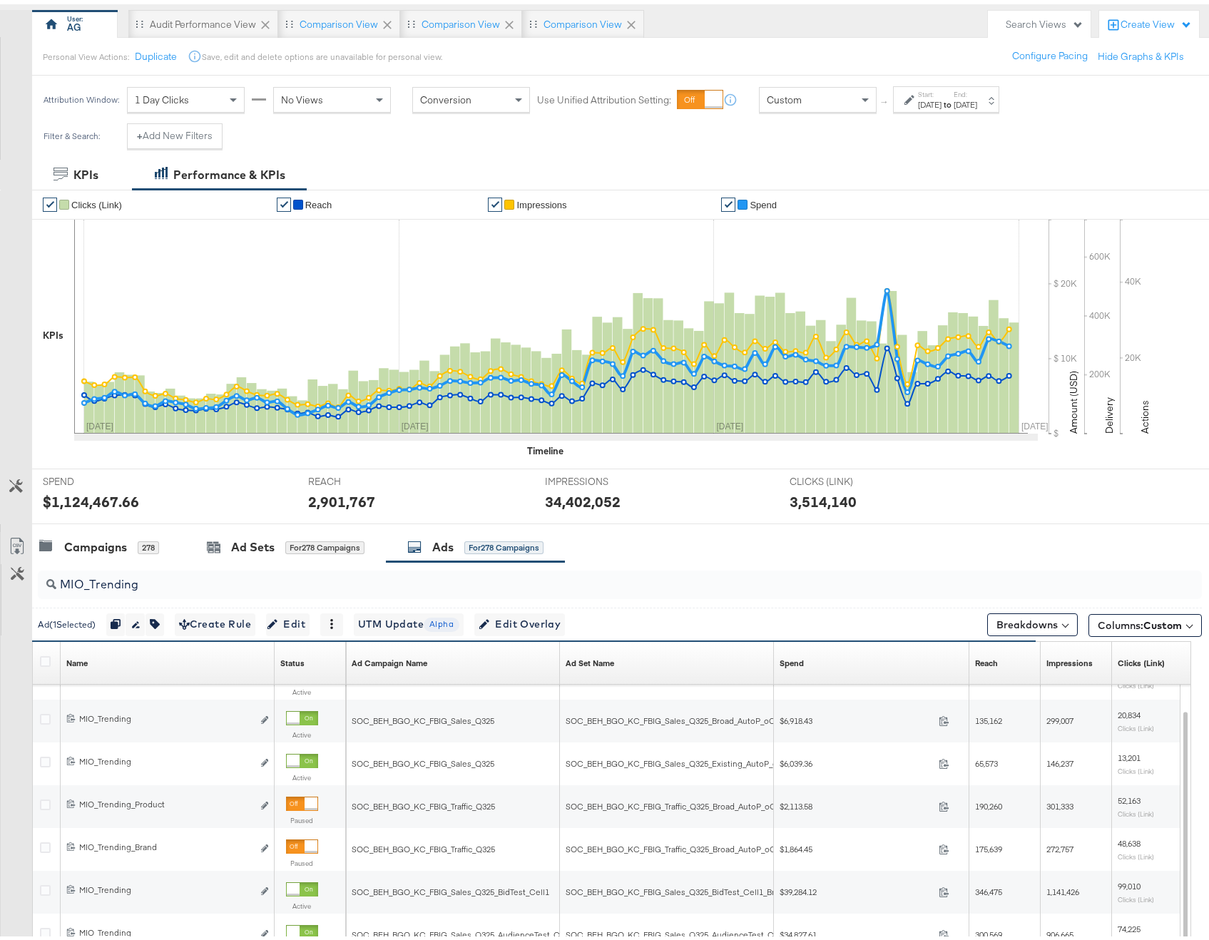
scroll to position [199, 0]
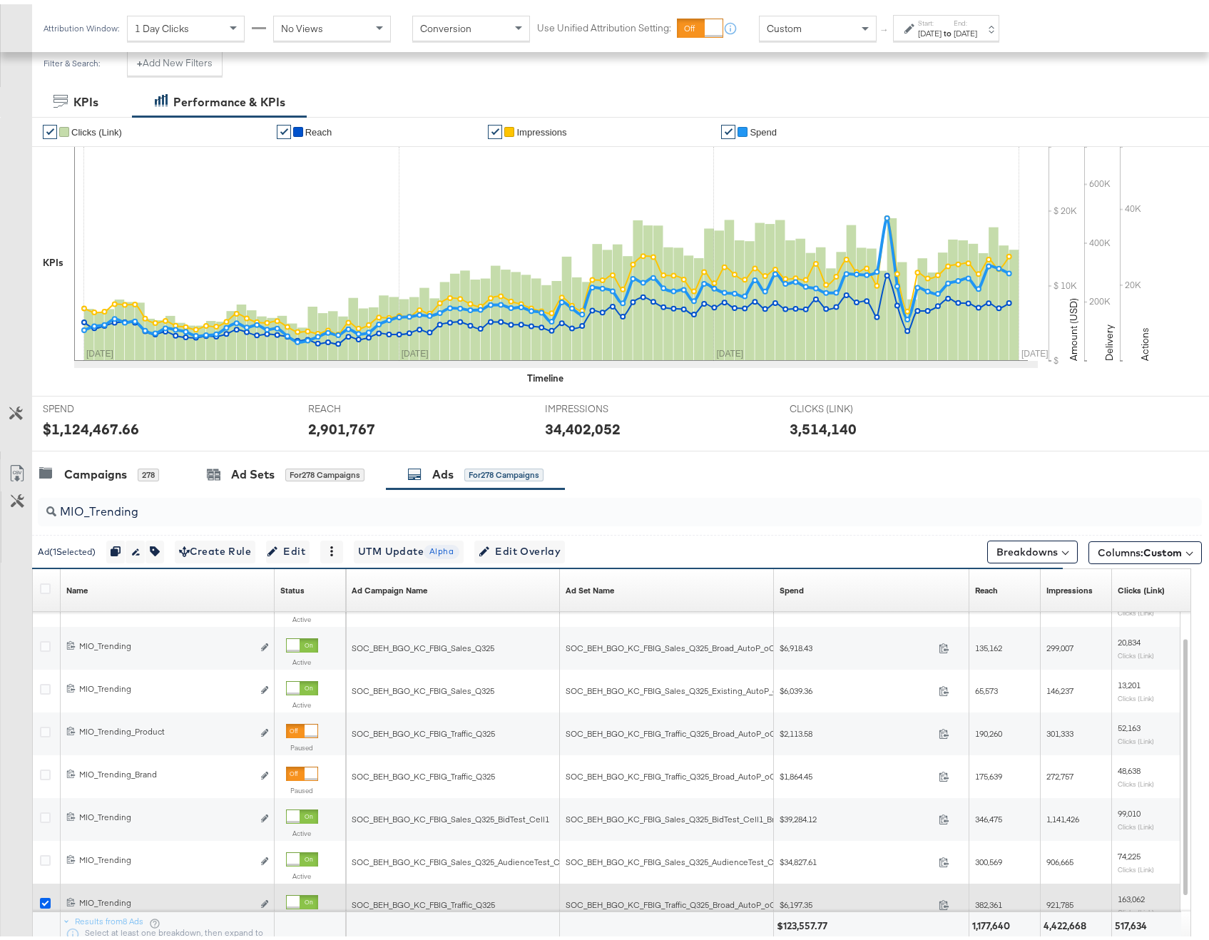
click at [44, 901] on icon at bounding box center [45, 899] width 11 height 11
click at [0, 0] on input "checkbox" at bounding box center [0, 0] width 0 height 0
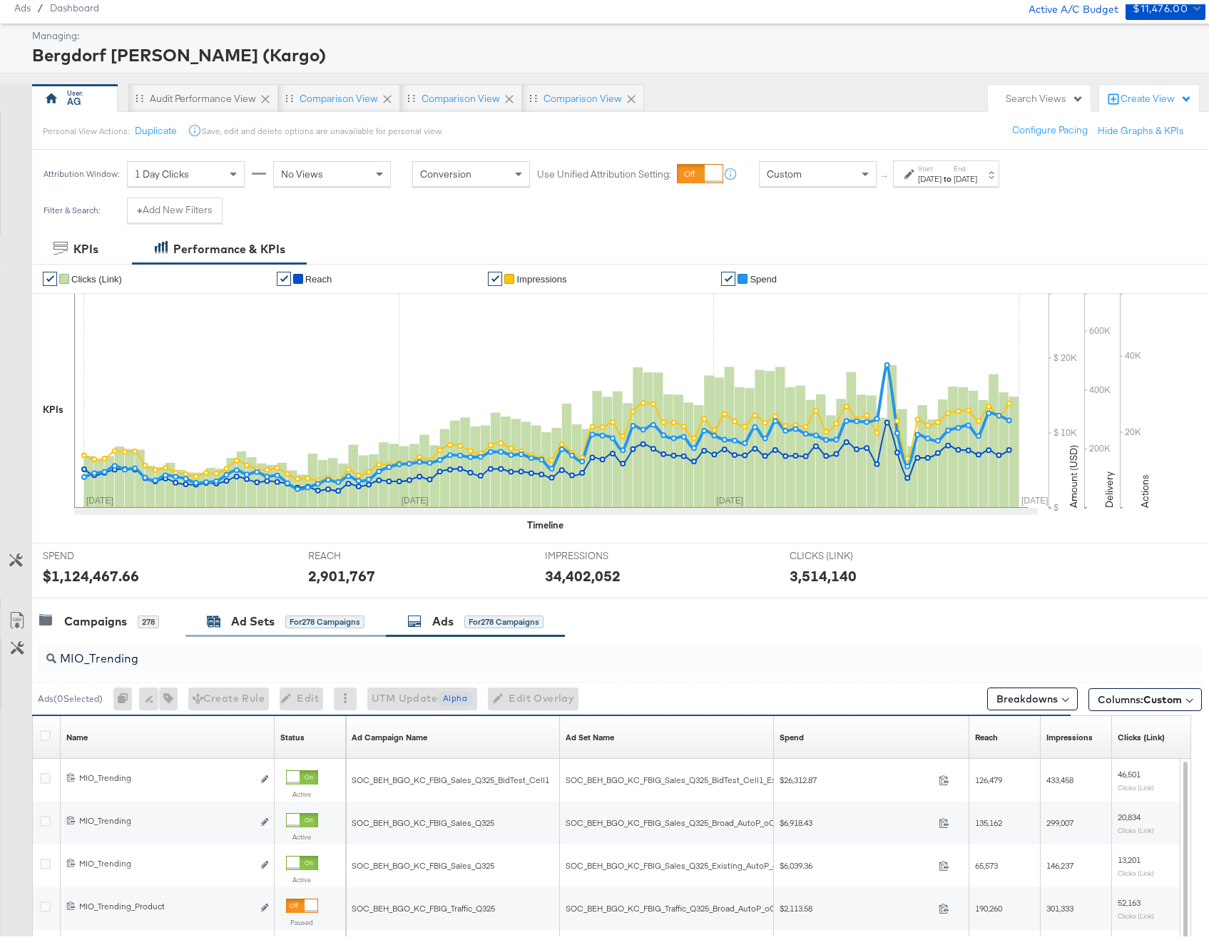
scroll to position [98, 0]
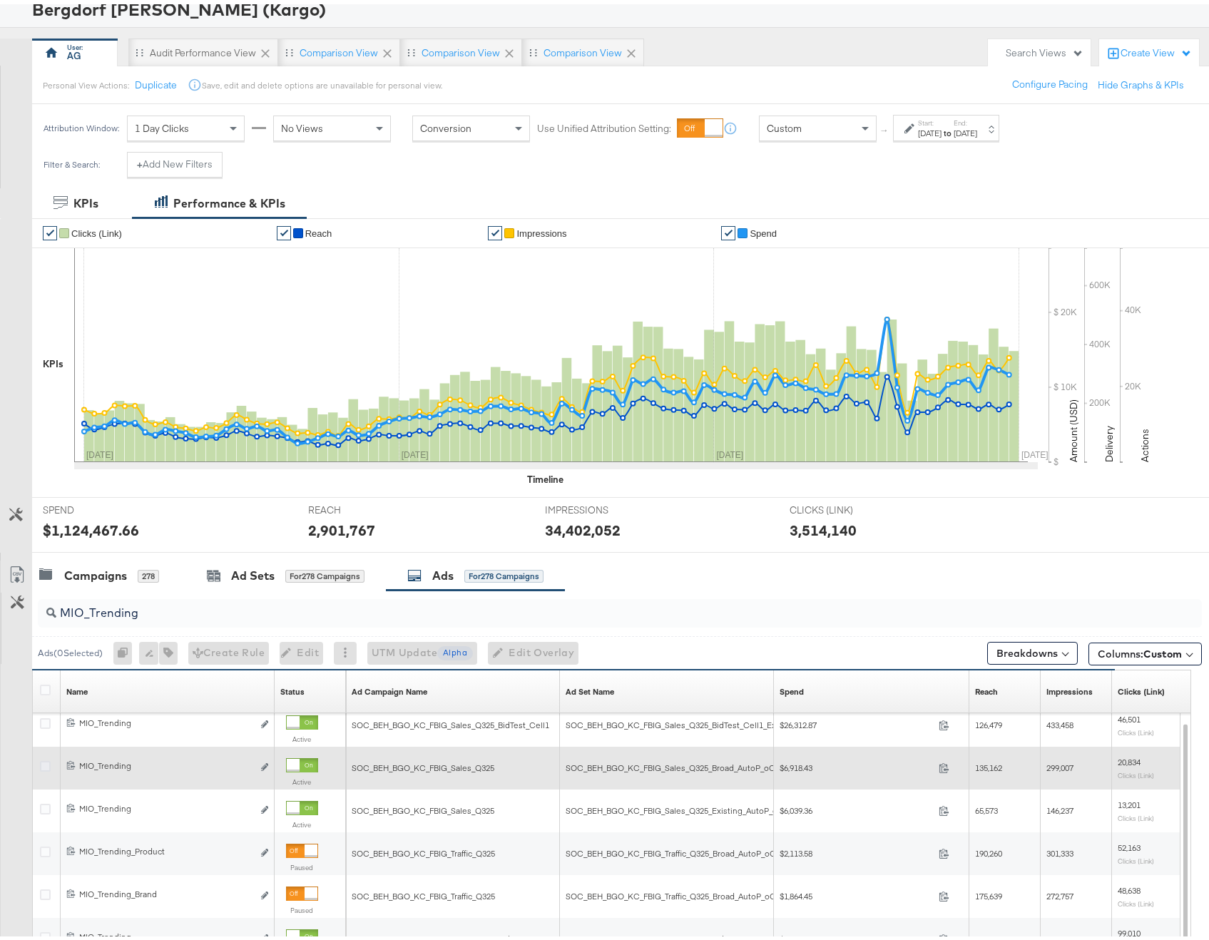
click at [48, 761] on icon at bounding box center [45, 762] width 11 height 11
click at [0, 0] on input "checkbox" at bounding box center [0, 0] width 0 height 0
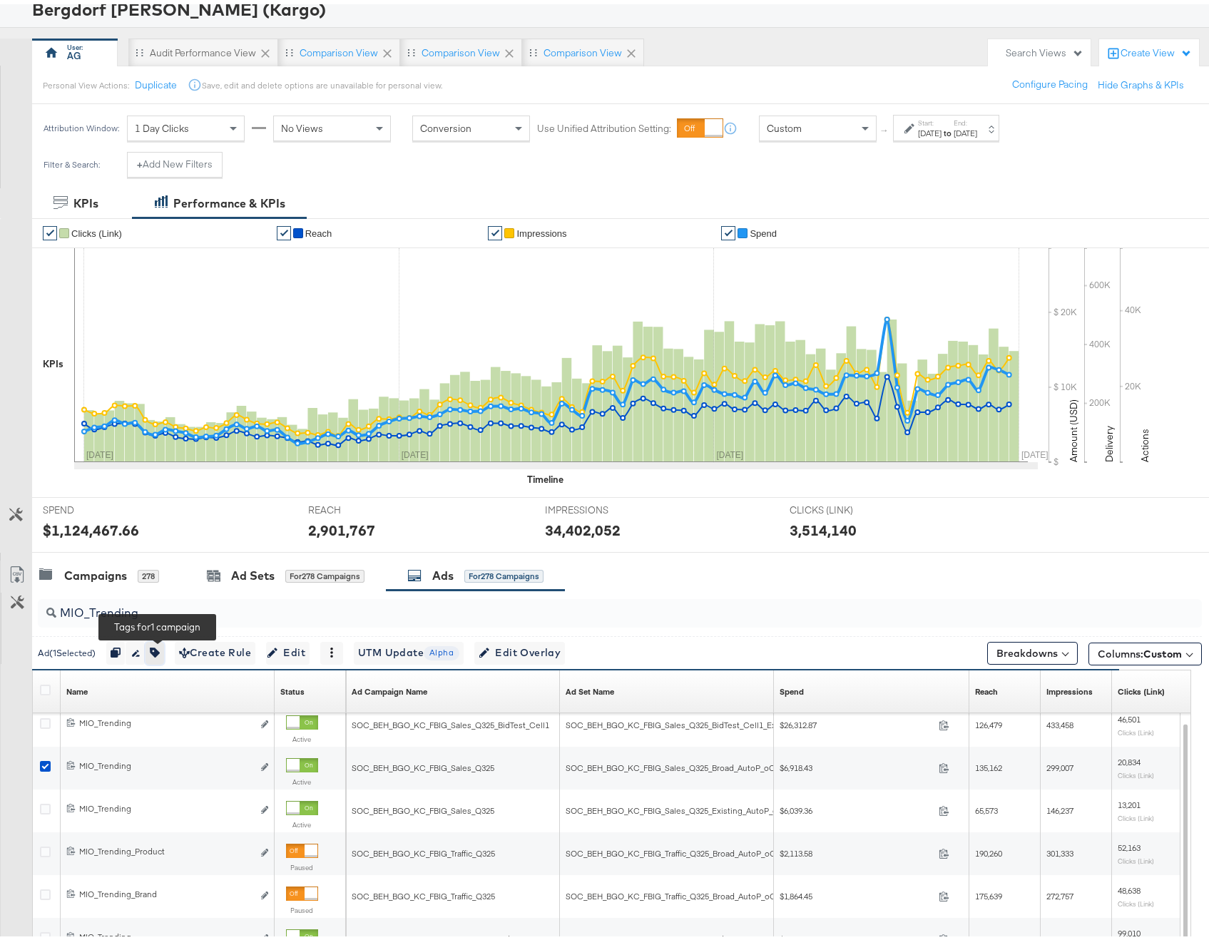
click at [160, 645] on icon "button" at bounding box center [155, 648] width 10 height 10
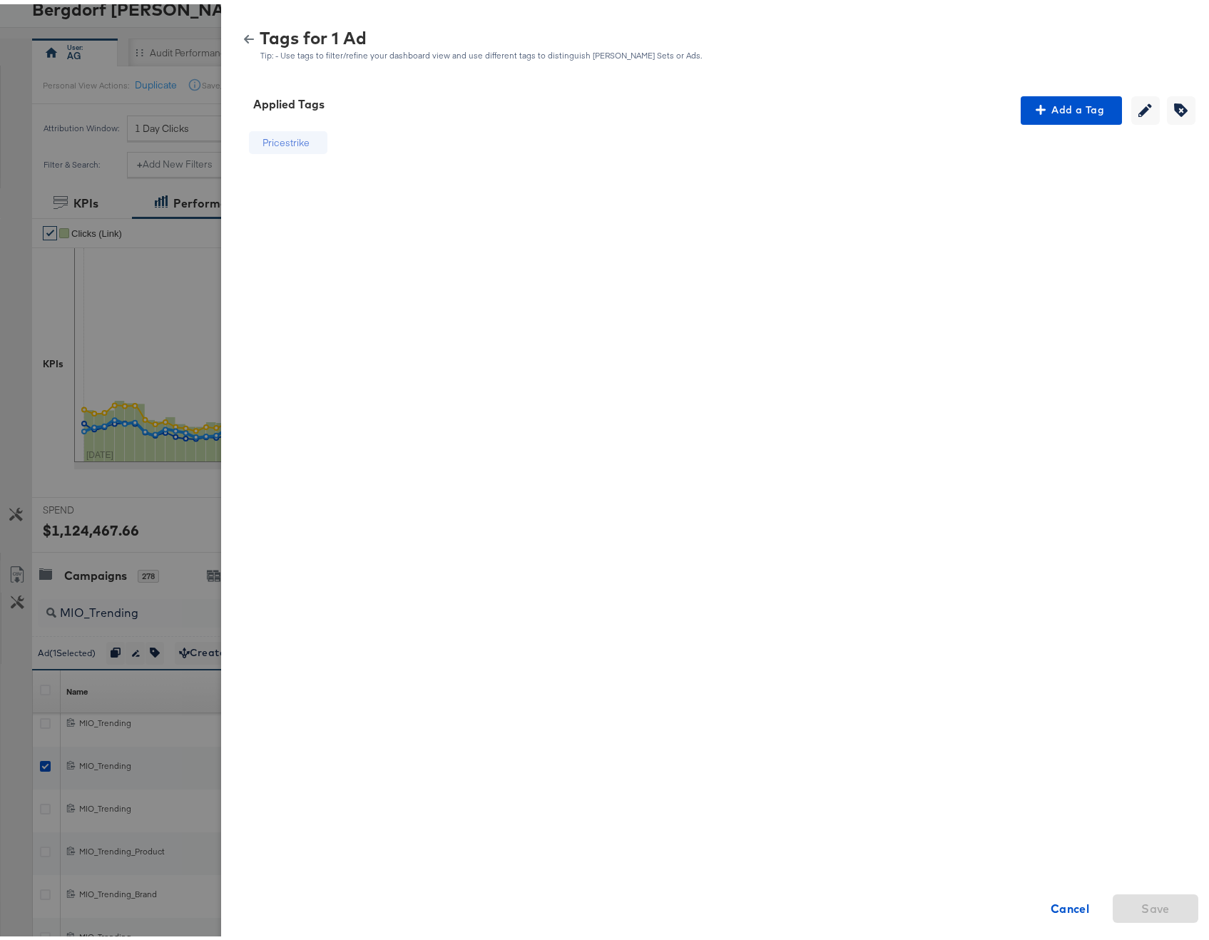
click at [238, 40] on div "Tags for 1 Ad Tip: - Use tags to filter/refine your dashboard view and use diff…" at bounding box center [720, 41] width 964 height 31
click at [244, 32] on icon "button" at bounding box center [249, 35] width 10 height 10
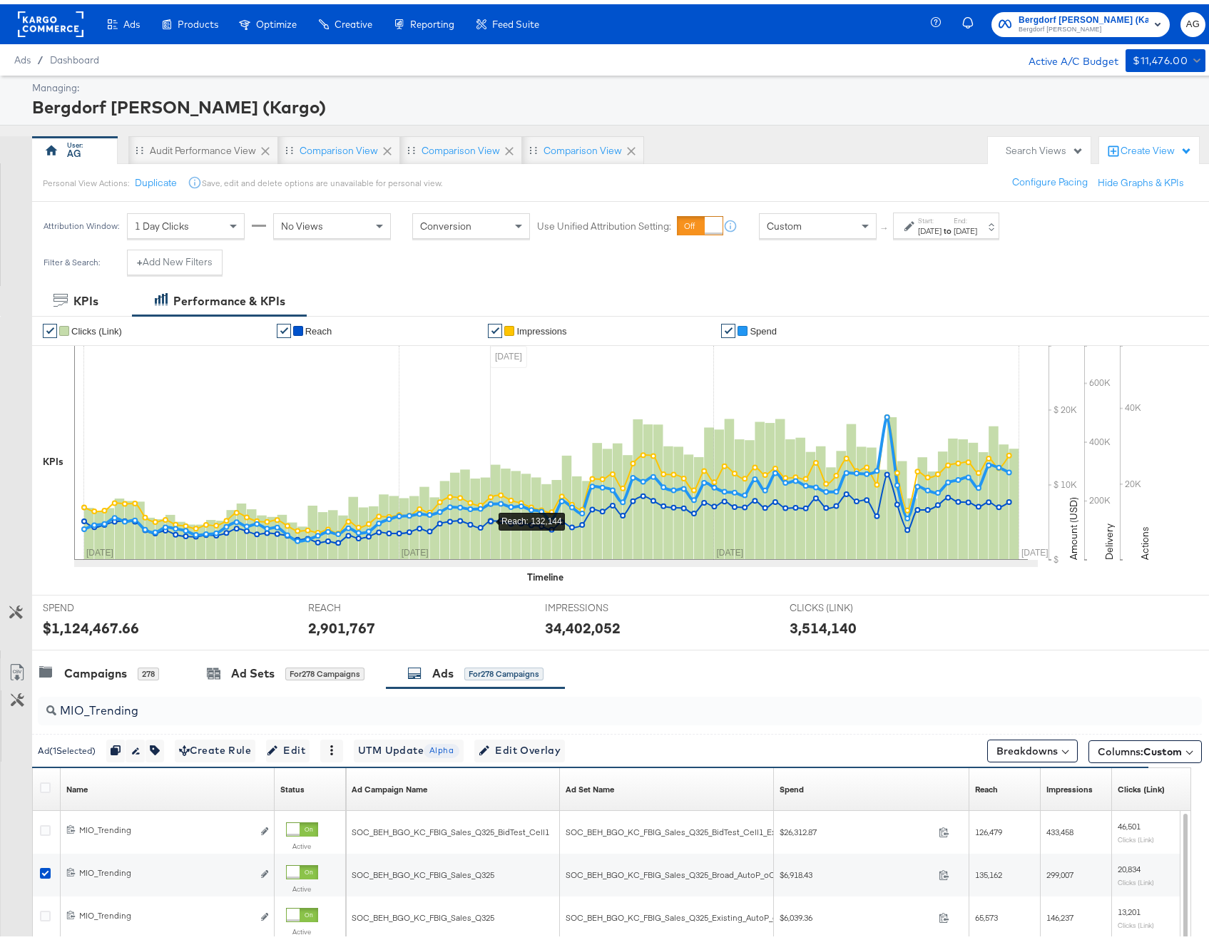
scroll to position [237, 0]
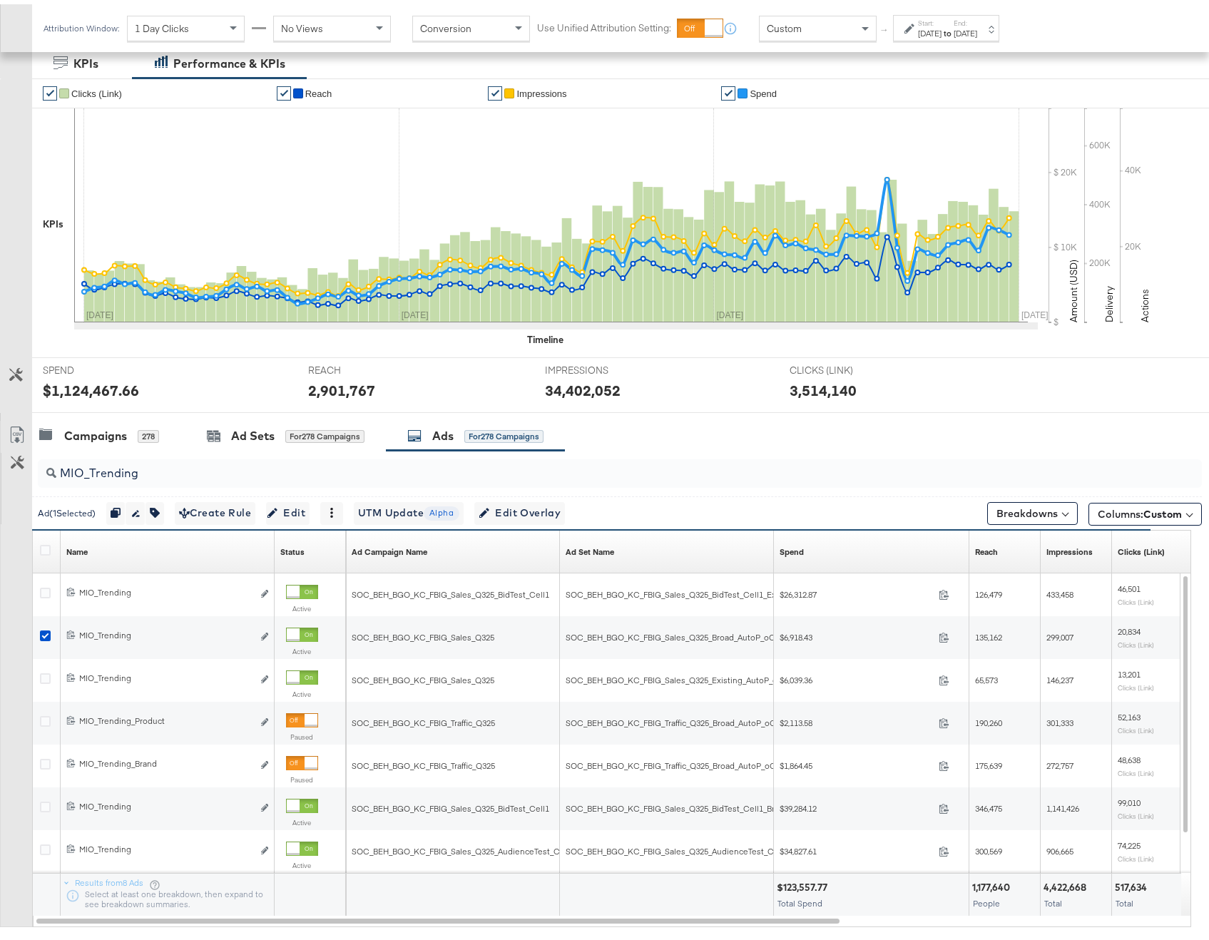
click at [247, 485] on div "MIO_Trending" at bounding box center [620, 469] width 1164 height 34
click at [247, 474] on input "MIO_Trending" at bounding box center [576, 463] width 1040 height 28
click at [248, 472] on input "MIO_Trending" at bounding box center [576, 463] width 1040 height 28
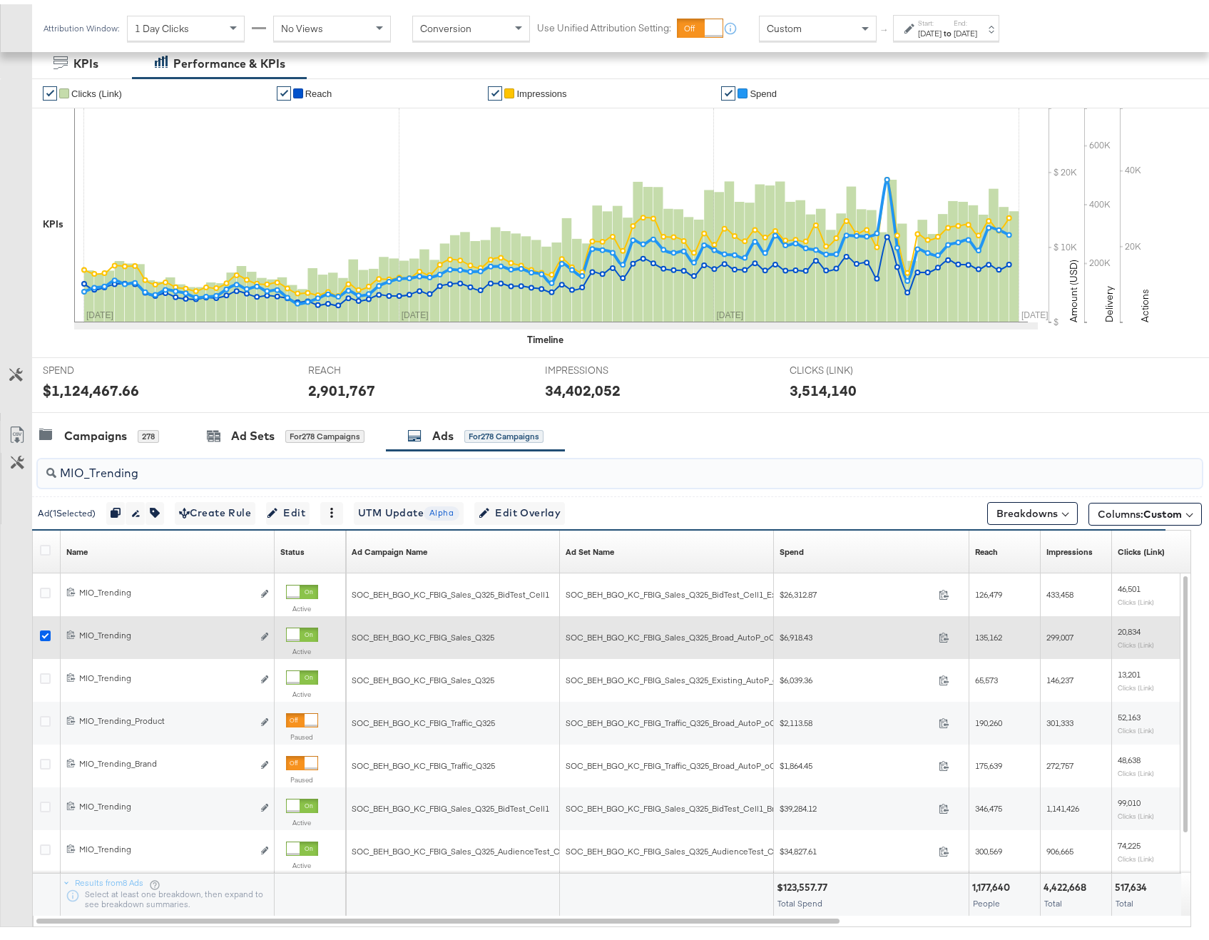
click at [47, 630] on icon at bounding box center [45, 631] width 11 height 11
click at [0, 0] on input "checkbox" at bounding box center [0, 0] width 0 height 0
click at [47, 630] on icon at bounding box center [45, 631] width 11 height 11
click at [0, 0] on input "checkbox" at bounding box center [0, 0] width 0 height 0
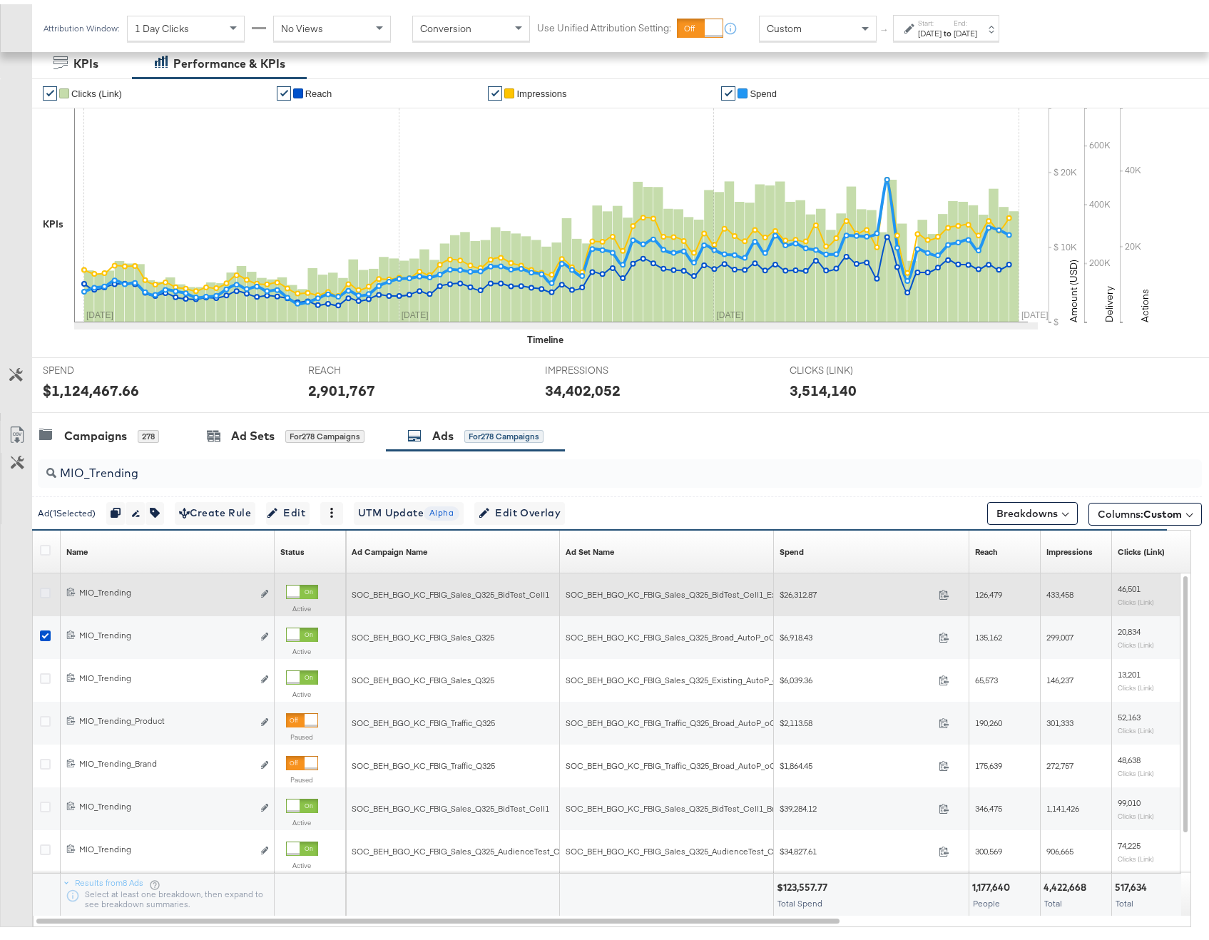
click at [46, 584] on icon at bounding box center [45, 588] width 11 height 11
click at [0, 0] on input "checkbox" at bounding box center [0, 0] width 0 height 0
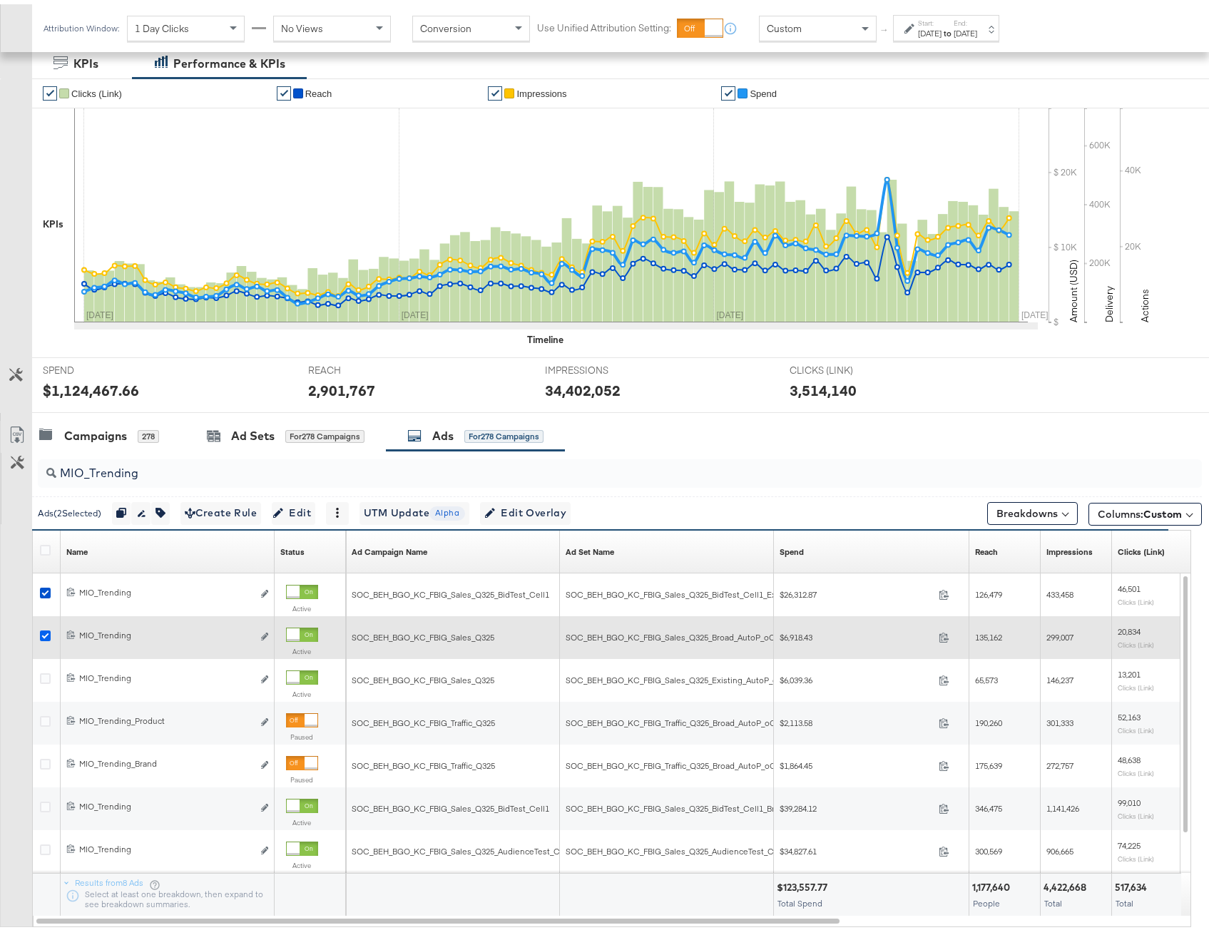
click at [42, 631] on icon at bounding box center [45, 631] width 11 height 11
click at [0, 0] on input "checkbox" at bounding box center [0, 0] width 0 height 0
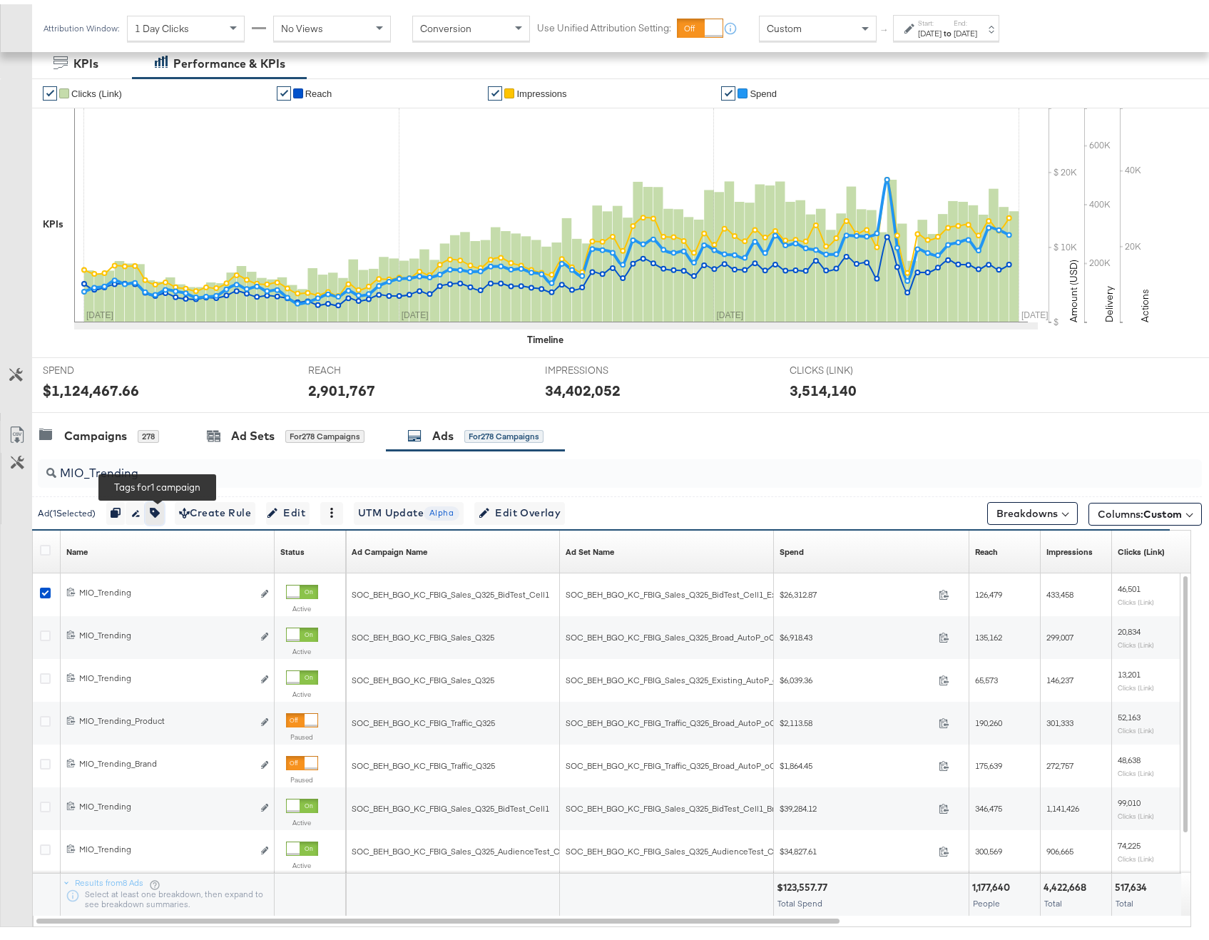
click at [158, 514] on button "button" at bounding box center [154, 509] width 19 height 23
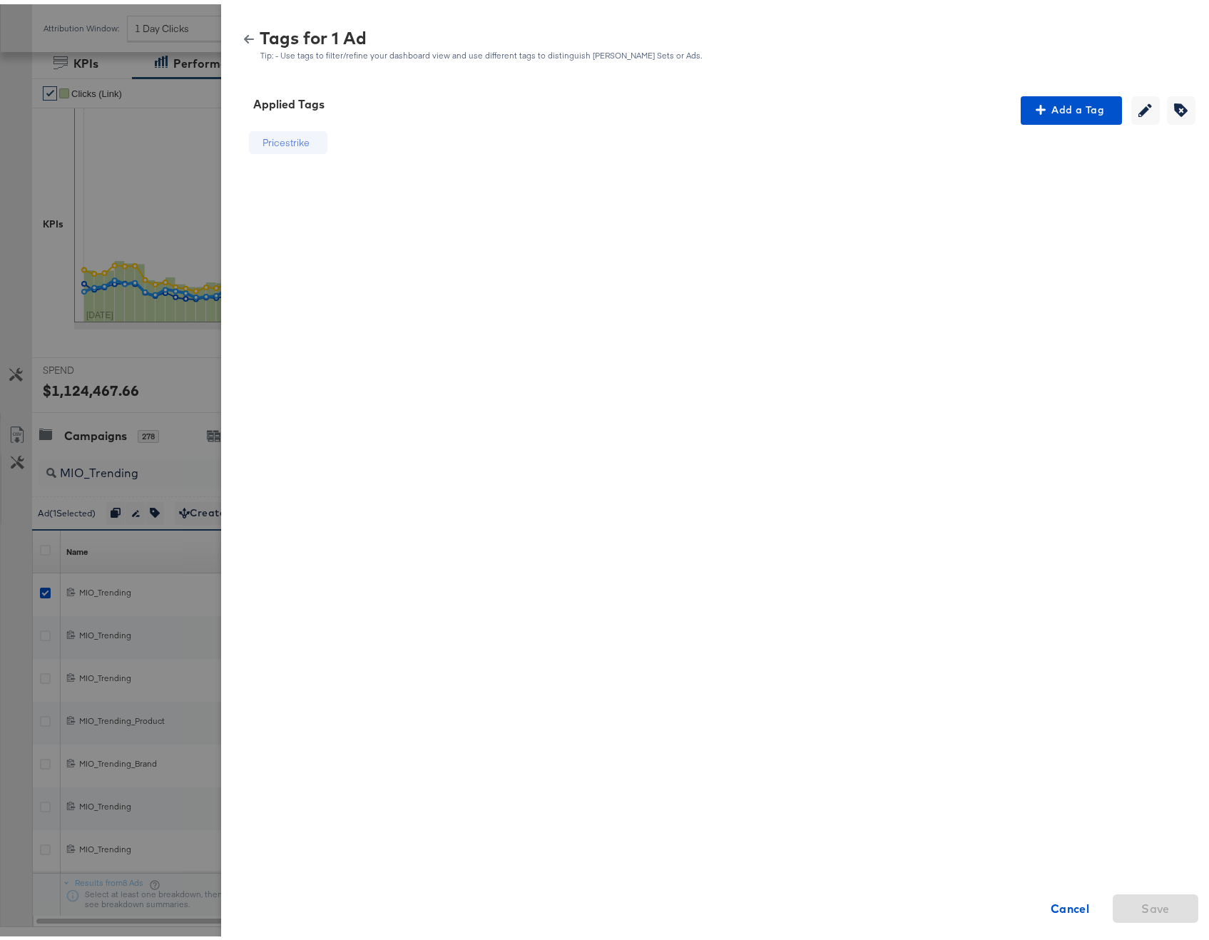
click at [247, 24] on div "Tags for 1 Ad Tip: - Use tags to filter/refine your dashboard view and use diff…" at bounding box center [720, 35] width 964 height 41
click at [244, 29] on div "Tags for 1 Ad Tip: - Use tags to filter/refine your dashboard view and use diff…" at bounding box center [720, 41] width 964 height 31
click at [244, 38] on icon "button" at bounding box center [249, 35] width 10 height 10
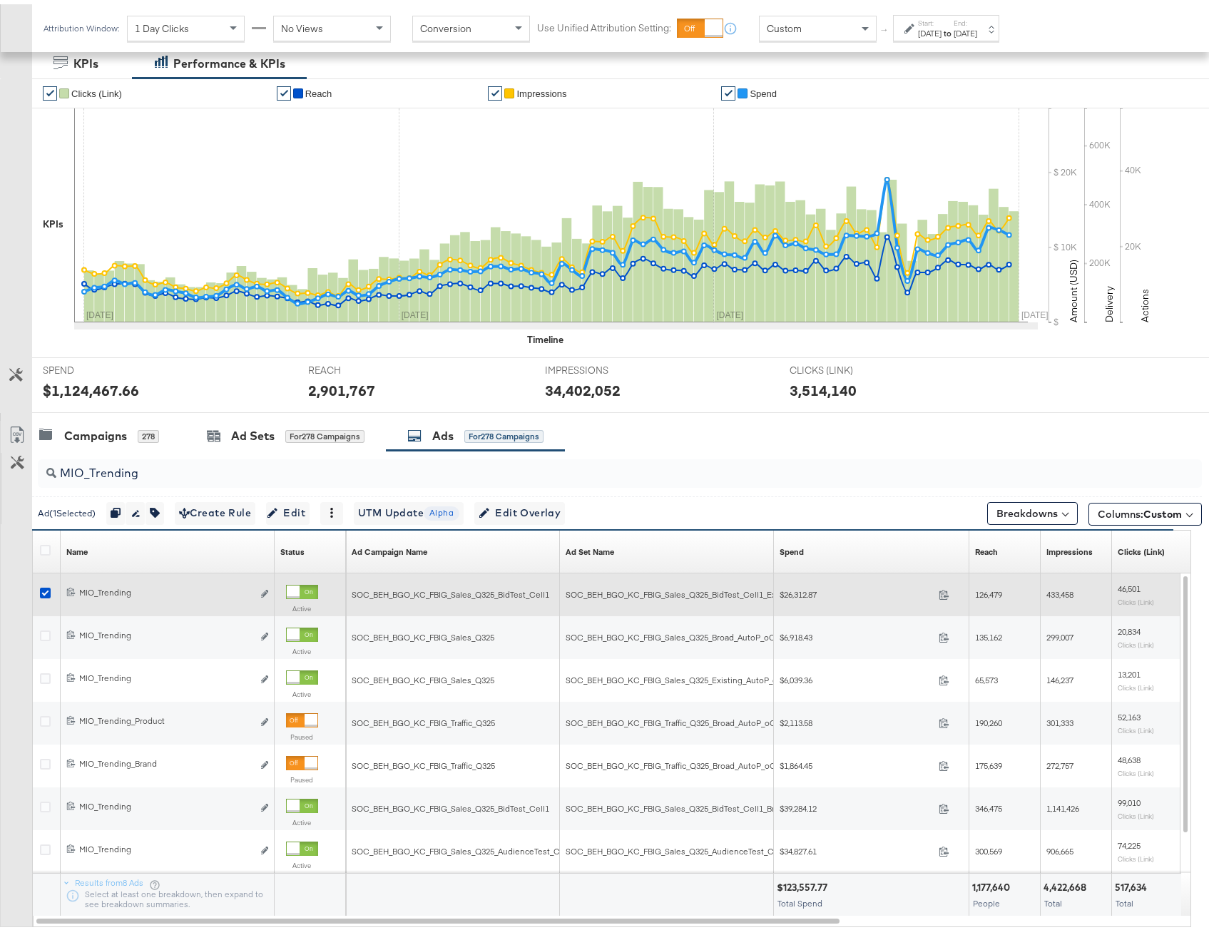
click at [46, 581] on div at bounding box center [47, 591] width 26 height 26
click at [47, 585] on icon at bounding box center [45, 588] width 11 height 11
click at [0, 0] on input "checkbox" at bounding box center [0, 0] width 0 height 0
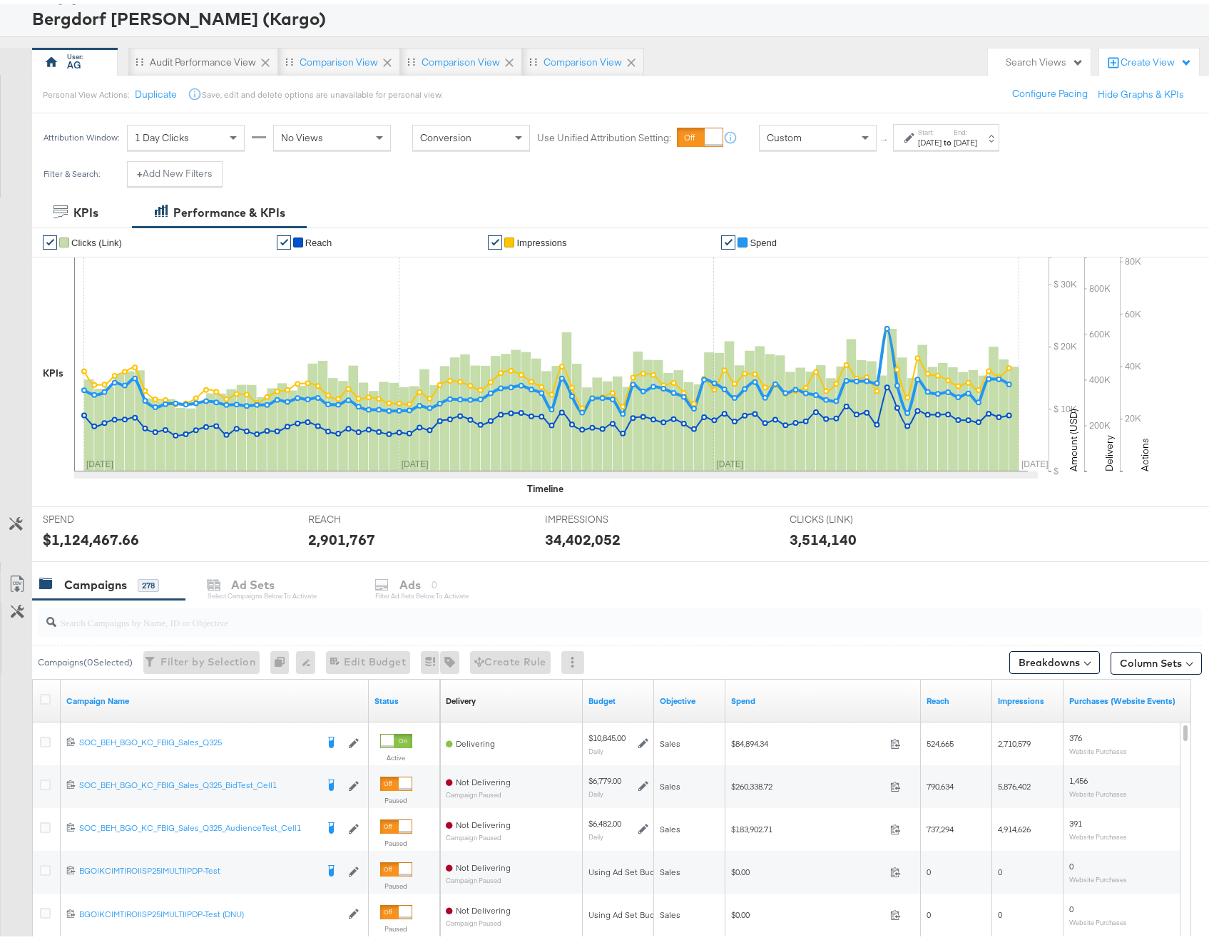
scroll to position [144, 0]
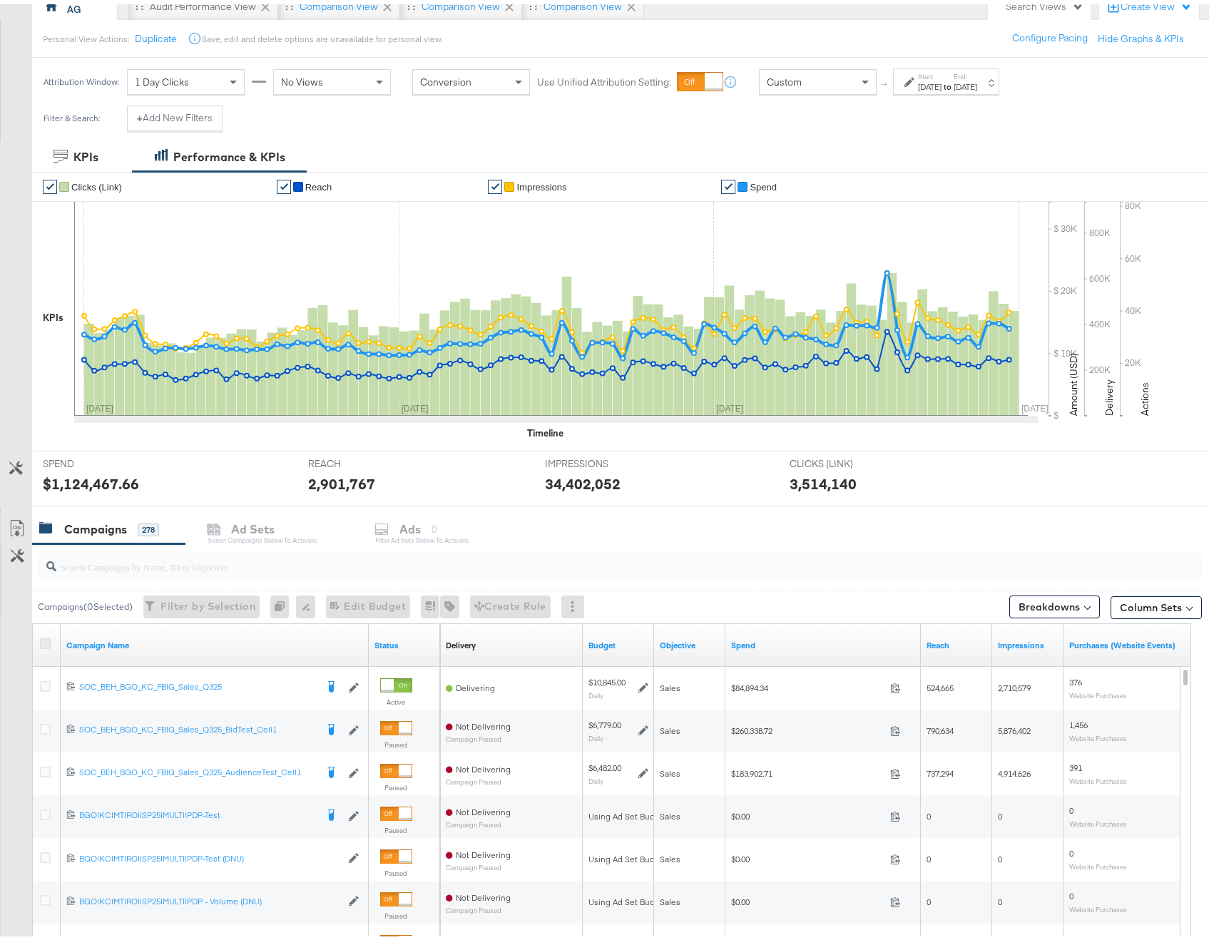
click at [46, 636] on icon at bounding box center [45, 639] width 11 height 11
click at [0, 0] on input "checkbox" at bounding box center [0, 0] width 0 height 0
click at [402, 526] on div "Ads for 278 Campaigns" at bounding box center [475, 525] width 179 height 31
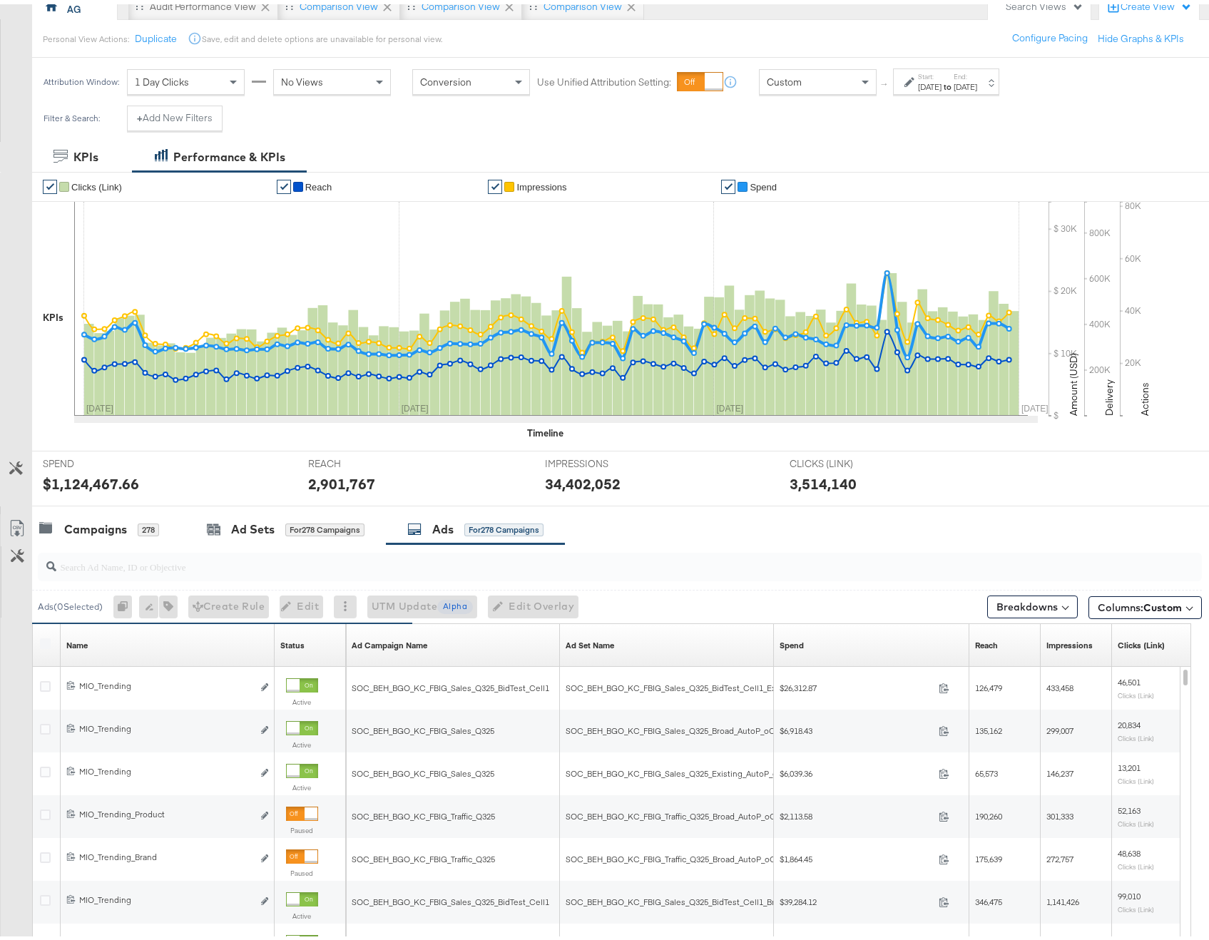
scroll to position [249, 0]
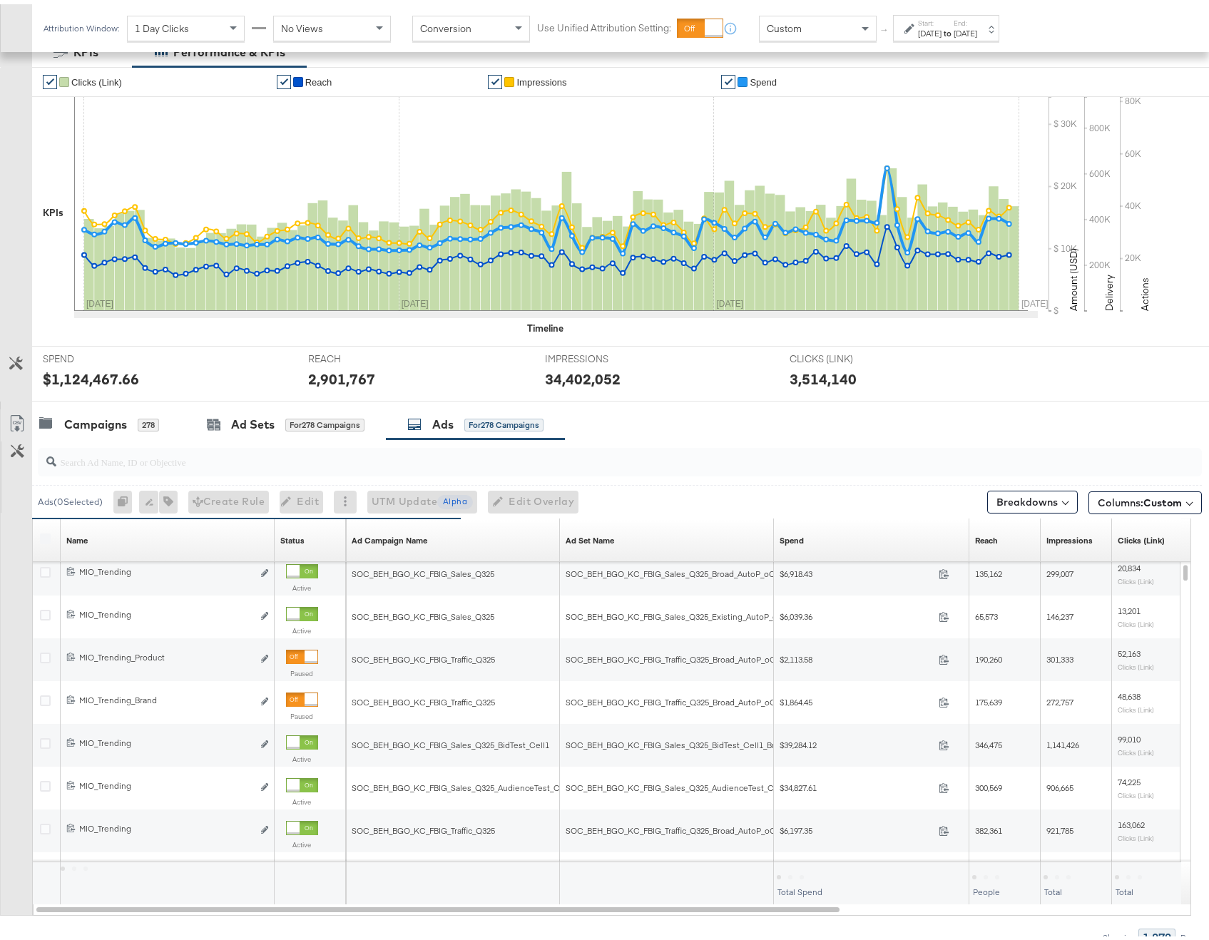
click at [799, 549] on div "Spend Sorting Unavailable" at bounding box center [871, 536] width 195 height 43
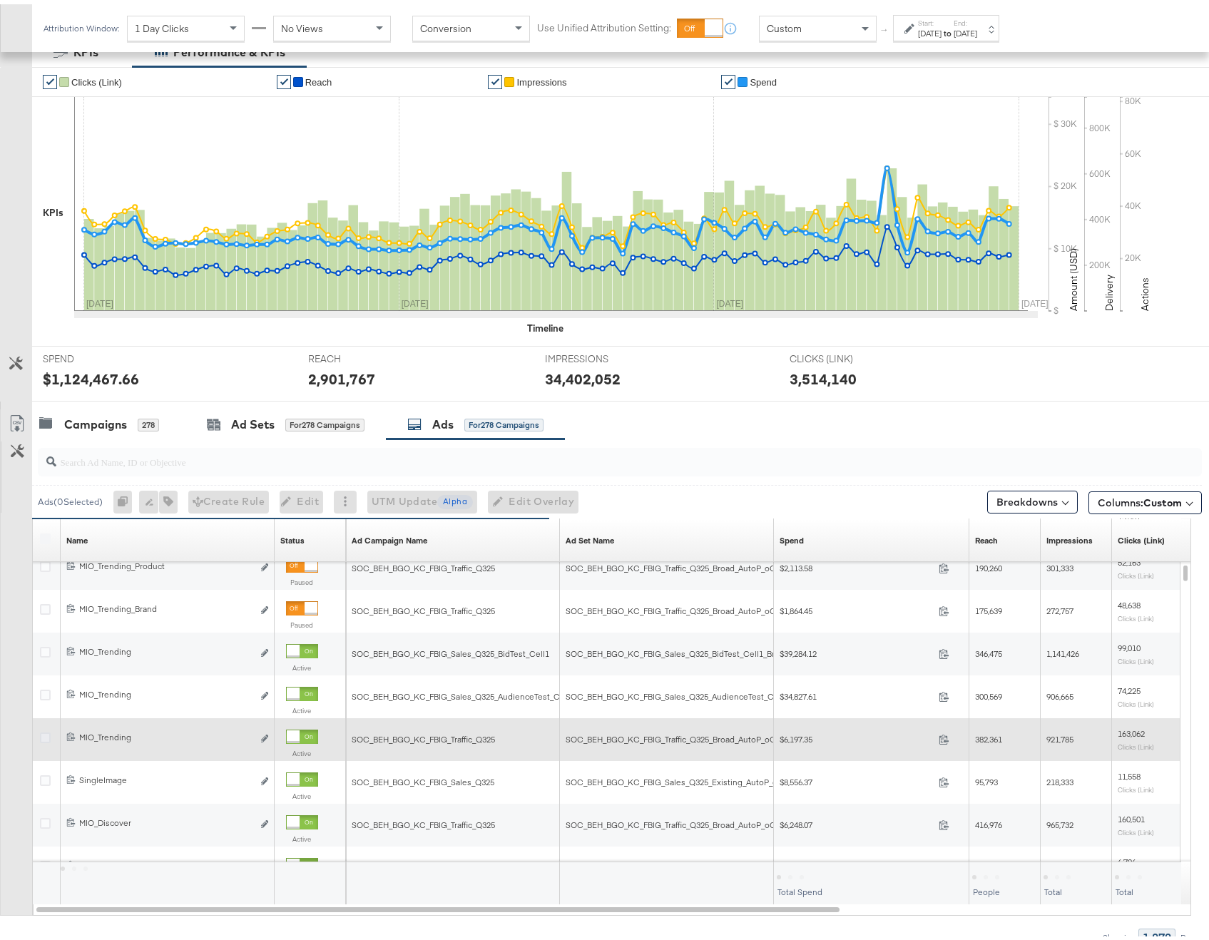
click at [47, 729] on icon at bounding box center [45, 733] width 11 height 11
click at [0, 0] on input "checkbox" at bounding box center [0, 0] width 0 height 0
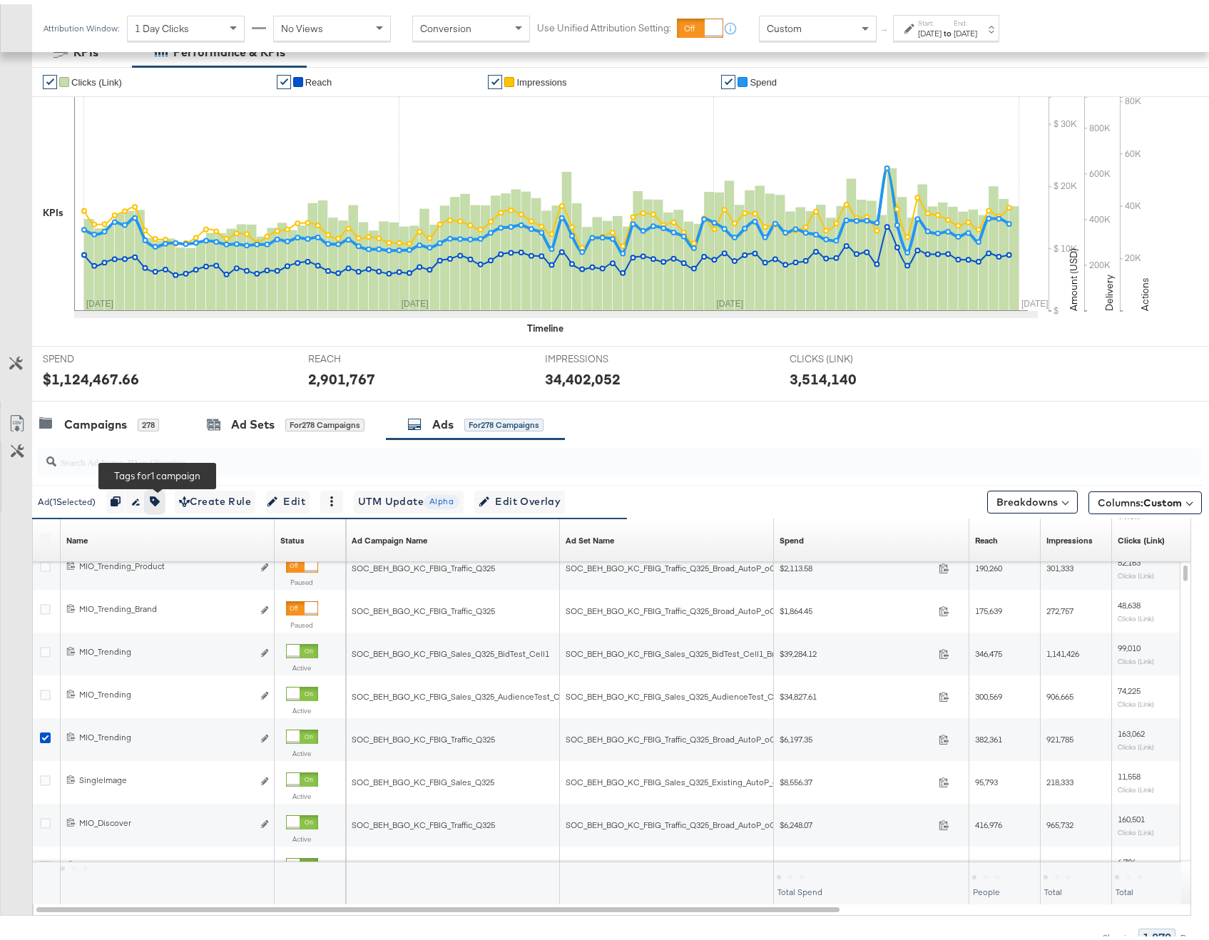
click at [160, 499] on icon "button" at bounding box center [155, 497] width 10 height 10
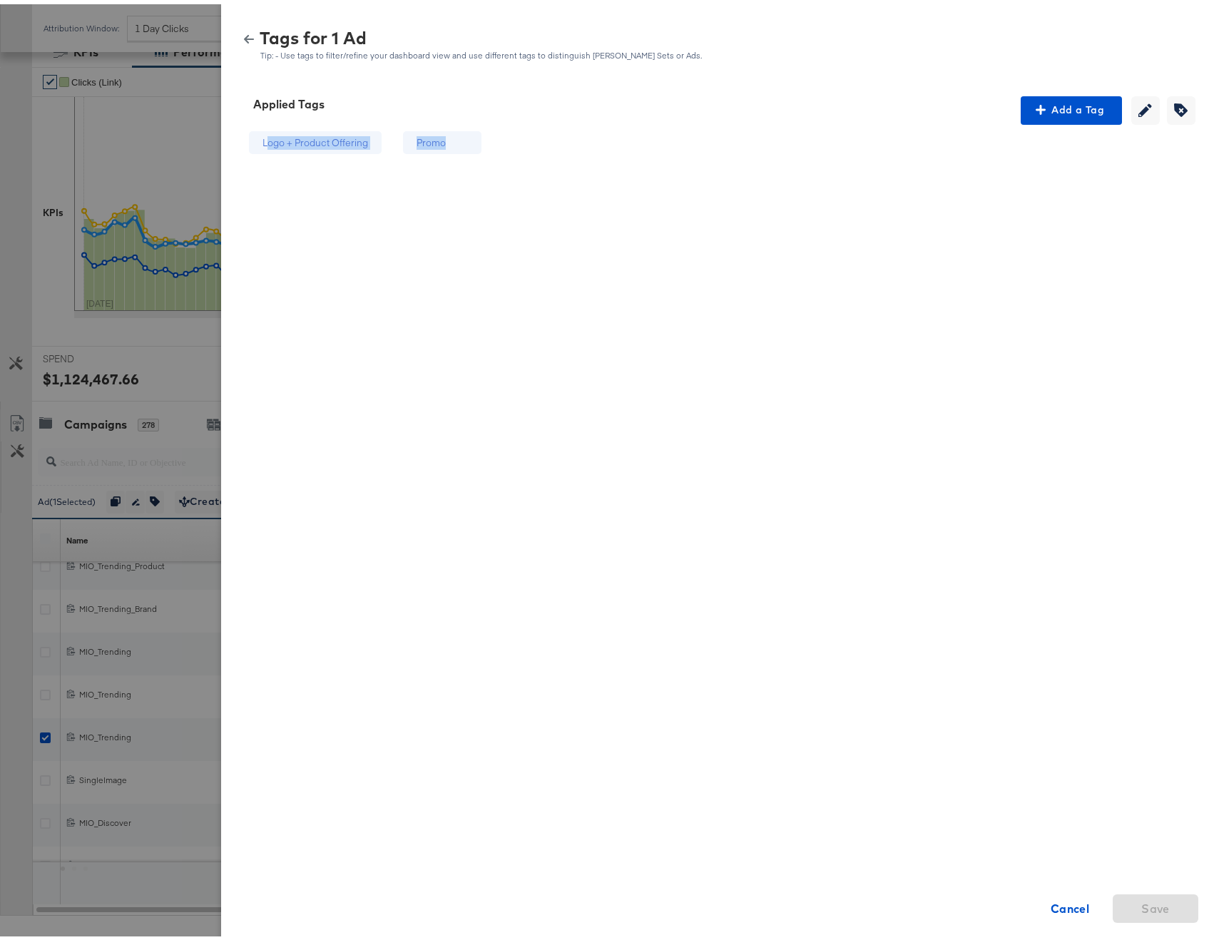
drag, startPoint x: 256, startPoint y: 140, endPoint x: 513, endPoint y: 150, distance: 257.6
click at [513, 150] on div "Logo + Product Offering Promo Cancel Save" at bounding box center [720, 363] width 964 height 485
click at [344, 159] on div "Logo + Product Offering Promo Cancel Save" at bounding box center [365, 363] width 254 height 485
drag, startPoint x: 251, startPoint y: 137, endPoint x: 363, endPoint y: 140, distance: 112.0
click at [363, 140] on div "Logo + Product Offering" at bounding box center [315, 139] width 133 height 24
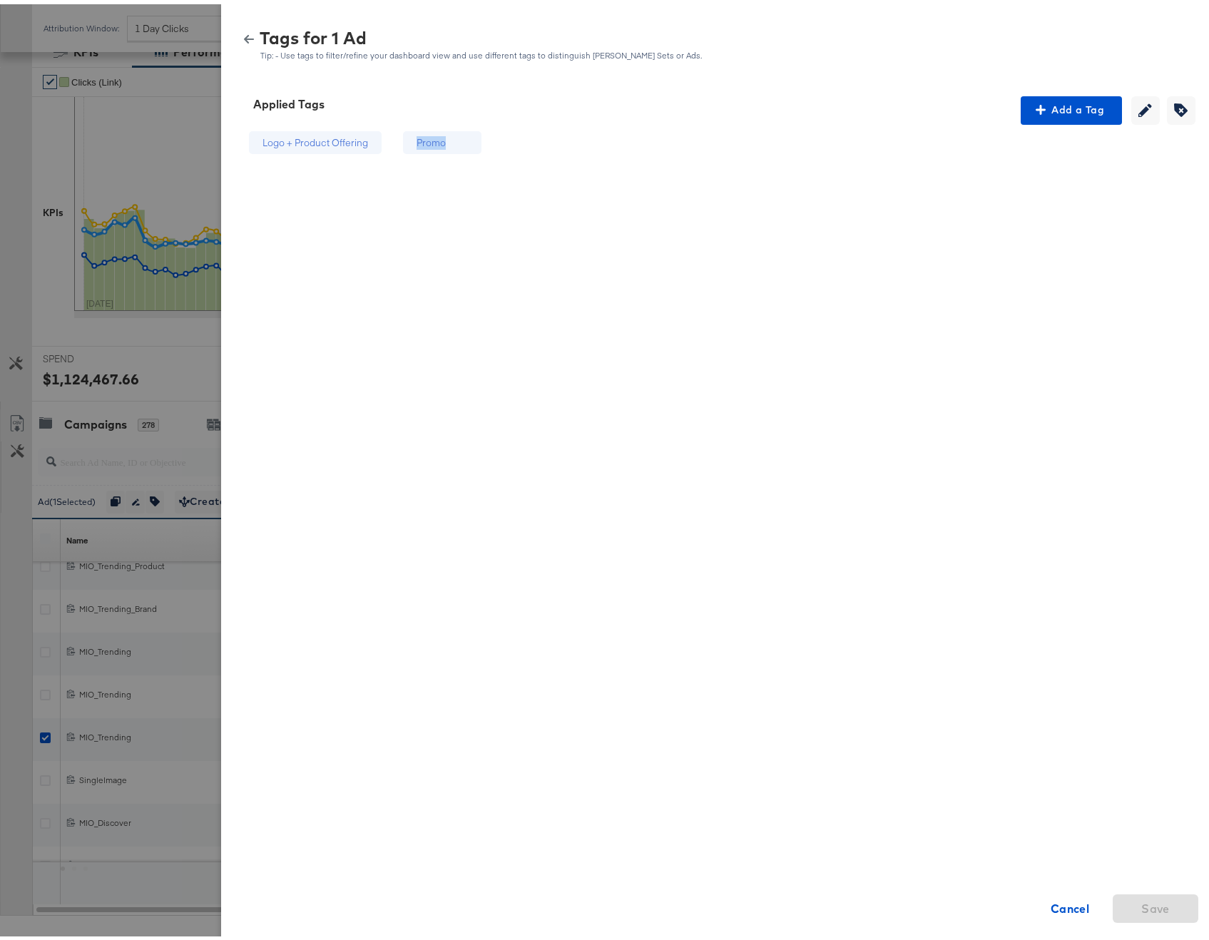
drag, startPoint x: 402, startPoint y: 138, endPoint x: 456, endPoint y: 134, distance: 55.1
click at [456, 134] on div "Promo" at bounding box center [442, 139] width 78 height 24
click at [244, 32] on icon "button" at bounding box center [249, 35] width 10 height 10
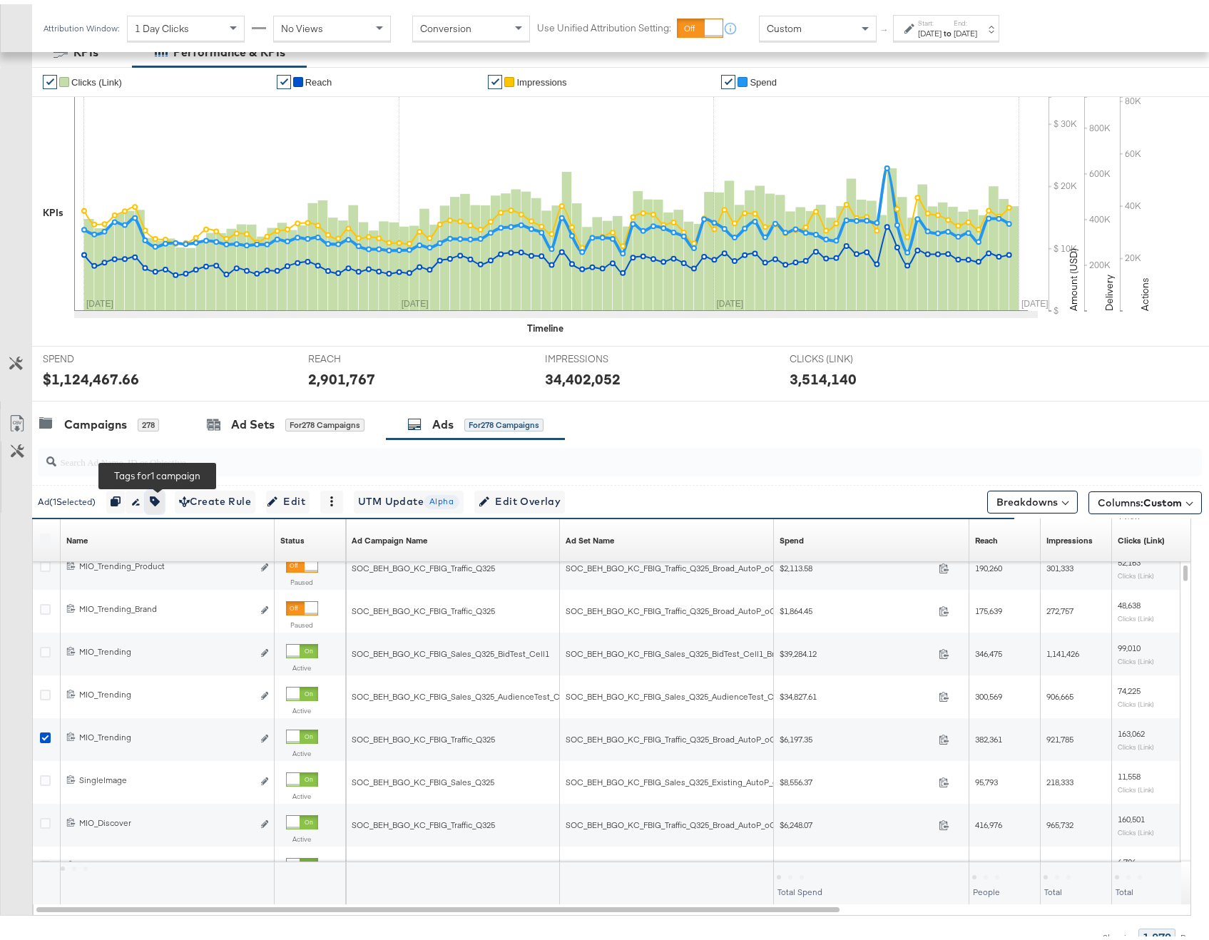
click at [163, 491] on button "button" at bounding box center [154, 497] width 19 height 23
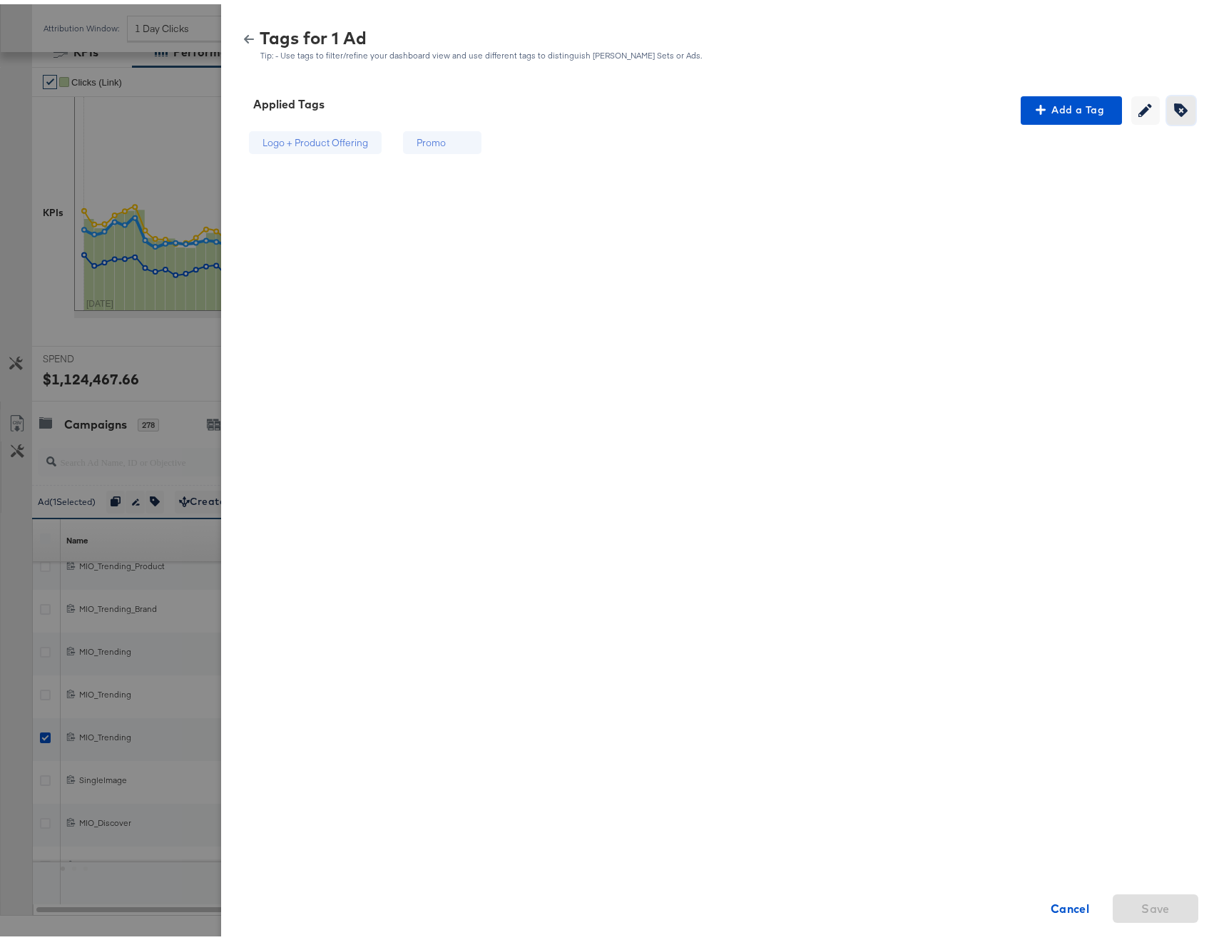
click at [1180, 107] on span "Creating or editing tags will be disabled while you are deleting tags" at bounding box center [1180, 106] width 21 height 14
click at [481, 137] on icon at bounding box center [486, 139] width 10 height 10
click at [367, 139] on div "Logo + Product Offering" at bounding box center [325, 139] width 153 height 24
click at [244, 34] on icon "button" at bounding box center [249, 35] width 10 height 9
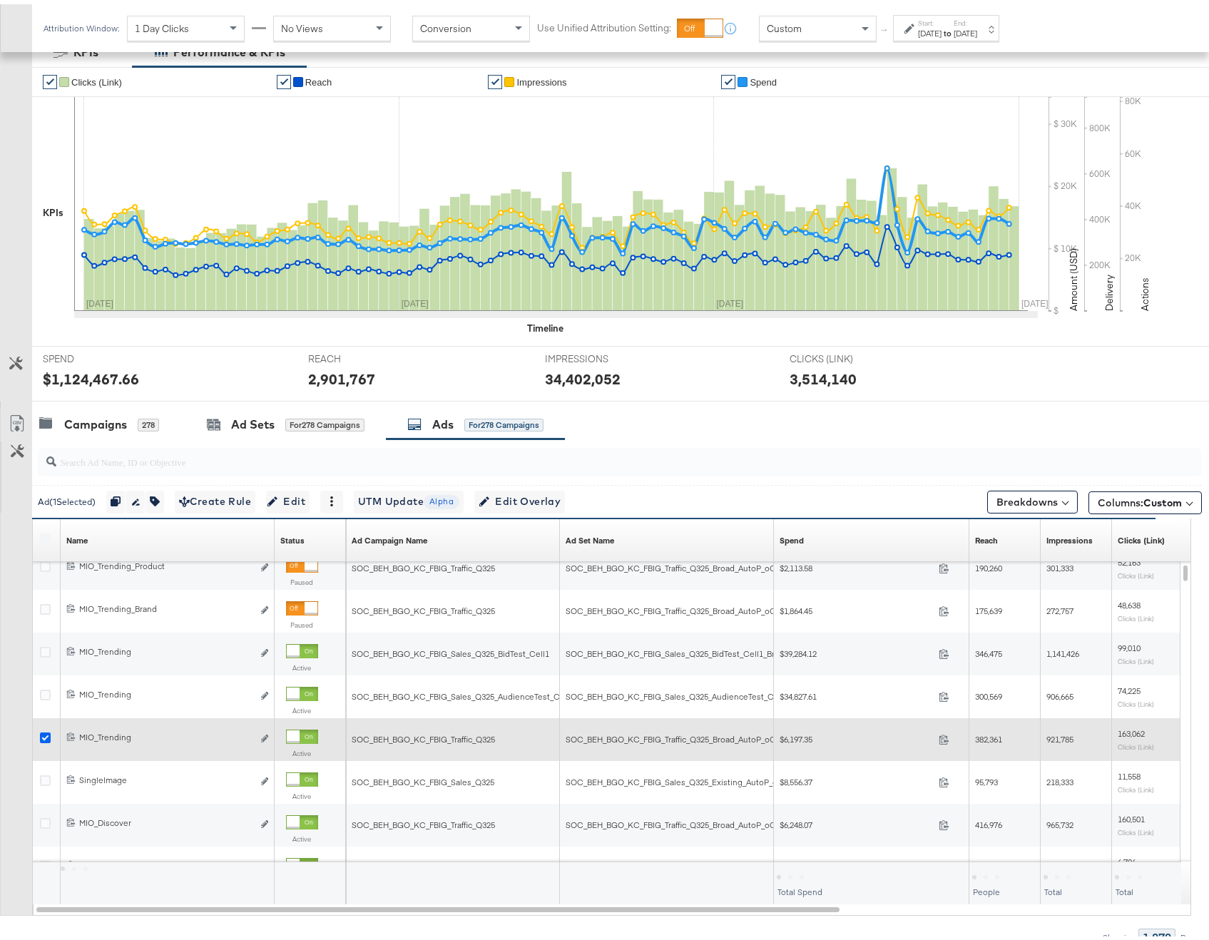
click at [41, 733] on icon at bounding box center [45, 733] width 11 height 11
click at [0, 0] on input "checkbox" at bounding box center [0, 0] width 0 height 0
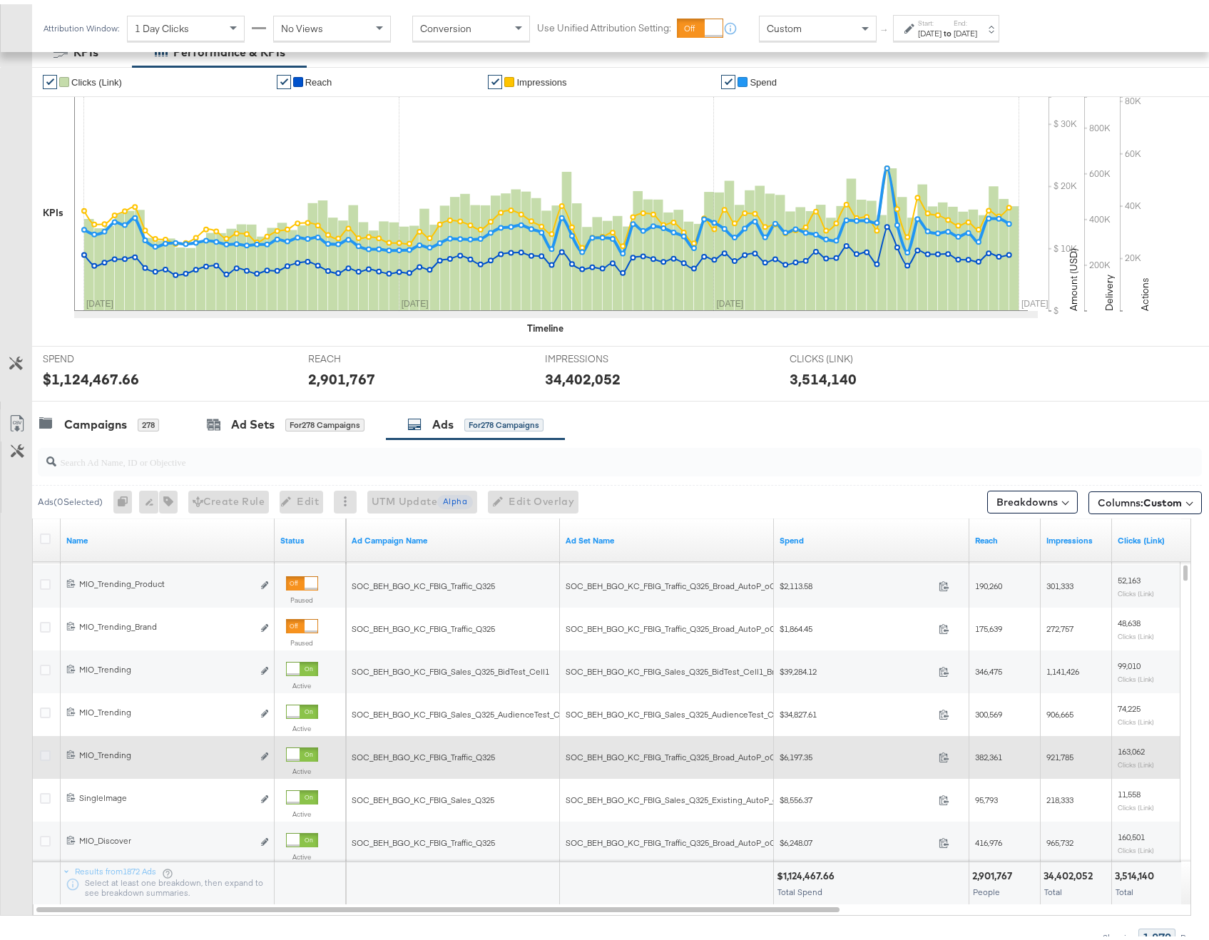
click at [46, 750] on icon at bounding box center [45, 751] width 11 height 11
click at [0, 0] on input "checkbox" at bounding box center [0, 0] width 0 height 0
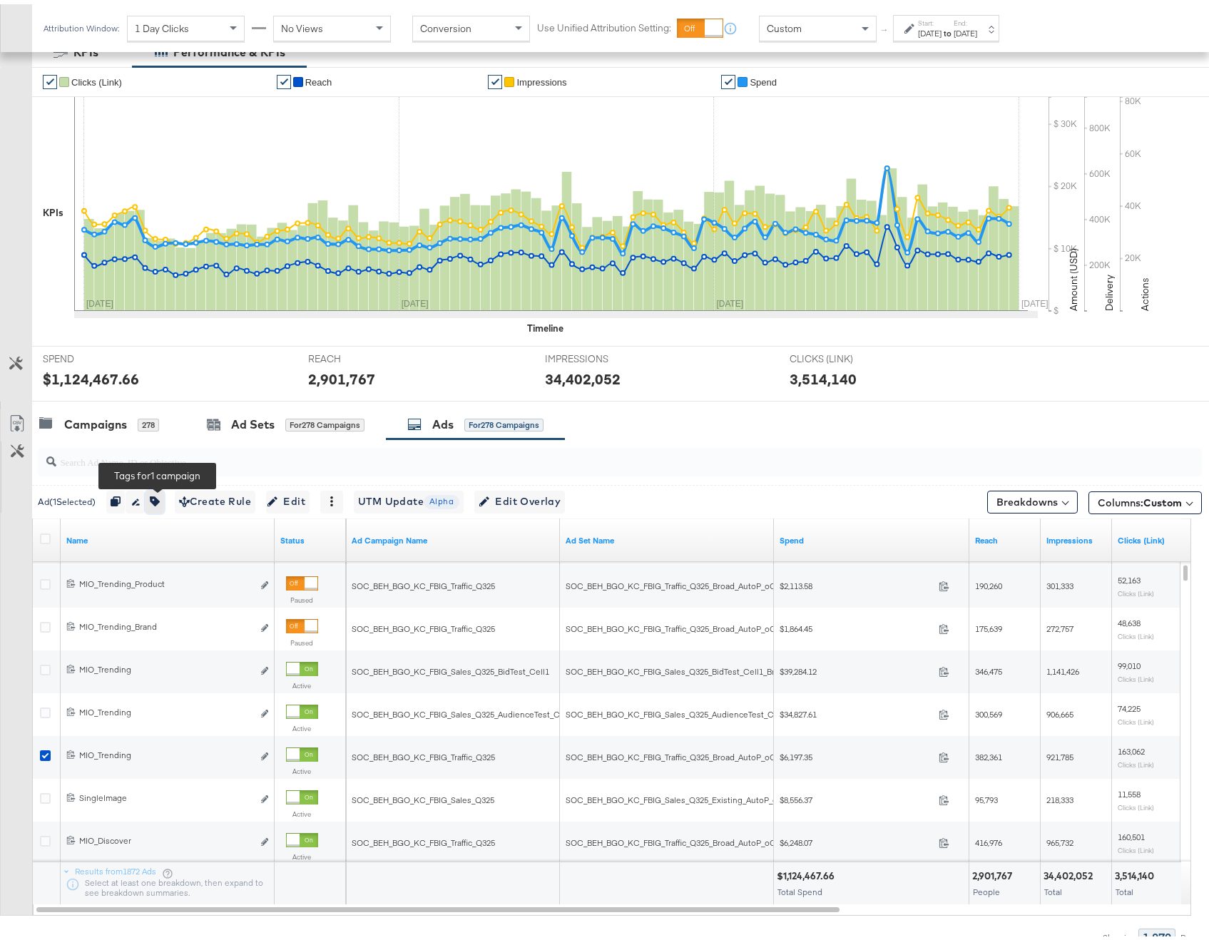
click at [160, 499] on icon "button" at bounding box center [155, 497] width 10 height 10
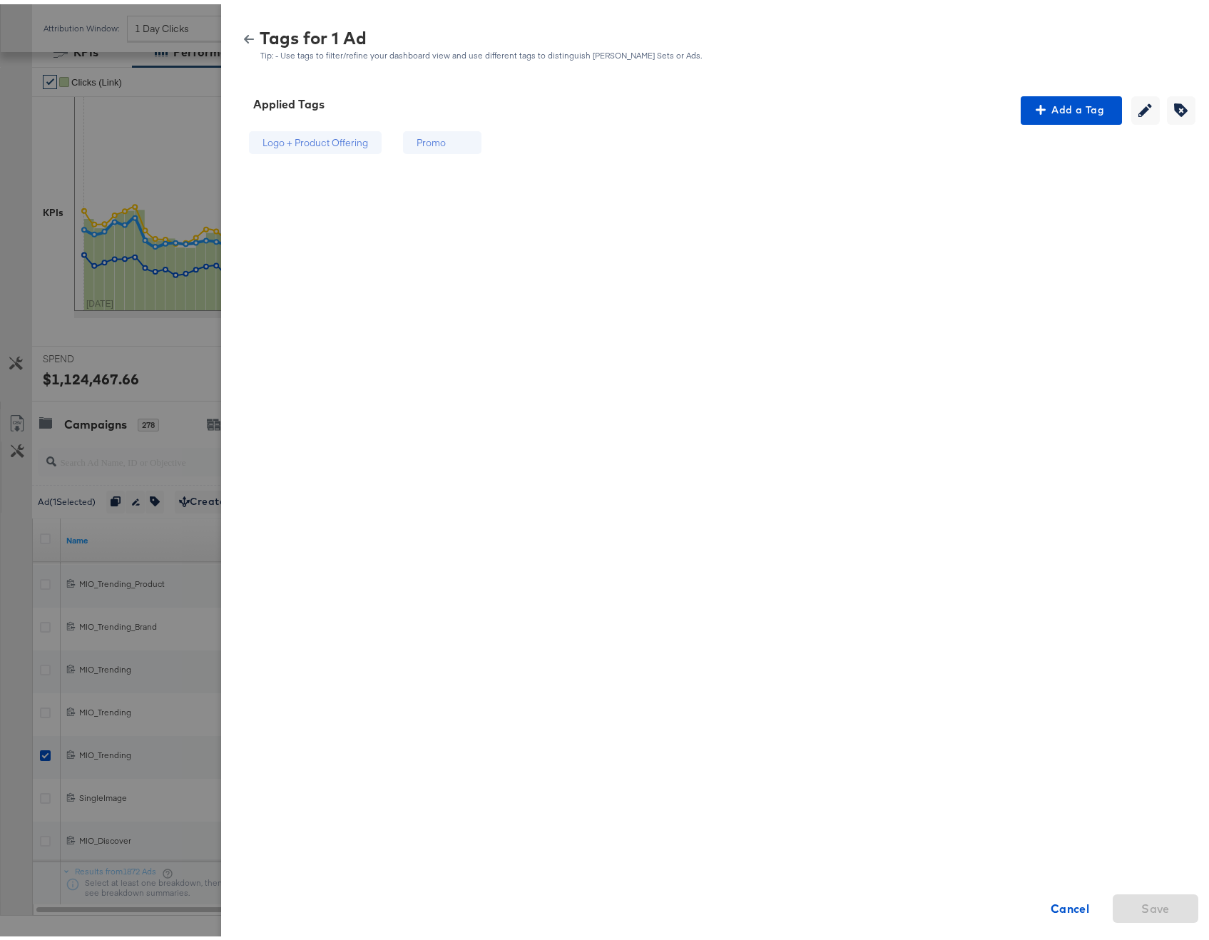
click at [140, 267] on div at bounding box center [610, 470] width 1220 height 940
click at [238, 31] on button "button" at bounding box center [248, 35] width 21 height 10
